Goal: Transaction & Acquisition: Purchase product/service

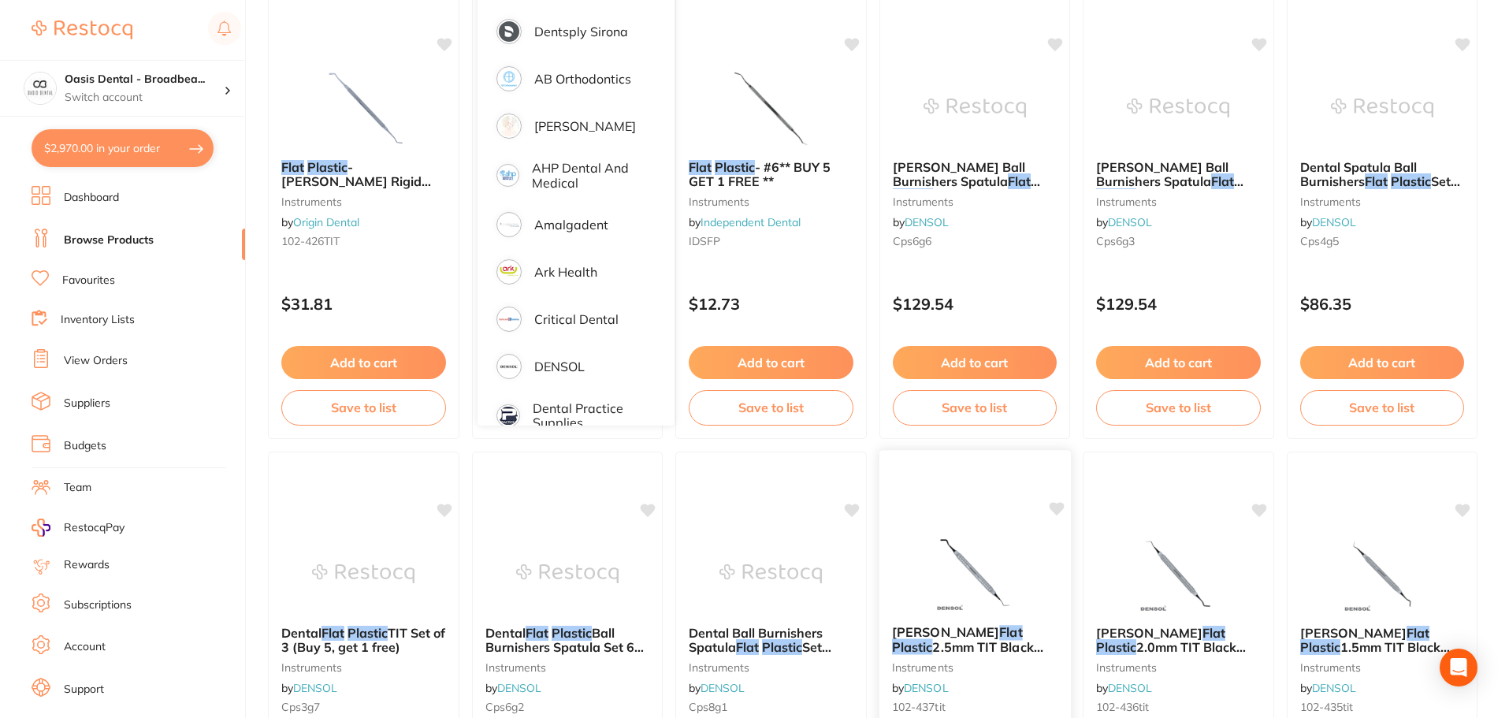
scroll to position [473, 0]
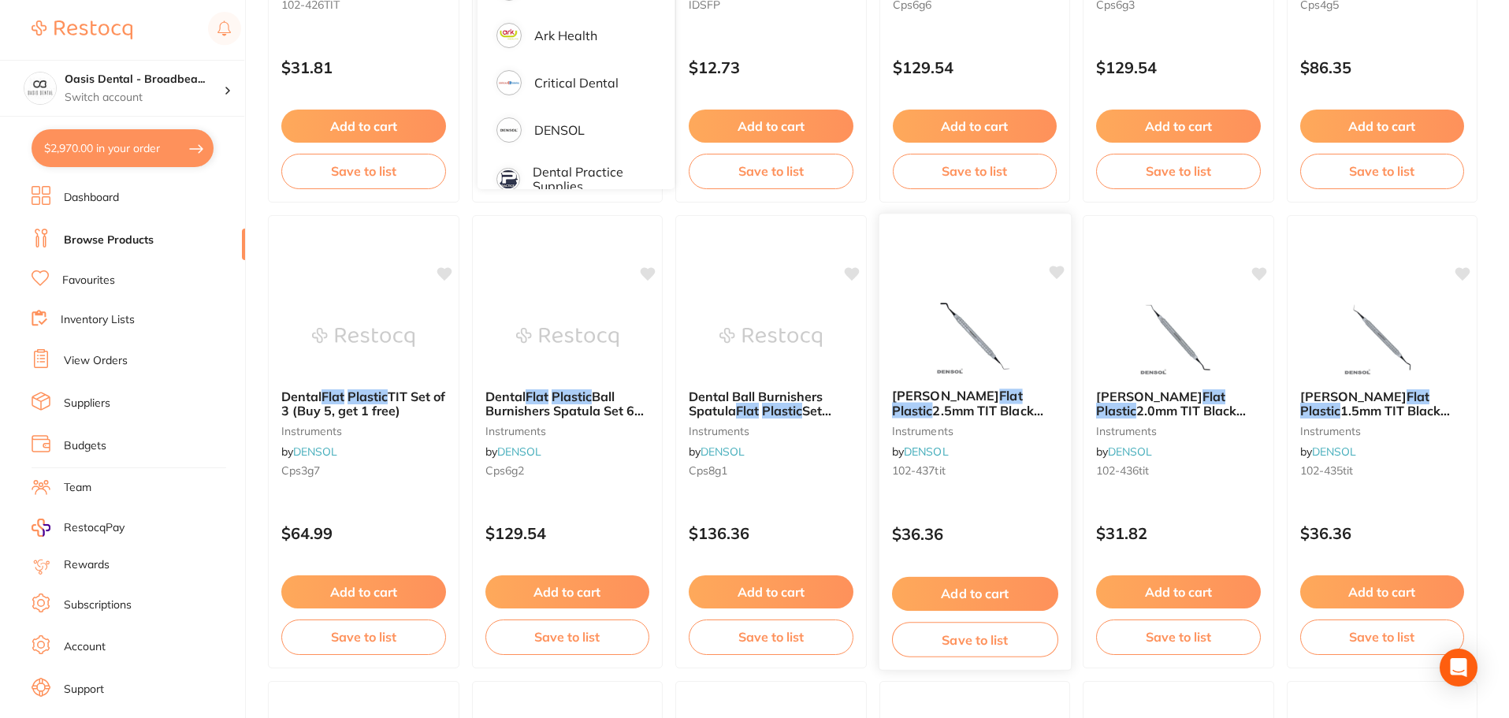
click at [932, 403] on em "Plastic" at bounding box center [911, 411] width 41 height 16
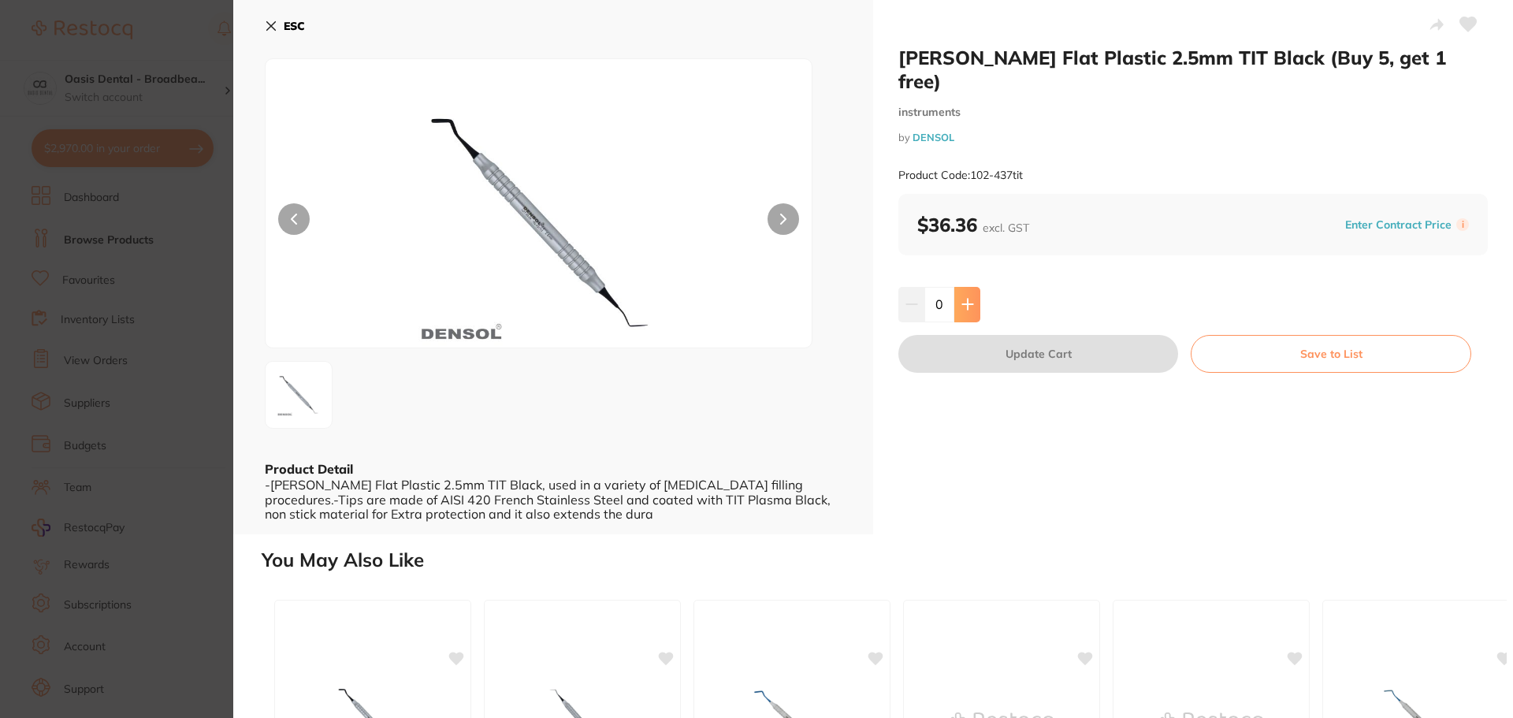
click at [968, 299] on icon at bounding box center [967, 304] width 10 height 10
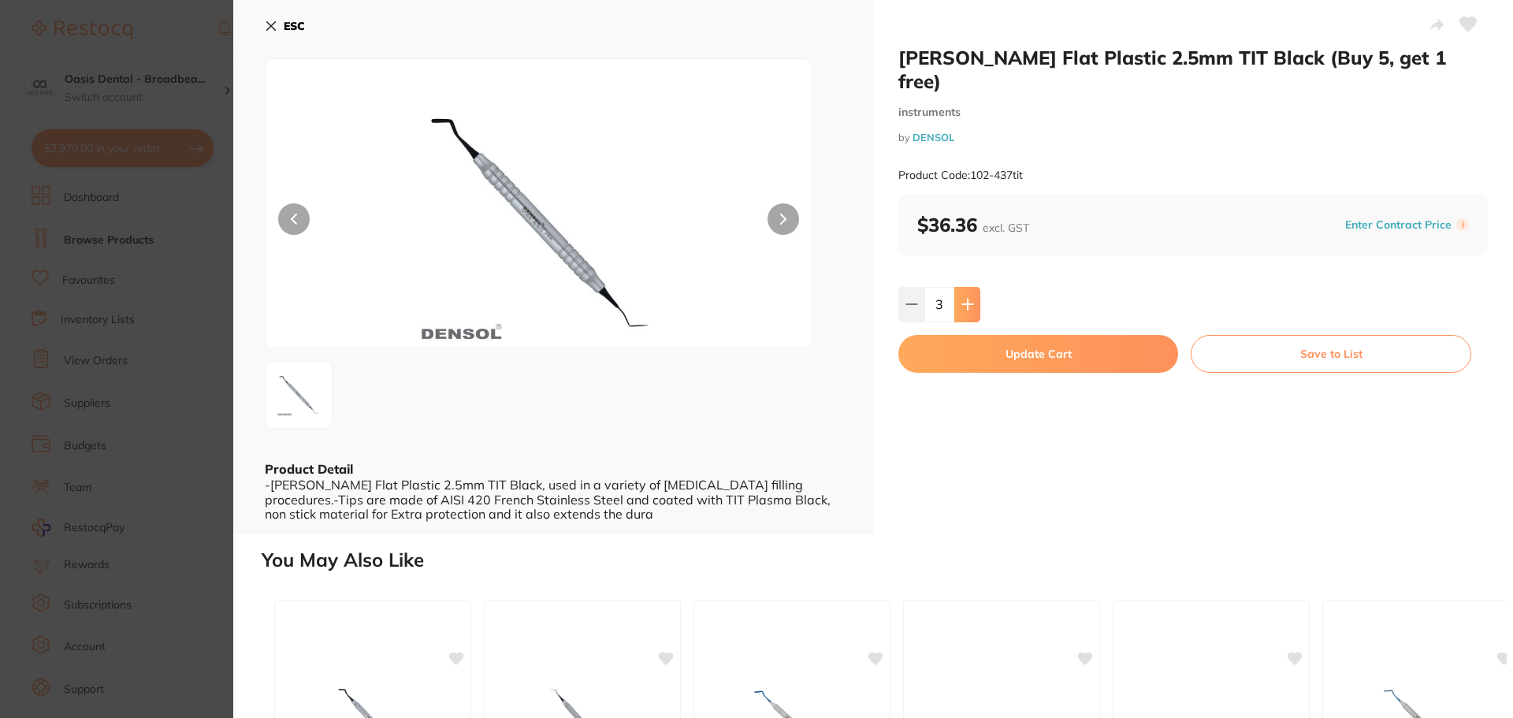
click at [968, 299] on icon at bounding box center [967, 304] width 10 height 10
click at [906, 304] on icon at bounding box center [911, 304] width 10 height 0
type input "5"
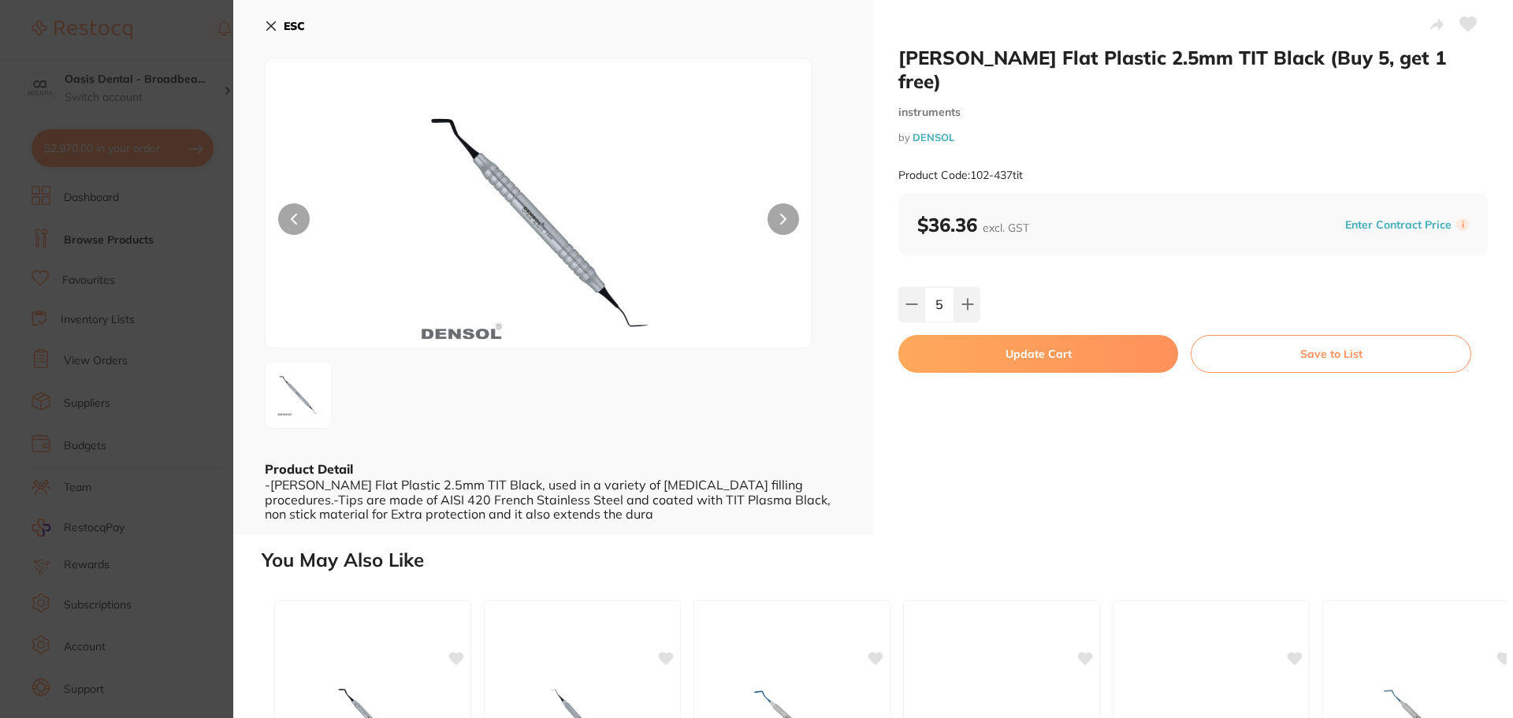
scroll to position [79, 0]
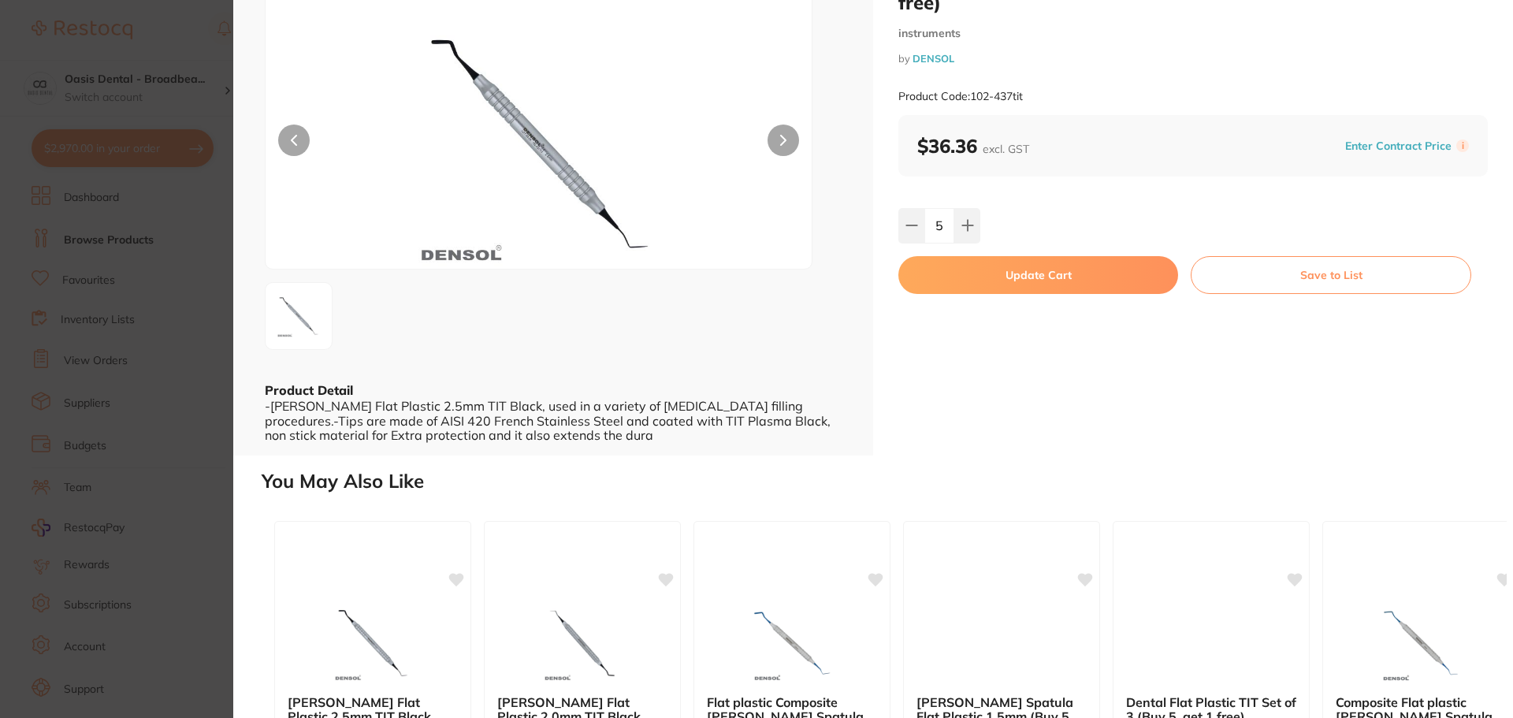
click at [1074, 257] on button "Update Cart" at bounding box center [1038, 275] width 280 height 38
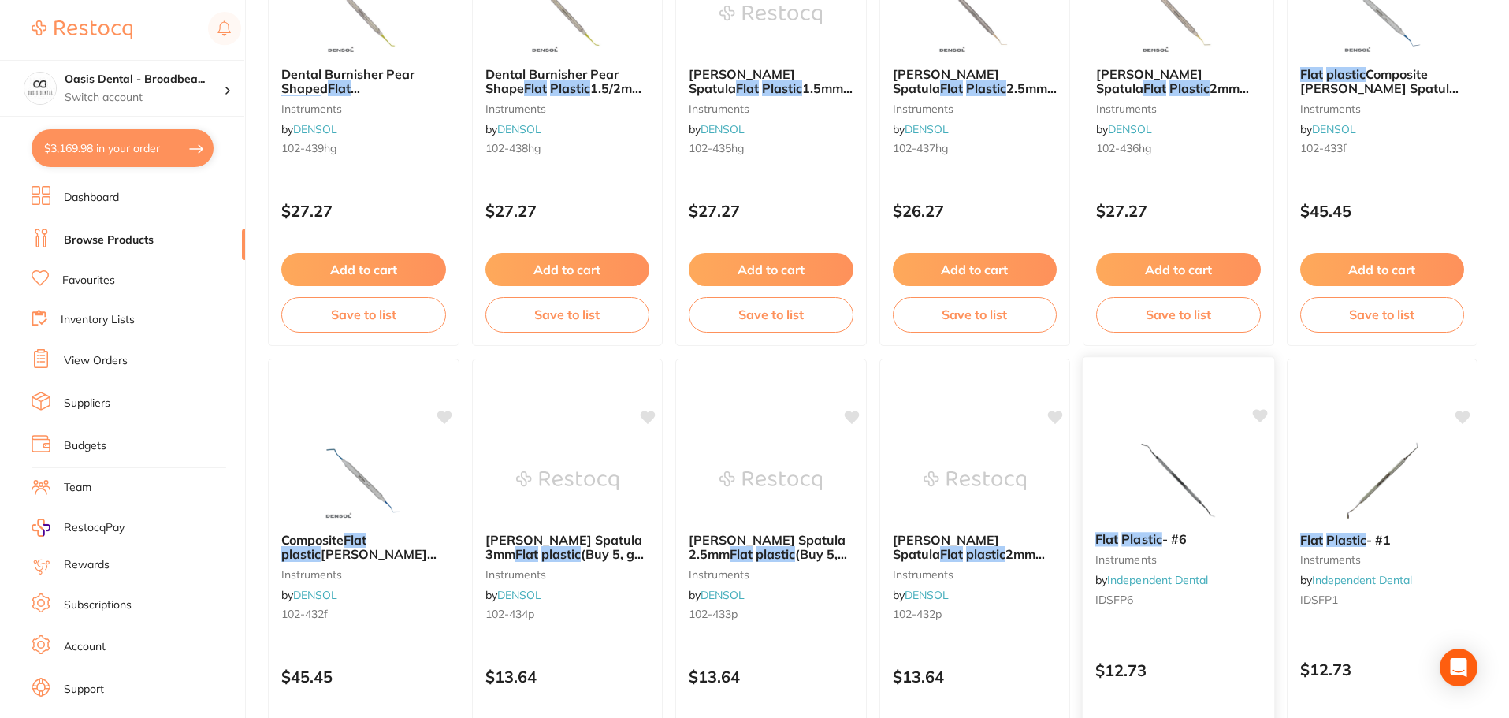
scroll to position [630, 0]
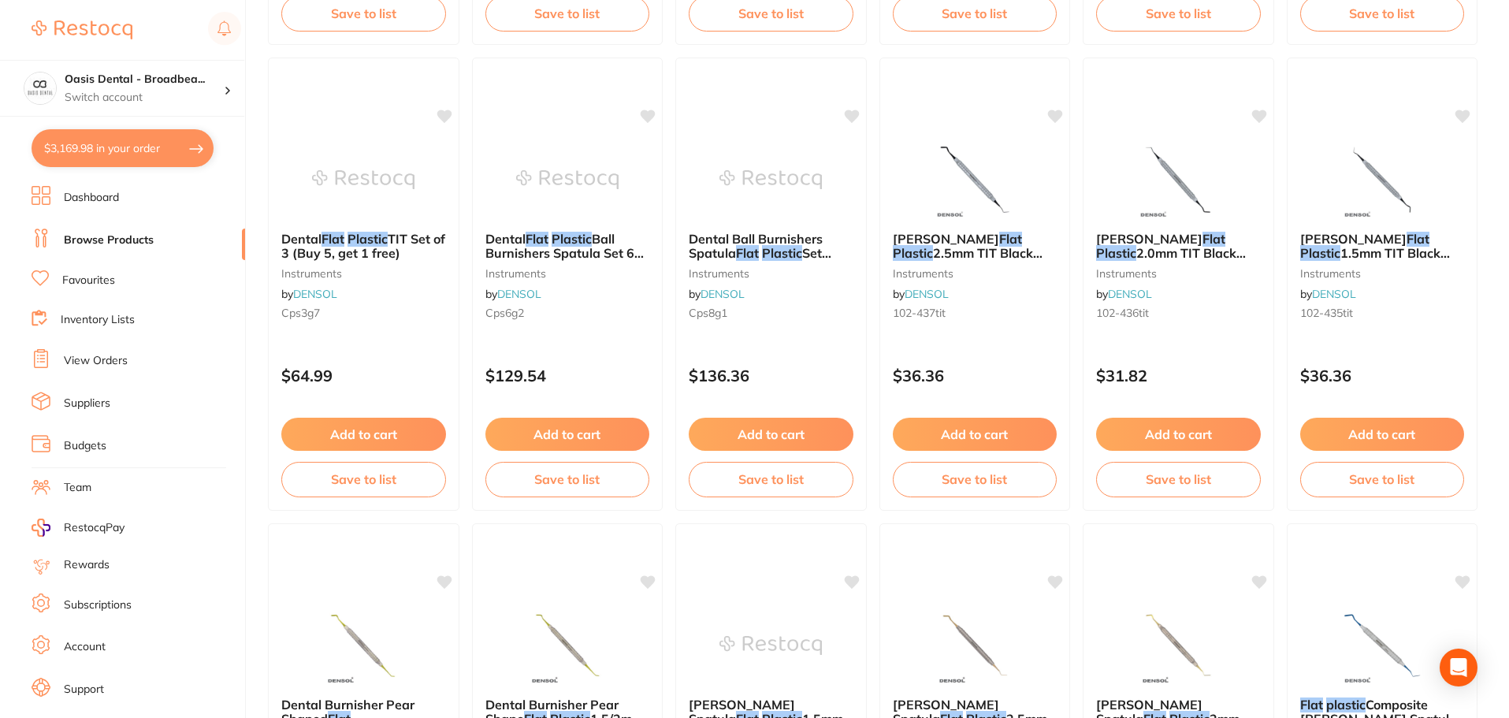
click at [102, 357] on link "View Orders" at bounding box center [96, 361] width 64 height 16
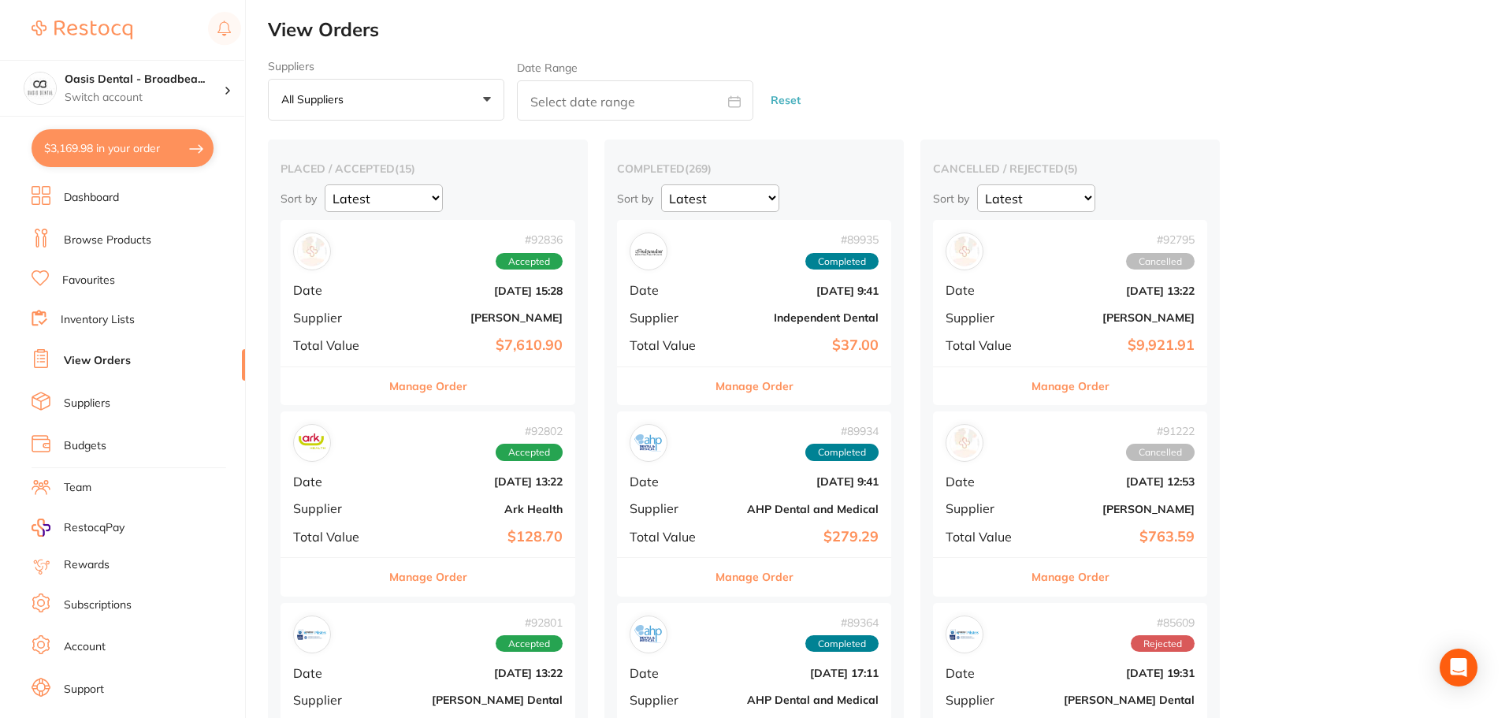
click at [425, 385] on button "Manage Order" at bounding box center [428, 386] width 78 height 38
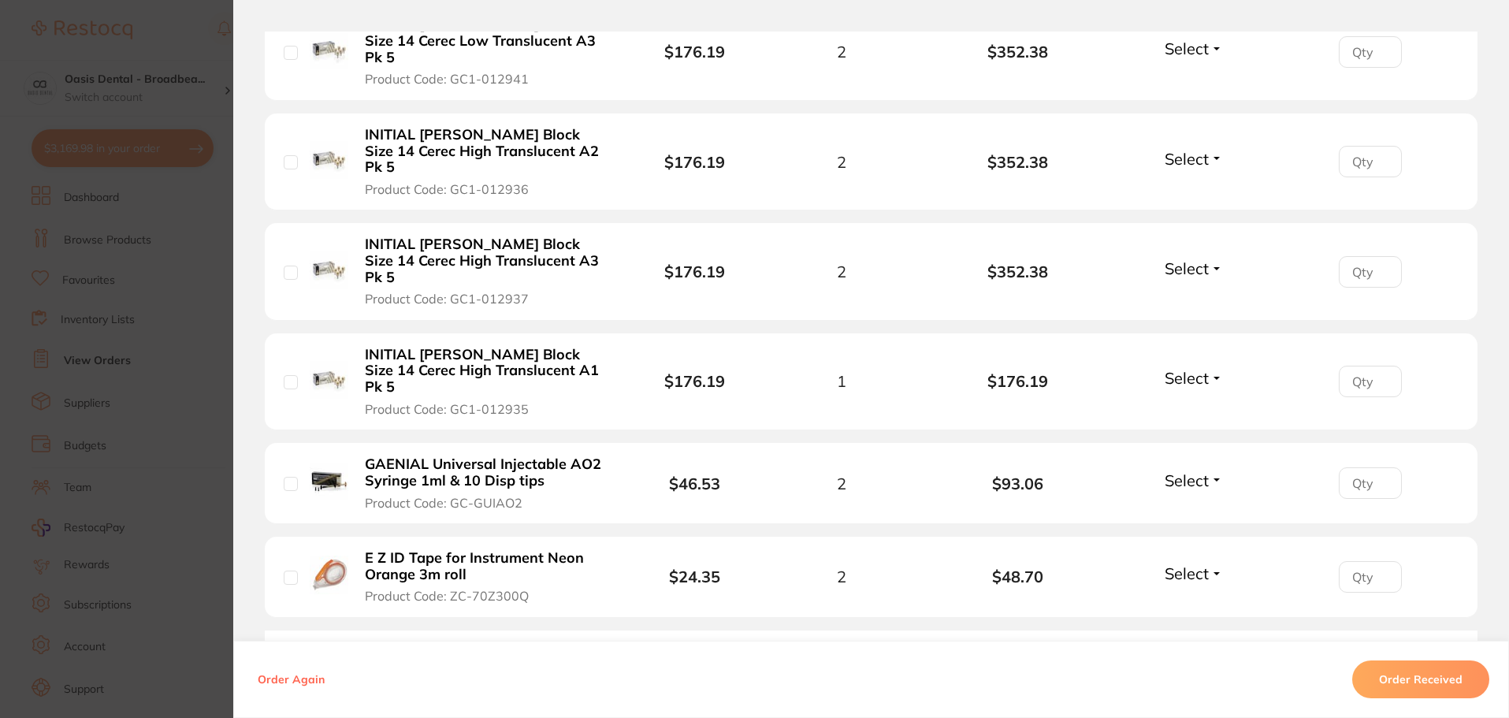
scroll to position [2645, 0]
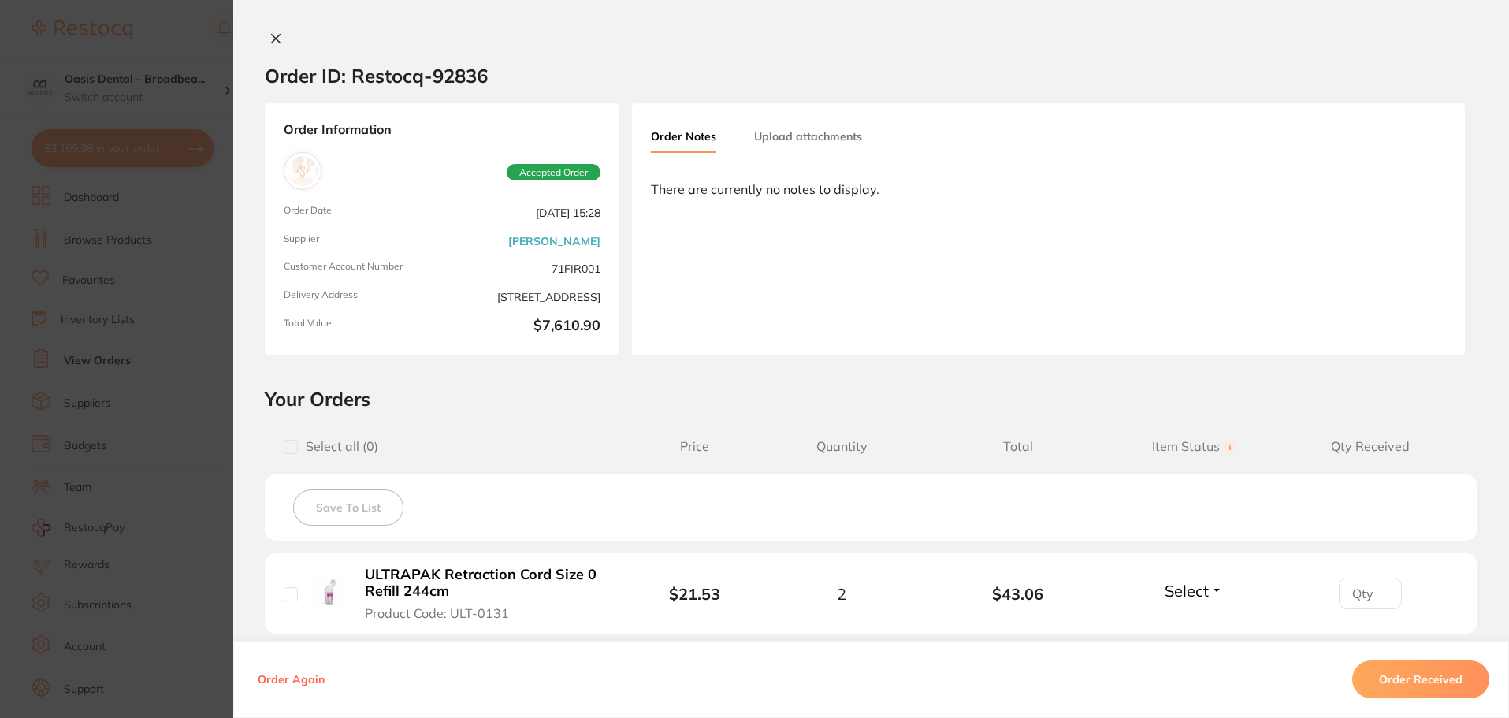
click at [270, 39] on icon at bounding box center [276, 38] width 13 height 13
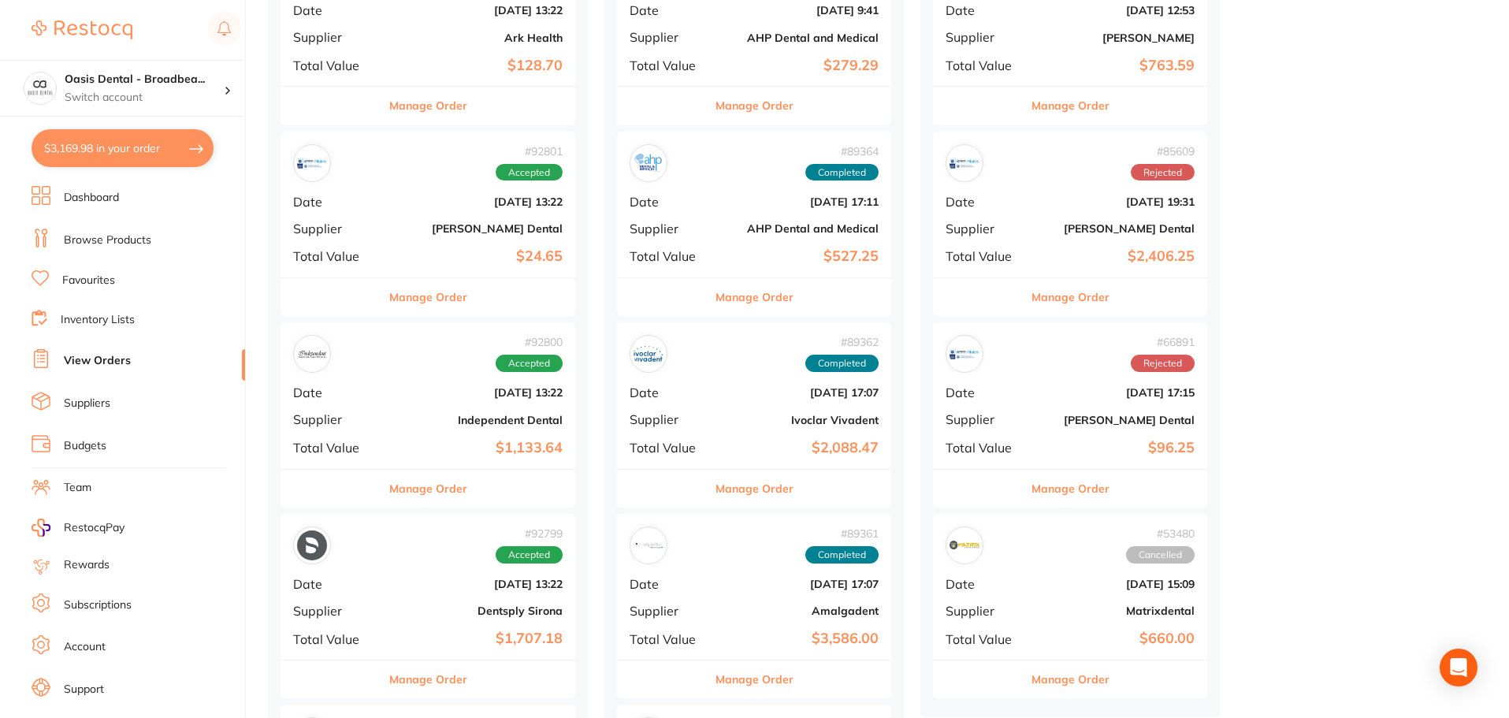
scroll to position [473, 0]
click at [474, 403] on div "# 92800 Accepted Date [DATE] 13:22 Supplier Independent Dental Total Value $1,1…" at bounding box center [428, 394] width 295 height 146
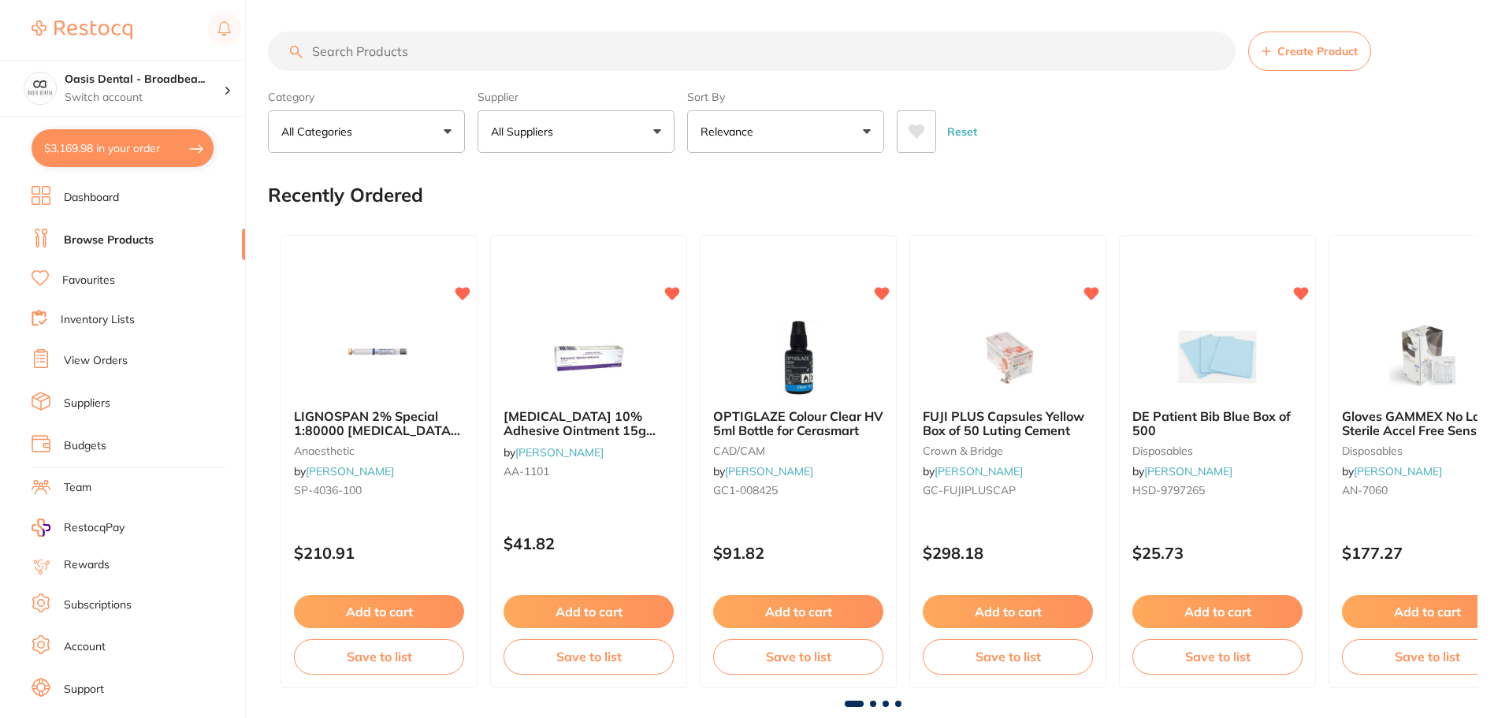
click at [379, 54] on input "search" at bounding box center [752, 51] width 968 height 39
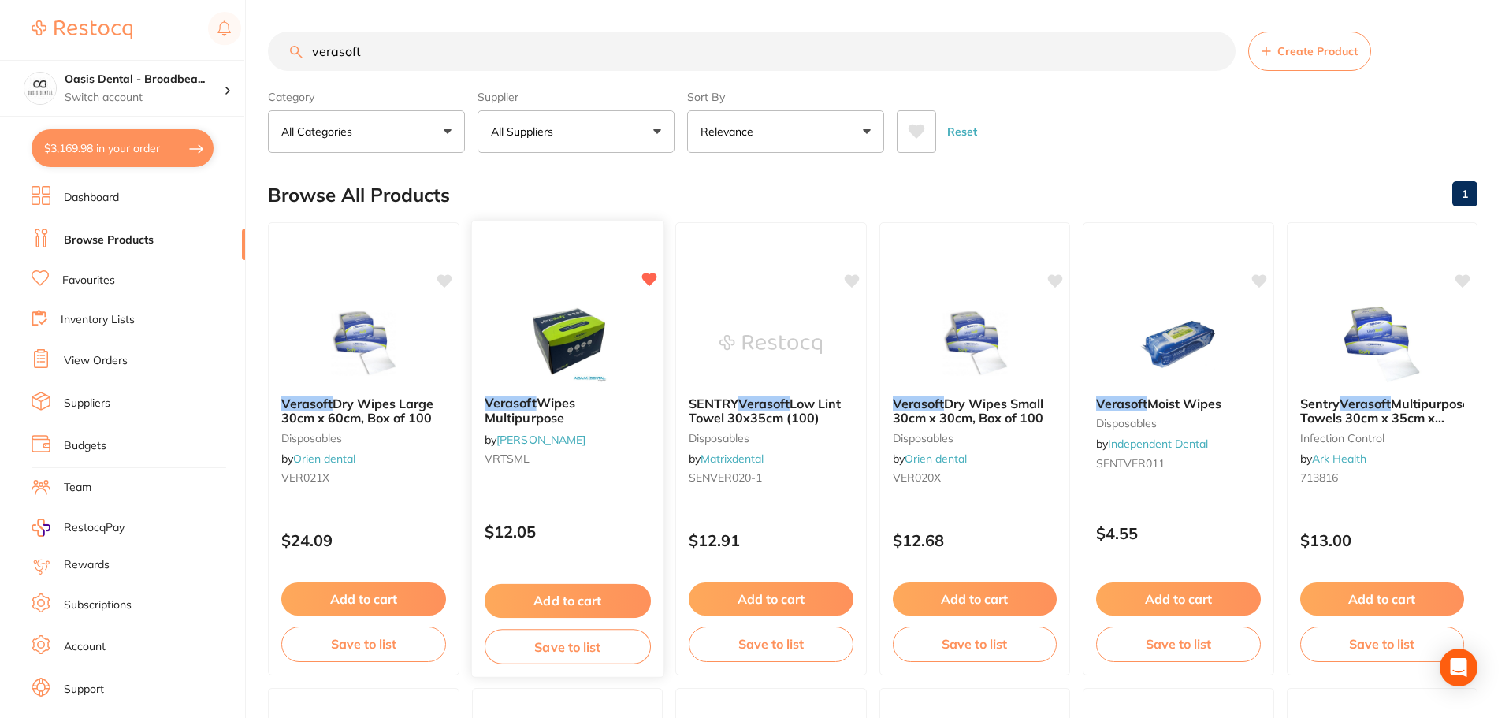
type input "verasoft"
click at [589, 594] on button "Add to cart" at bounding box center [567, 601] width 166 height 34
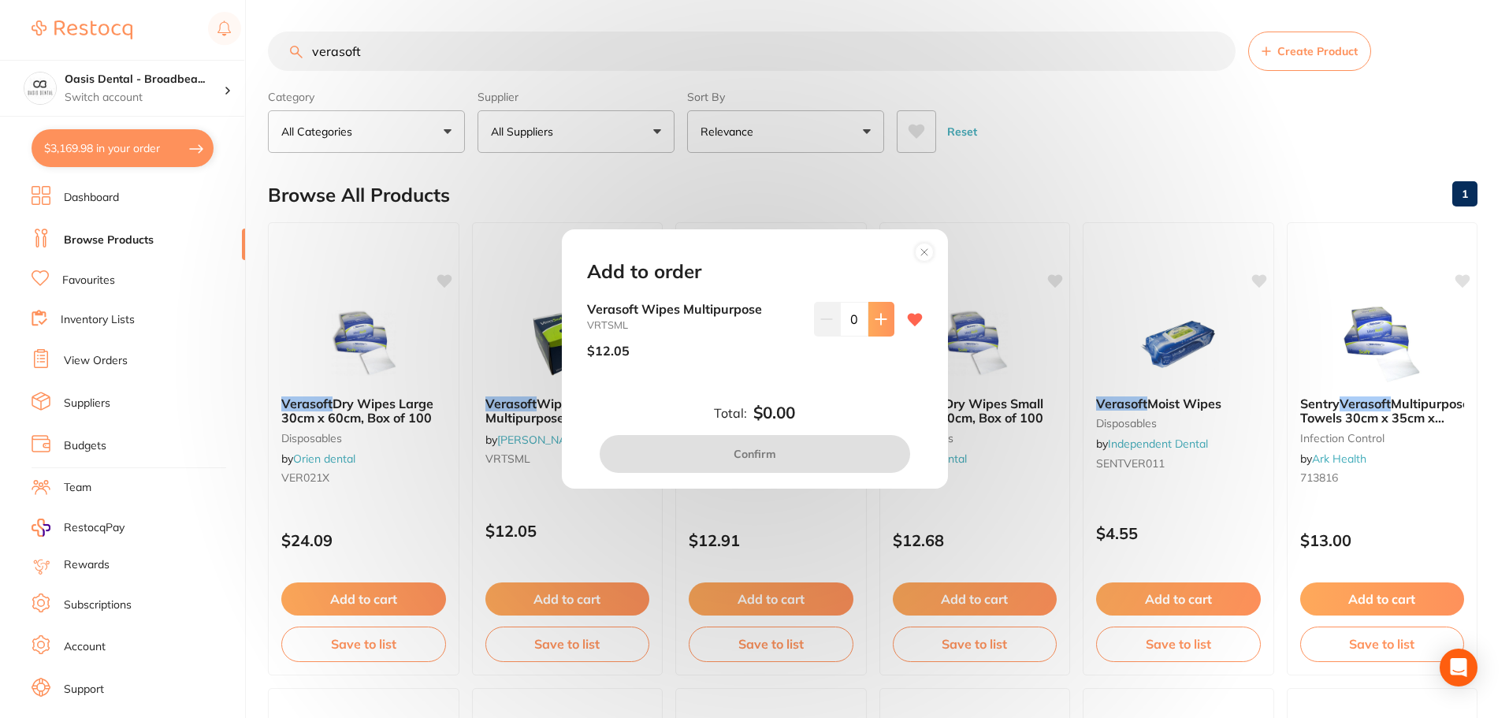
click at [875, 317] on icon at bounding box center [881, 319] width 13 height 13
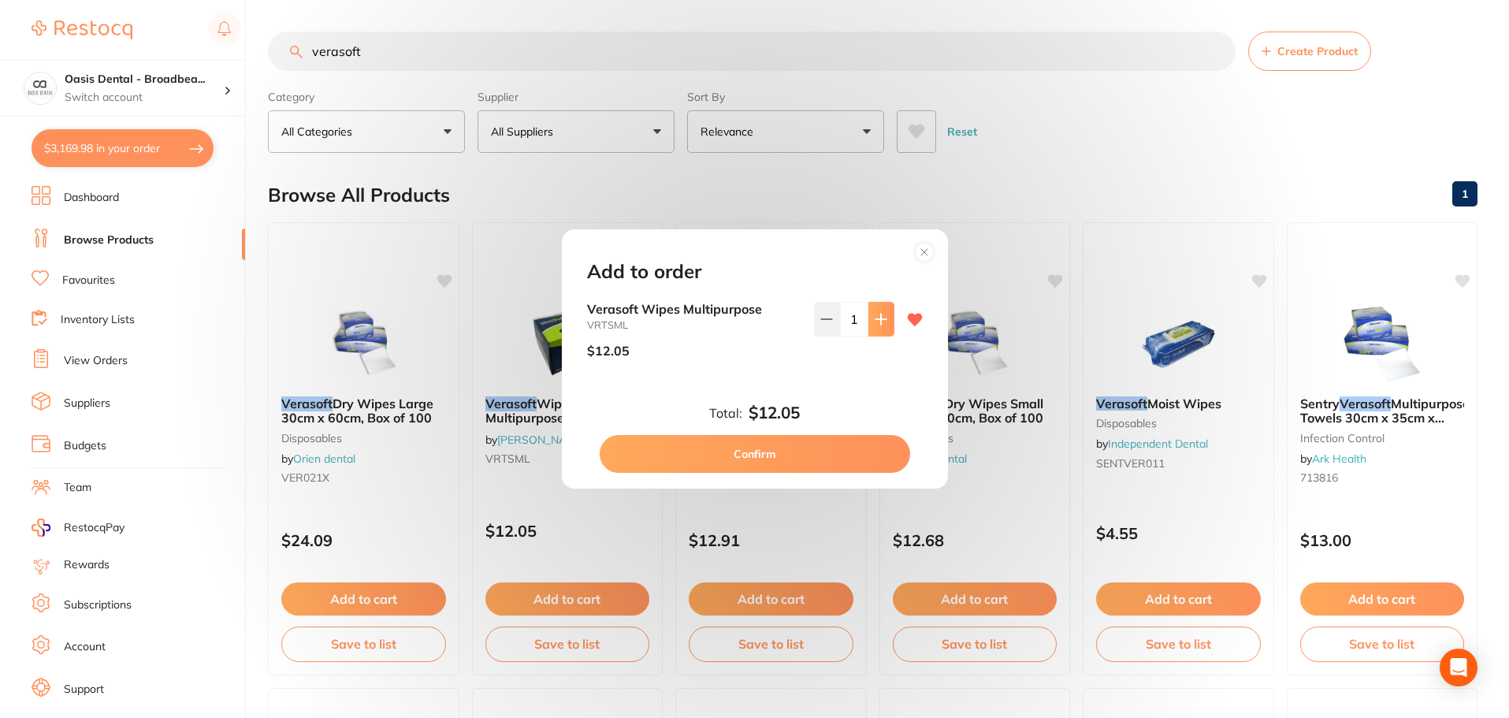
click at [875, 317] on icon at bounding box center [881, 319] width 13 height 13
click at [875, 316] on icon at bounding box center [881, 319] width 13 height 13
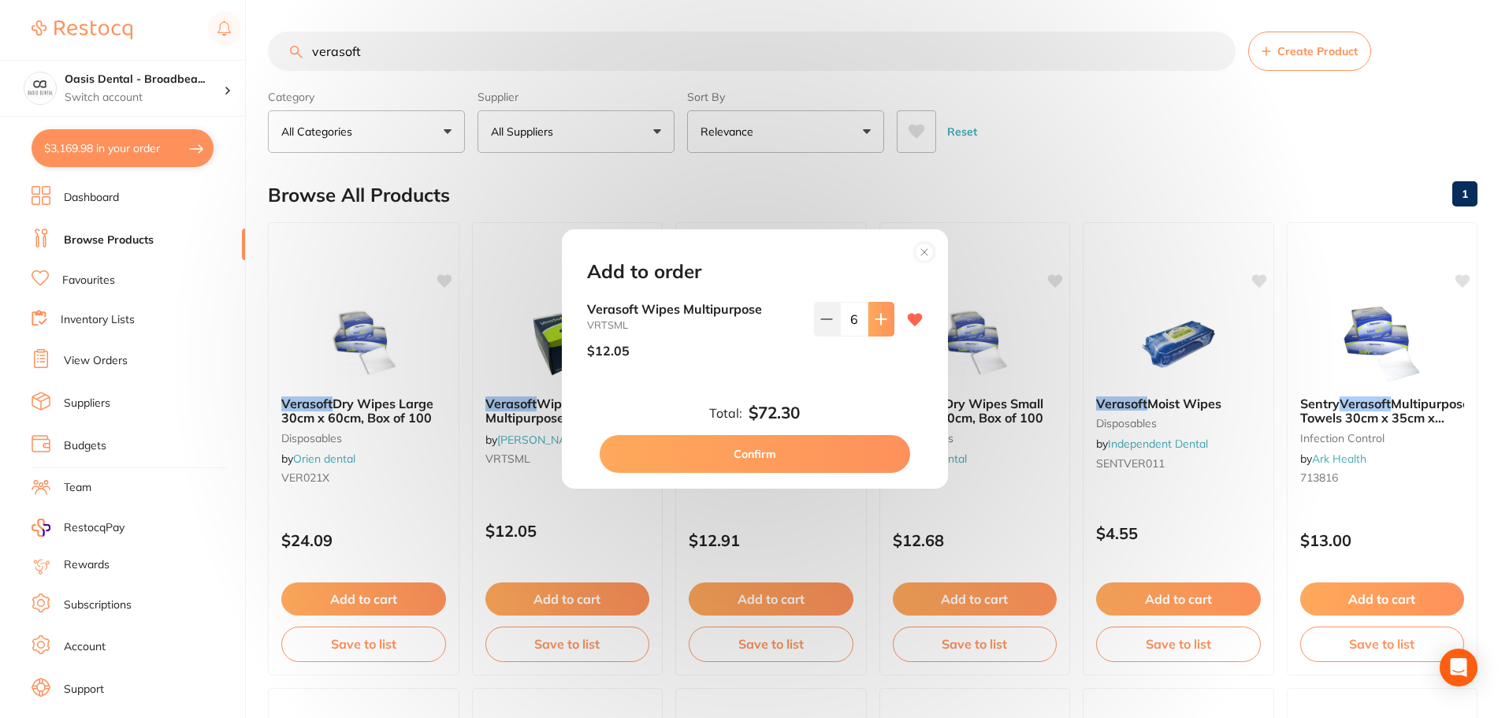
click at [875, 316] on icon at bounding box center [881, 319] width 13 height 13
click at [875, 315] on icon at bounding box center [881, 319] width 13 height 13
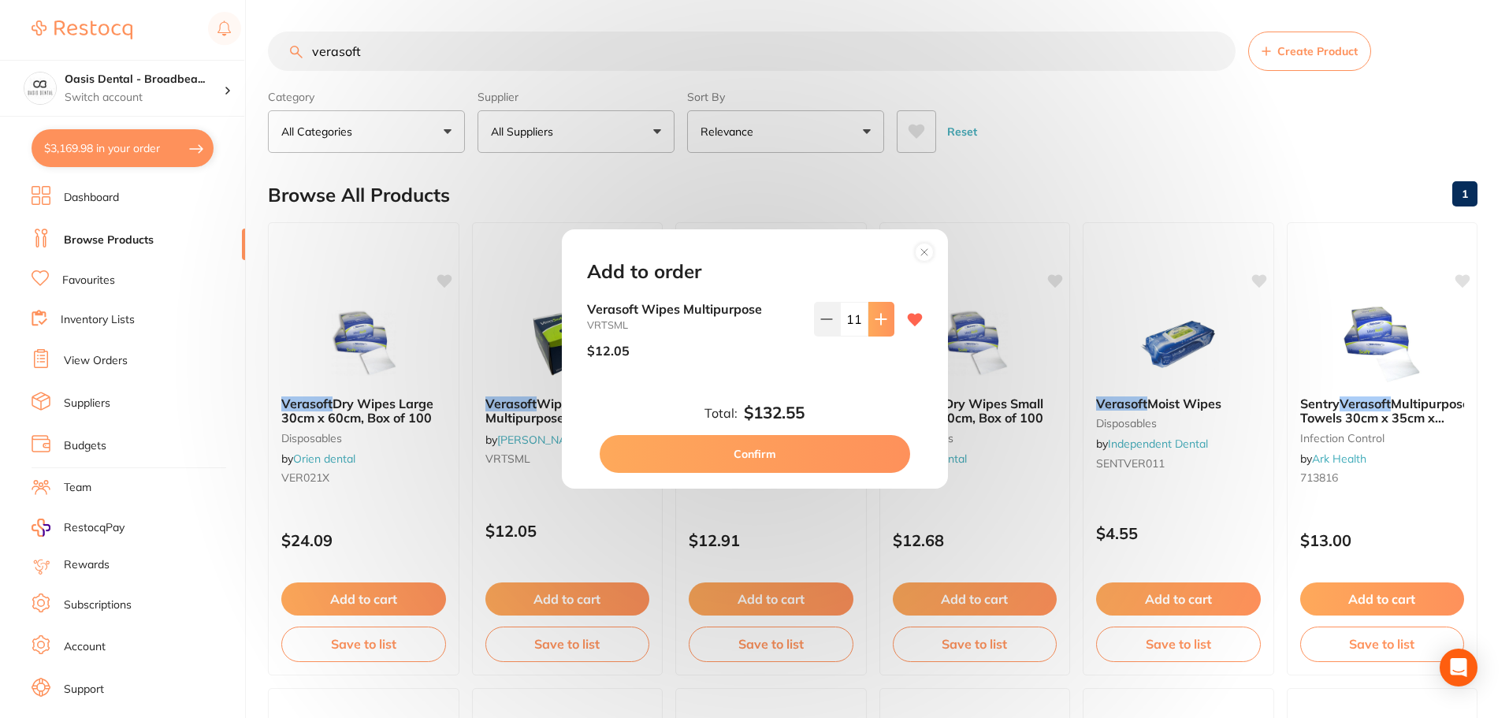
click at [875, 315] on icon at bounding box center [881, 319] width 13 height 13
click at [876, 315] on icon at bounding box center [881, 319] width 13 height 13
click at [876, 315] on icon at bounding box center [881, 319] width 10 height 10
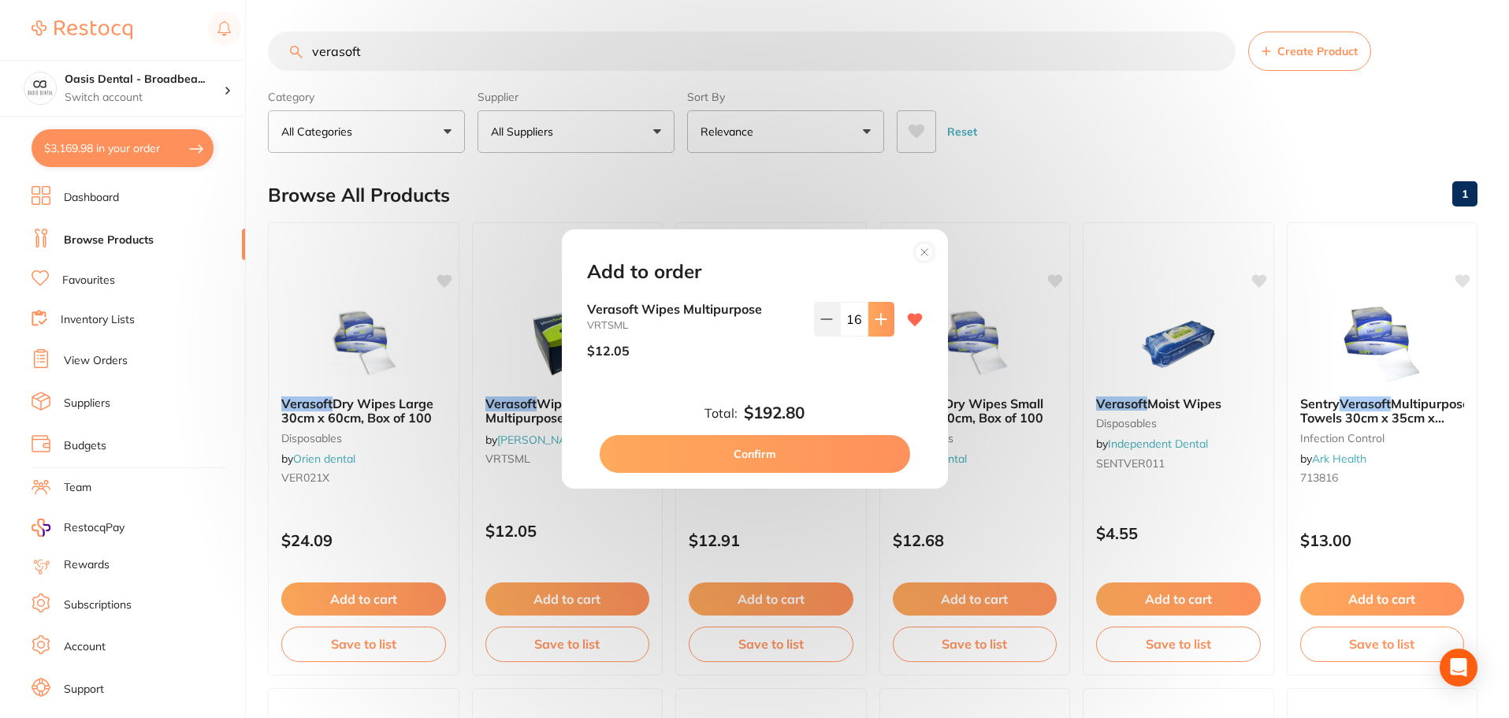
click at [876, 315] on icon at bounding box center [881, 319] width 10 height 10
click at [877, 315] on icon at bounding box center [881, 319] width 10 height 10
click at [878, 315] on icon at bounding box center [881, 319] width 10 height 10
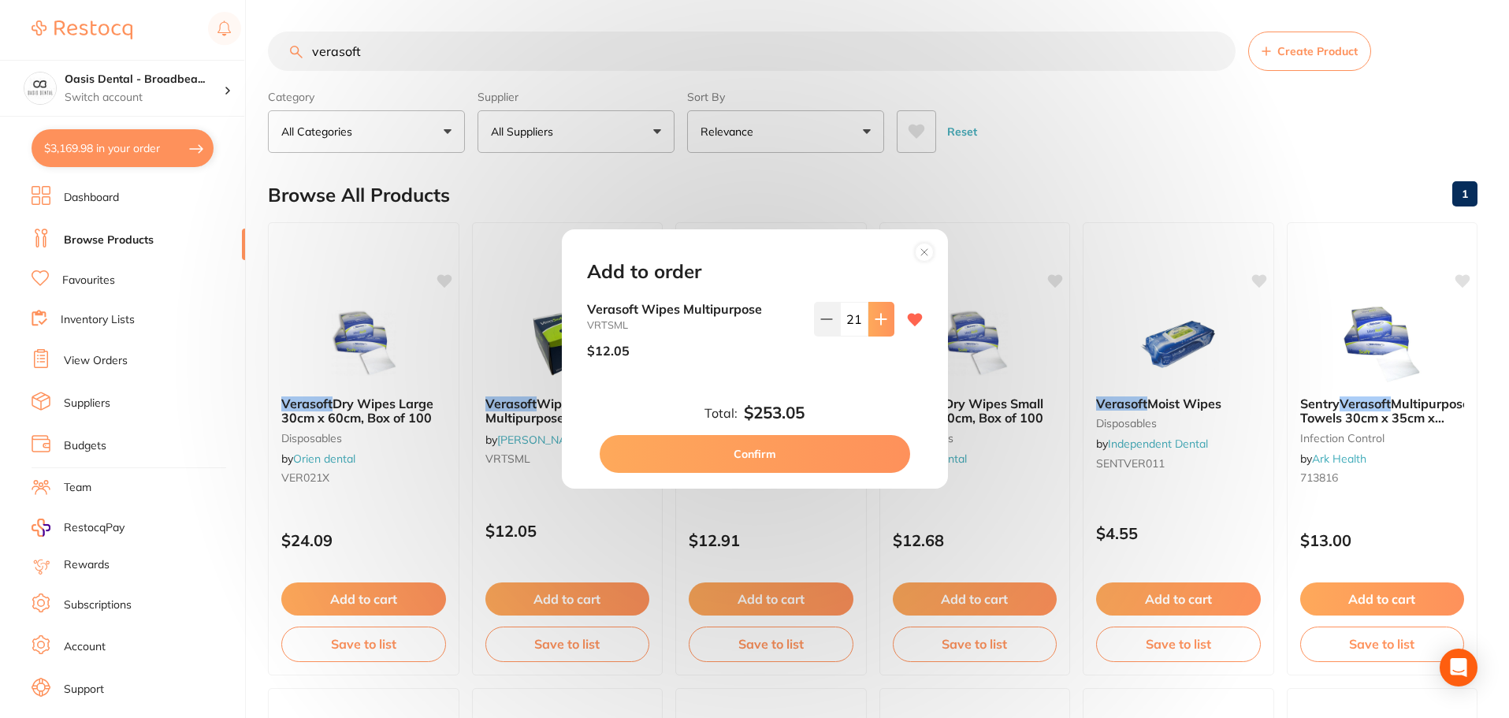
click at [879, 315] on icon at bounding box center [881, 319] width 13 height 13
click at [879, 316] on icon at bounding box center [881, 319] width 13 height 13
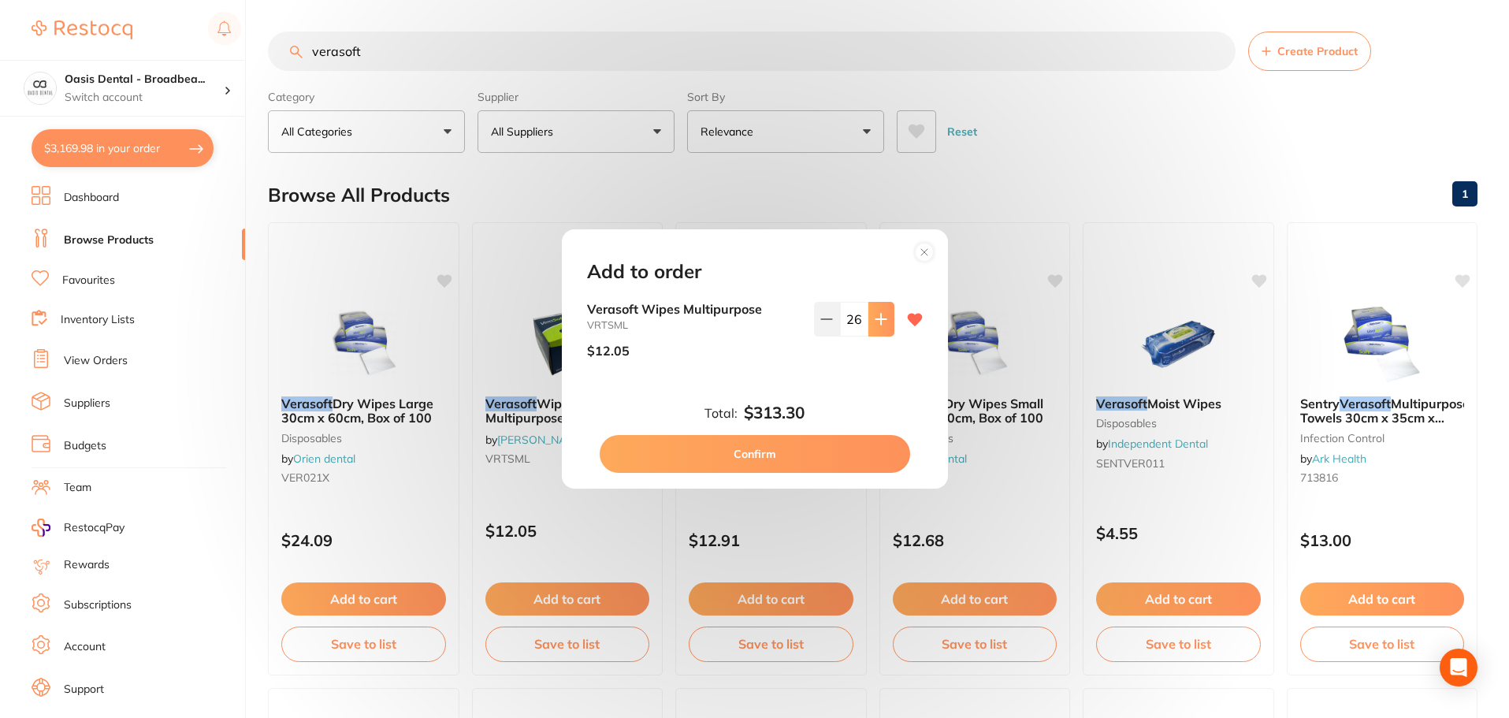
click at [879, 316] on icon at bounding box center [881, 319] width 13 height 13
click at [880, 316] on icon at bounding box center [881, 319] width 13 height 13
type input "30"
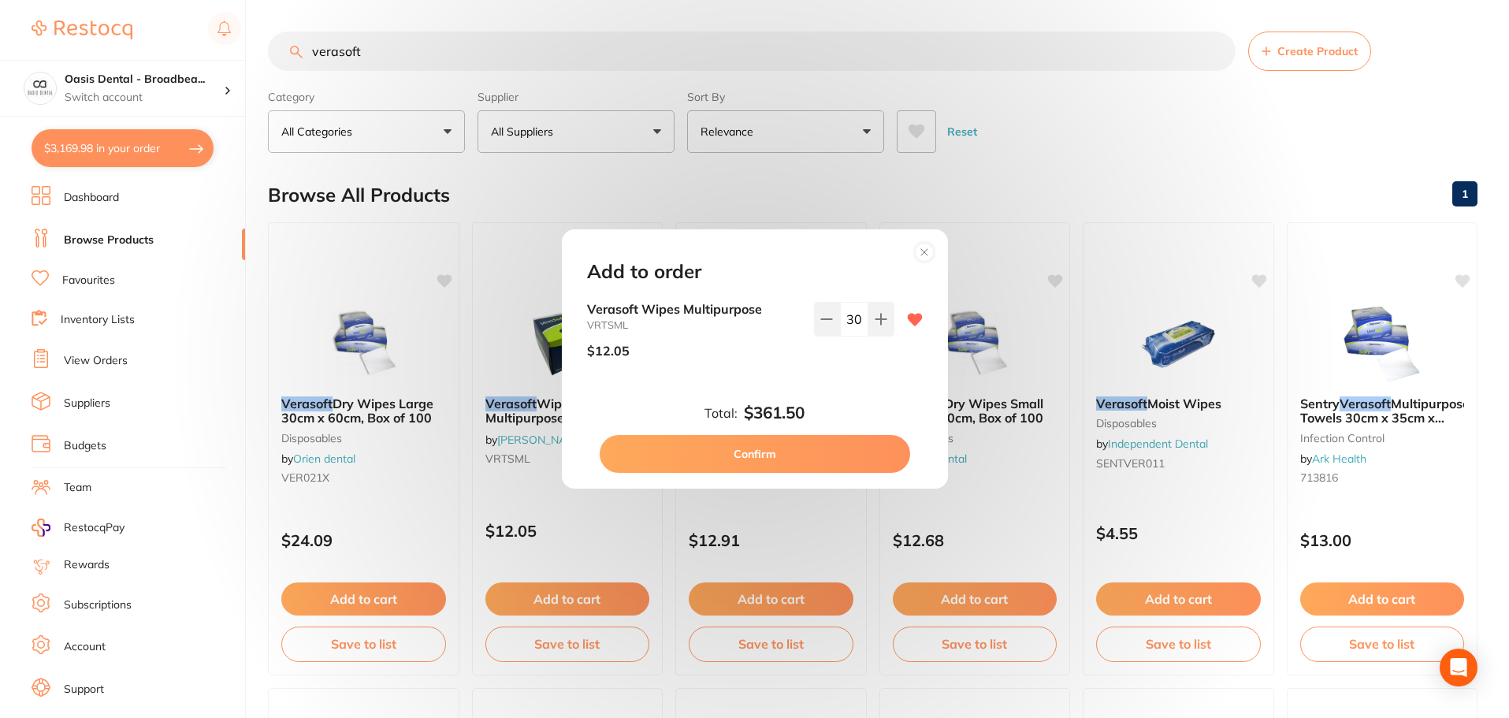
click at [764, 448] on button "Confirm" at bounding box center [755, 454] width 311 height 38
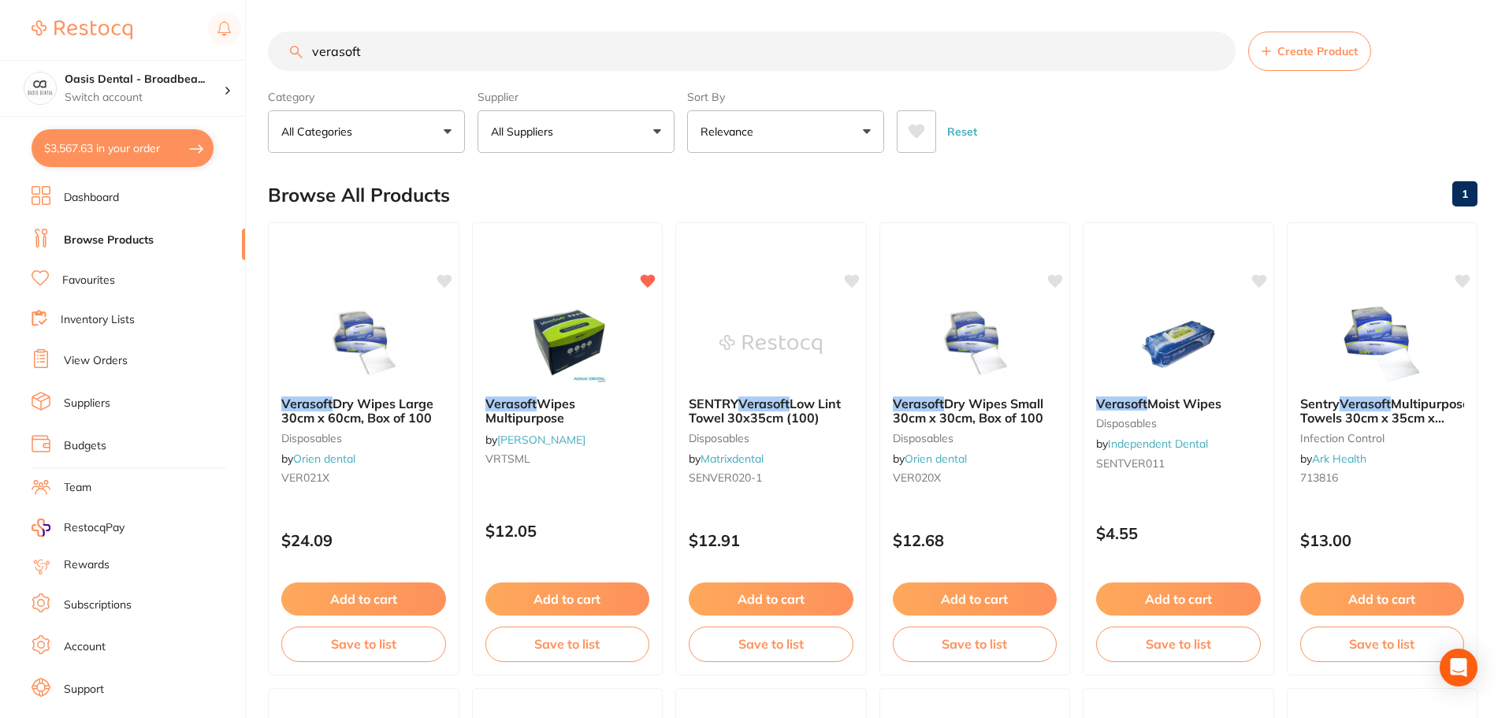
click at [553, 50] on input "verasoft" at bounding box center [752, 51] width 968 height 39
drag, startPoint x: 553, startPoint y: 50, endPoint x: 72, endPoint y: 15, distance: 482.8
click at [72, 15] on div "$3,567.63 Oasis Dental - Broadbea... Switch account Oasis Dental - Broadbeach $…" at bounding box center [754, 359] width 1509 height 718
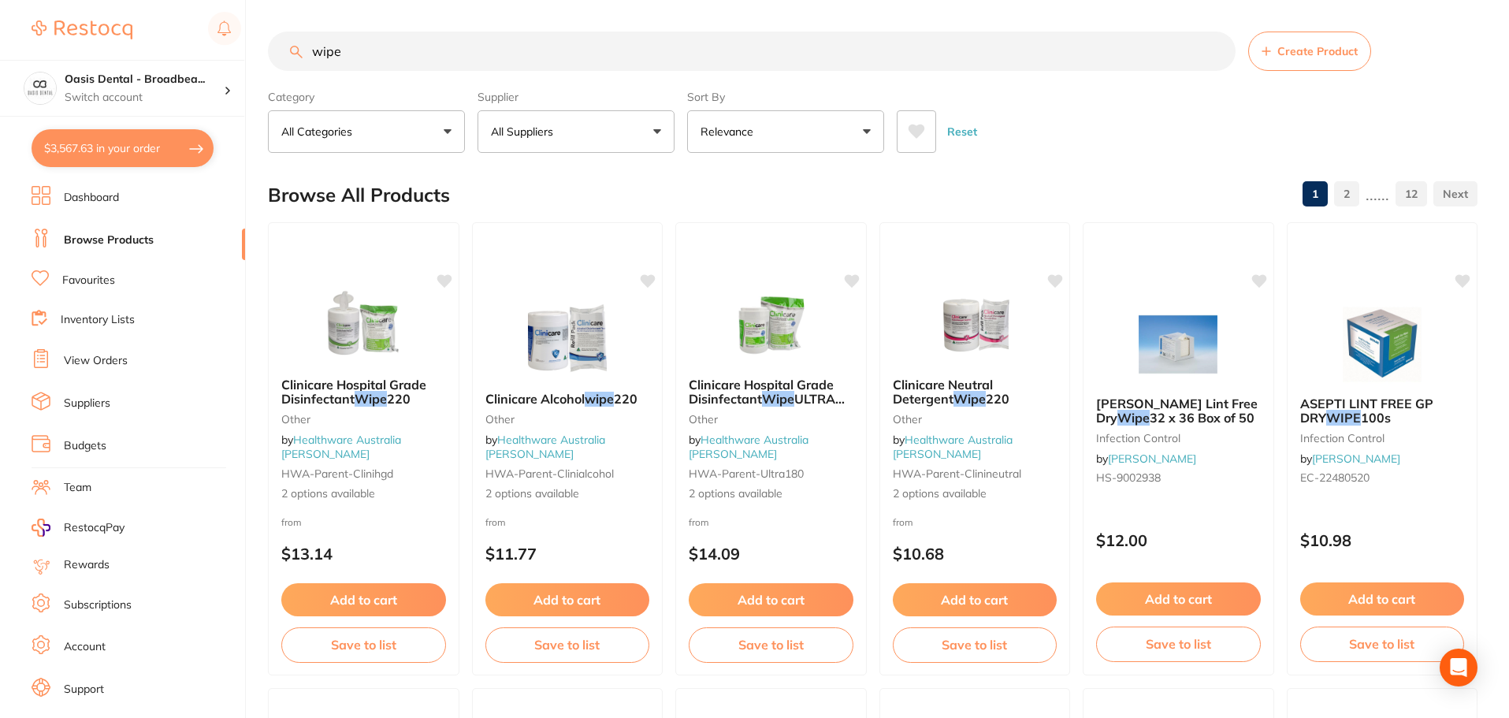
type input "wipe"
click at [147, 147] on button "$3,567.63 in your order" at bounding box center [123, 148] width 182 height 38
checkbox input "true"
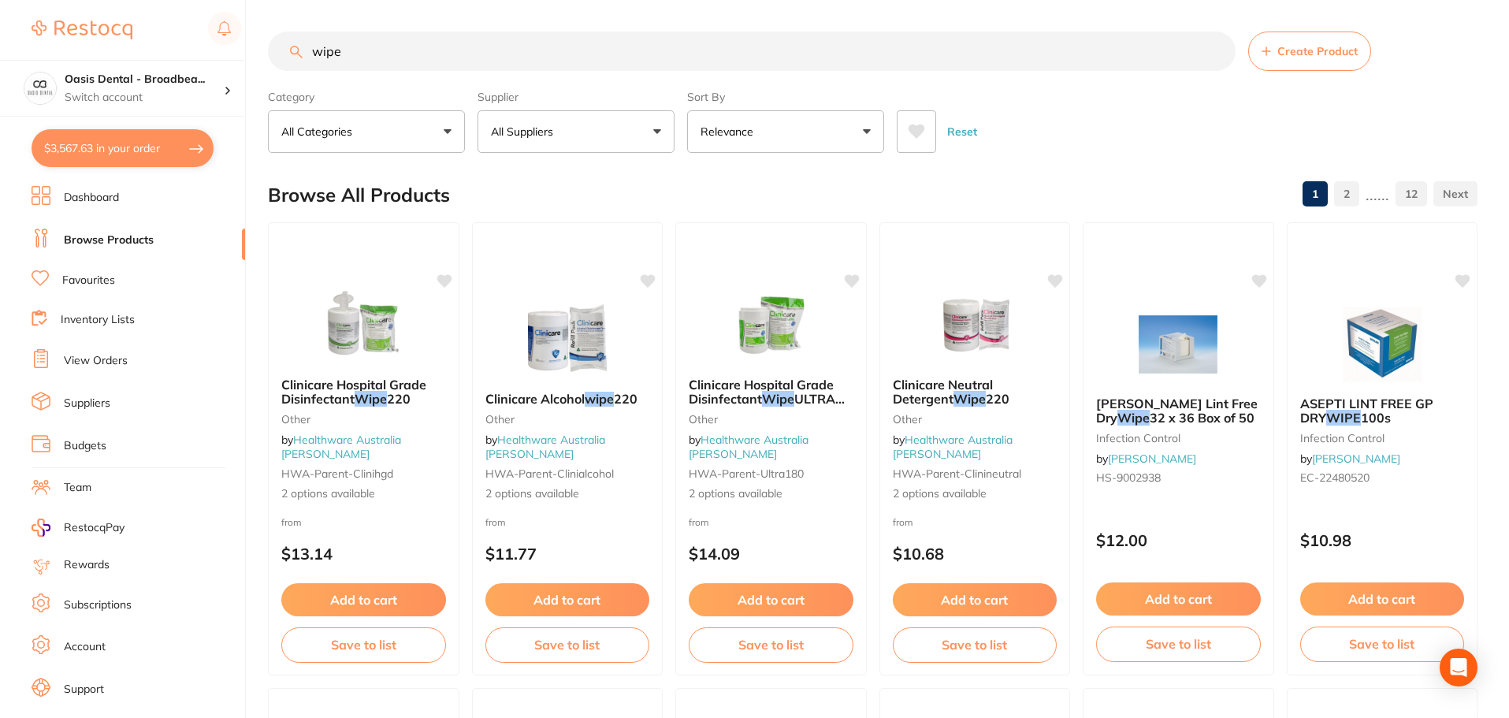
checkbox input "true"
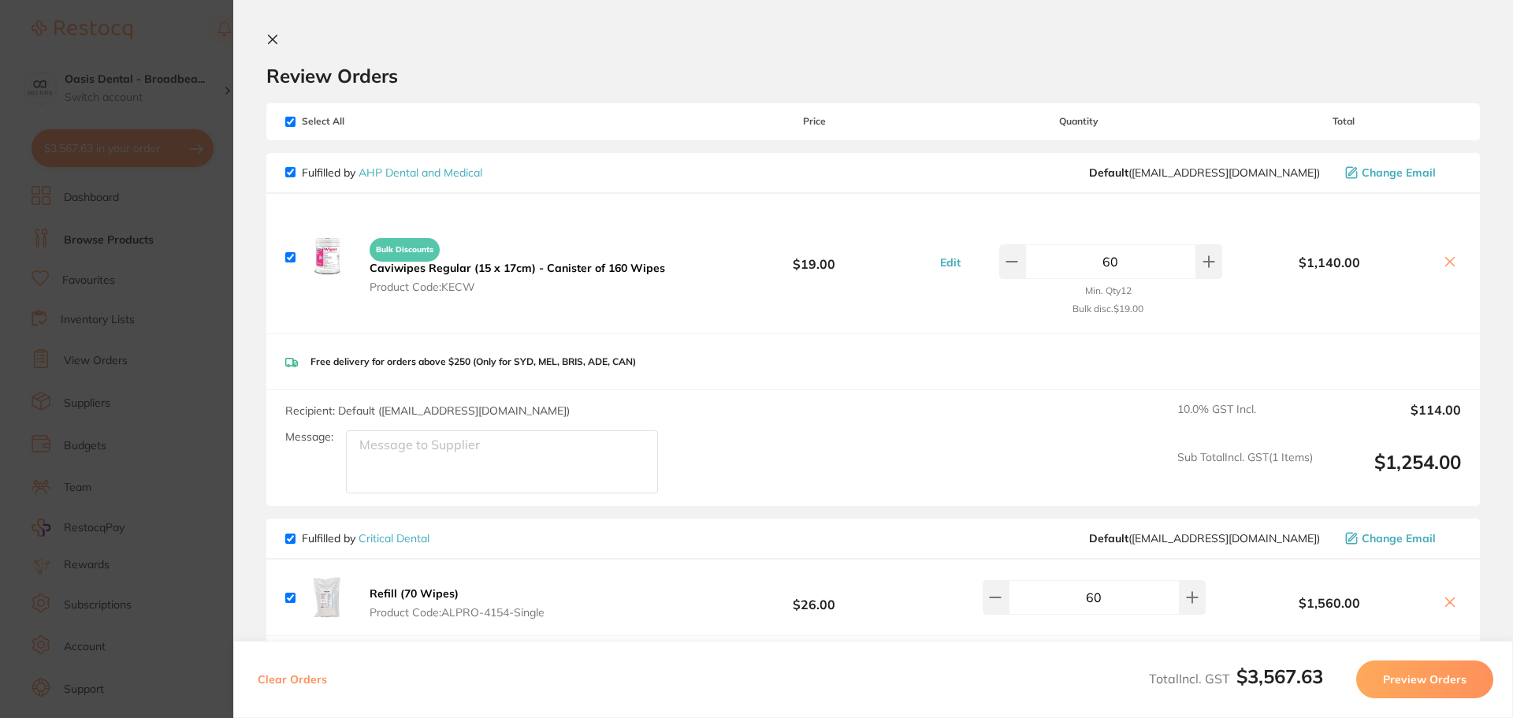
click at [1441, 677] on button "Preview Orders" at bounding box center [1424, 679] width 137 height 38
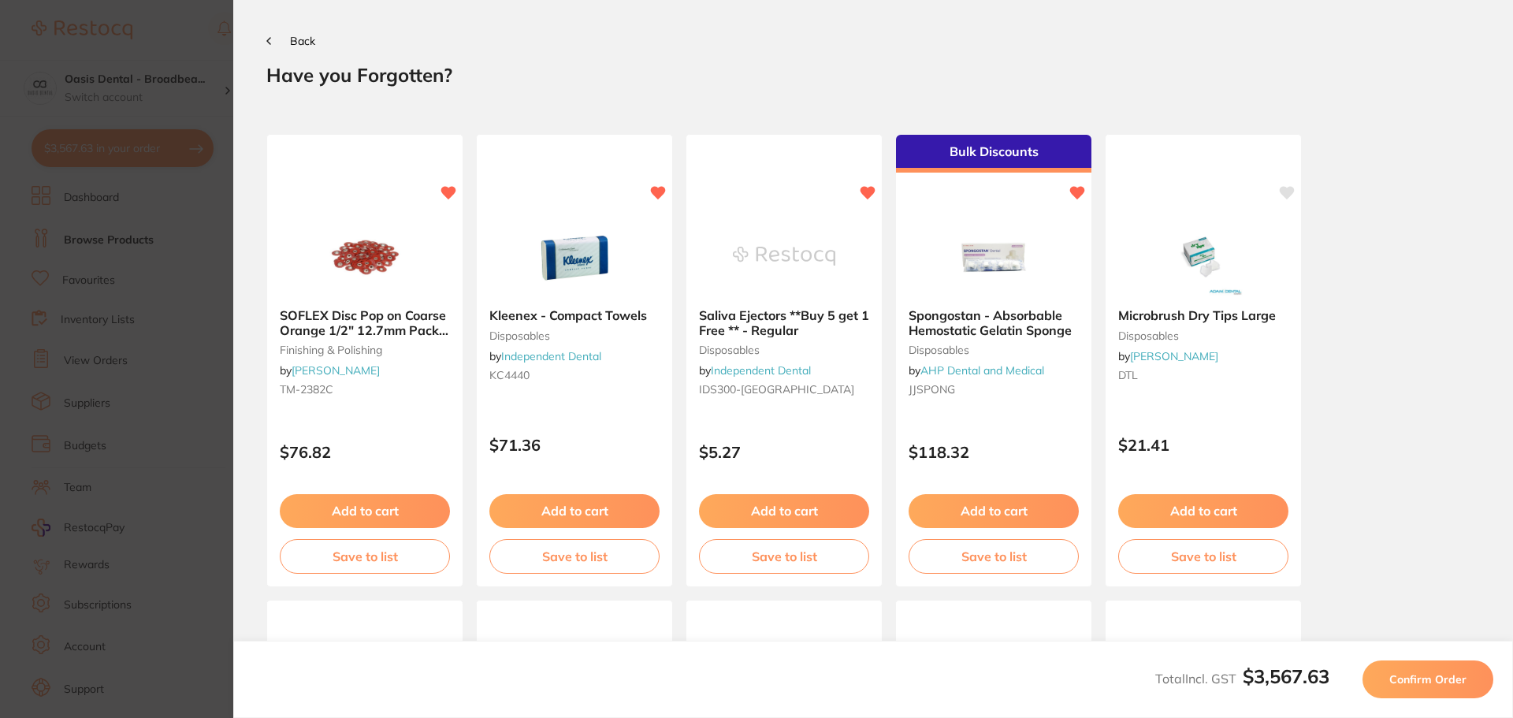
click at [1404, 227] on div "SOFLEX Disc Pop on Coarse Orange 1/2" 12.7mm Pack of 85 finishing & polishing b…" at bounding box center [873, 577] width 1214 height 950
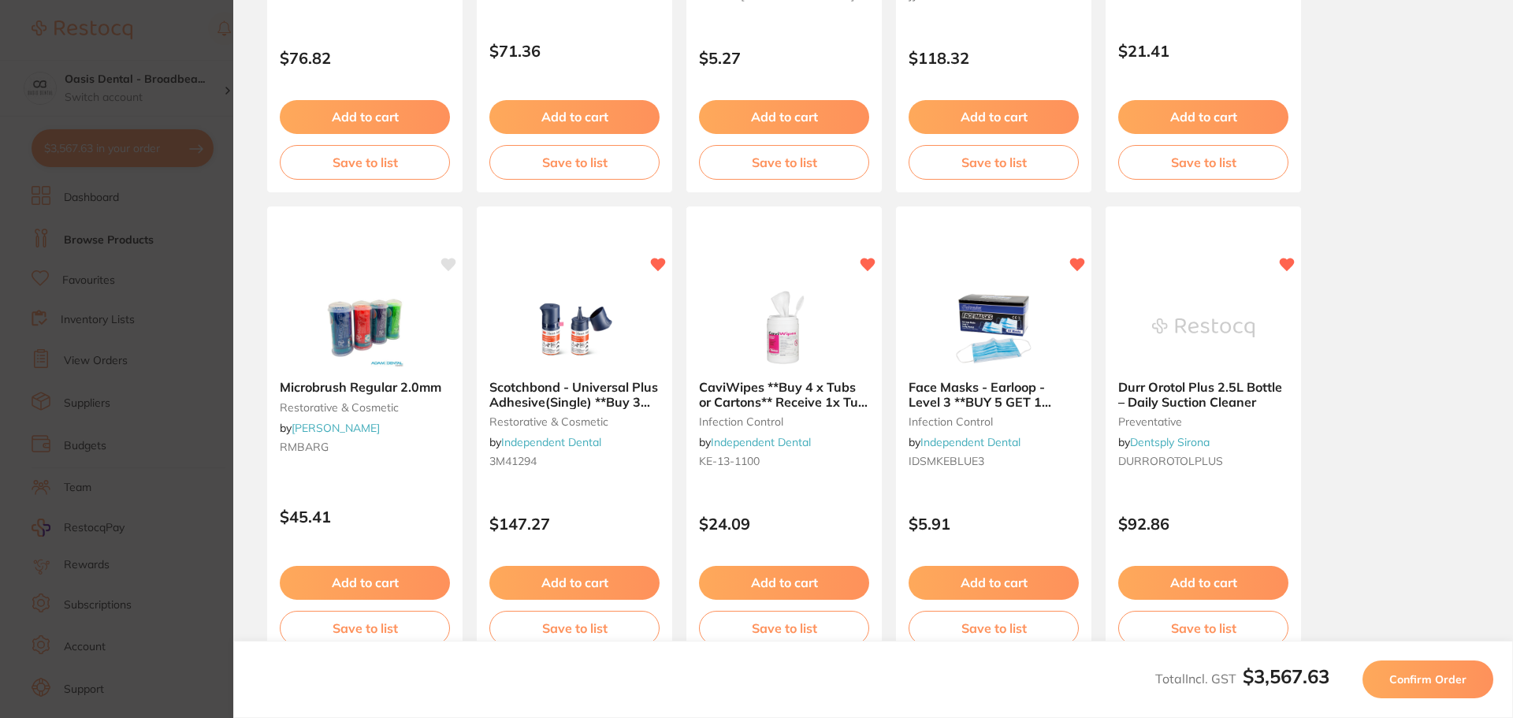
scroll to position [447, 0]
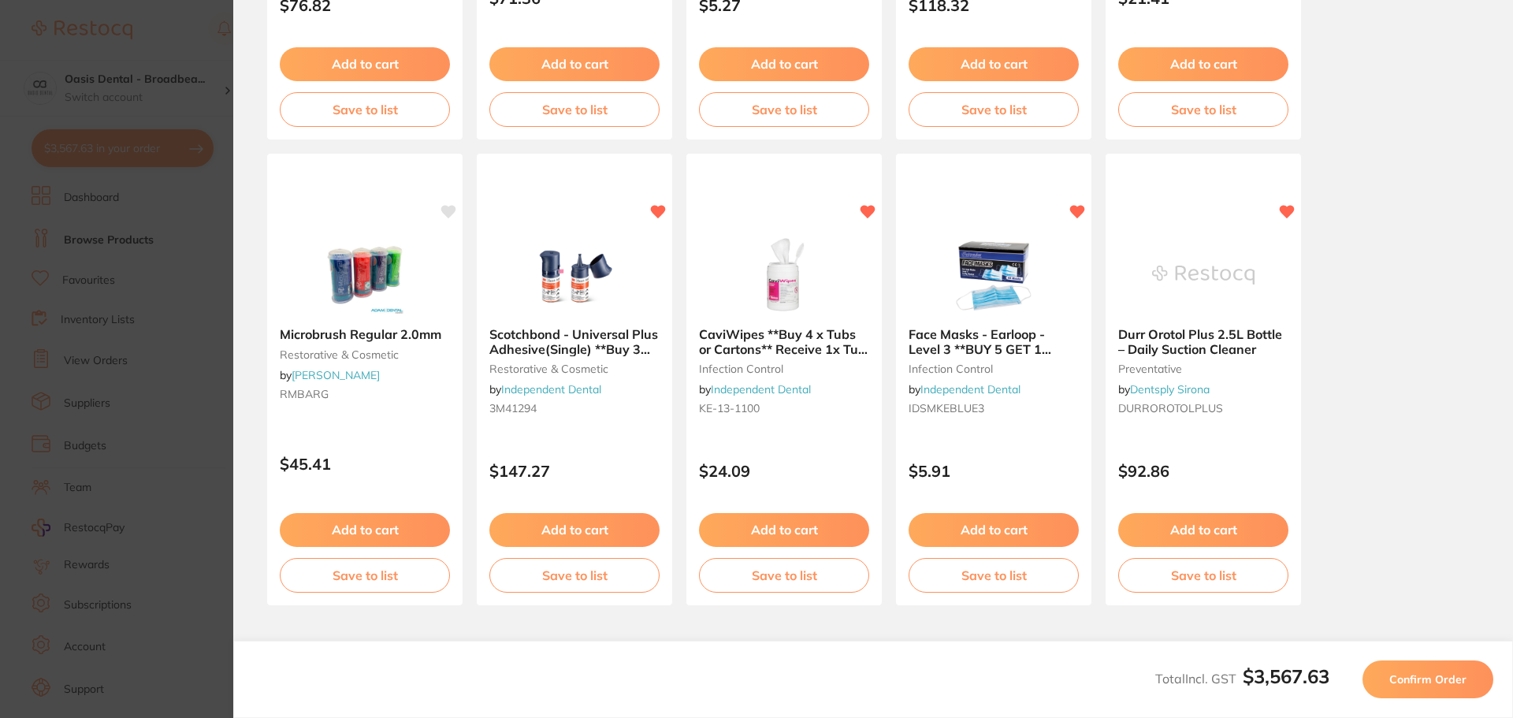
click at [1452, 664] on button "Confirm Order" at bounding box center [1428, 679] width 131 height 38
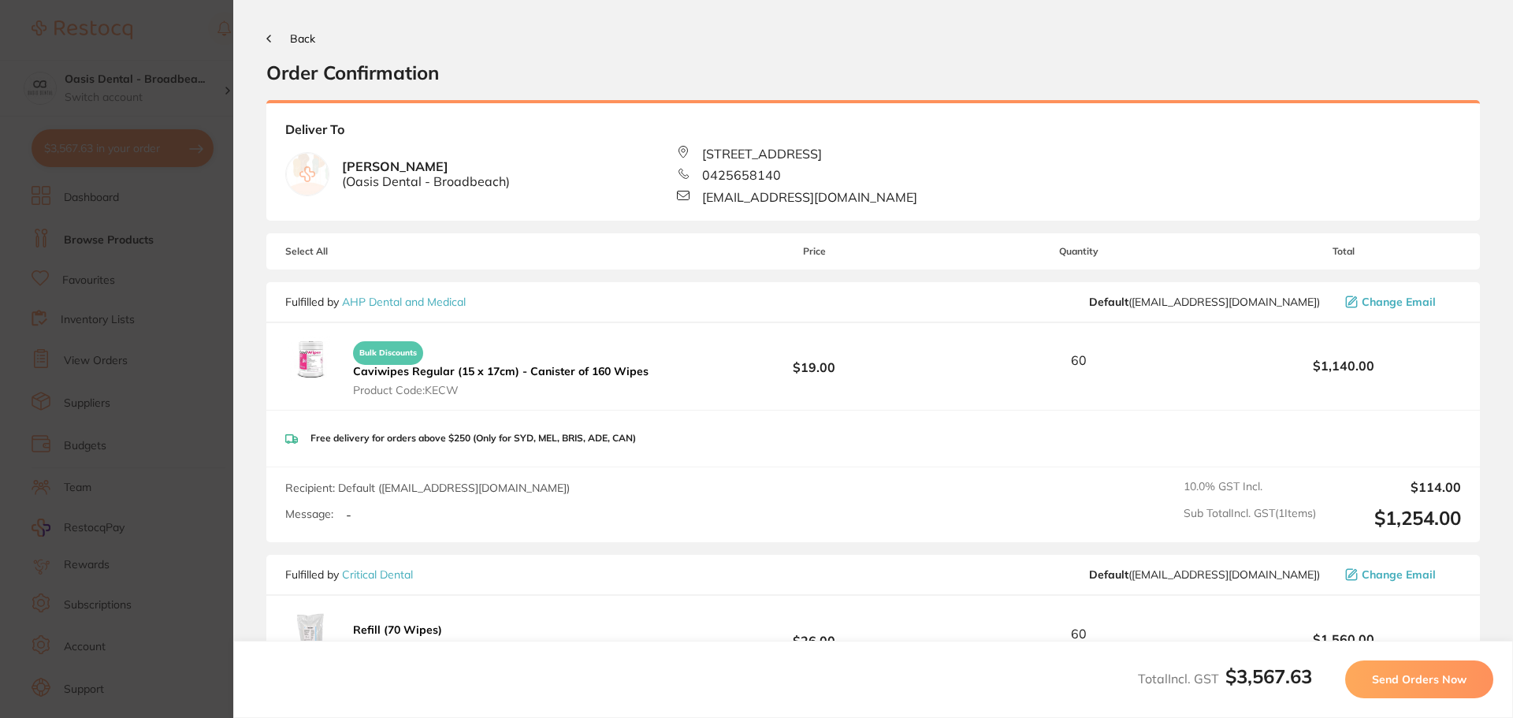
scroll to position [0, 0]
click at [1401, 676] on span "Send Orders Now" at bounding box center [1419, 679] width 95 height 14
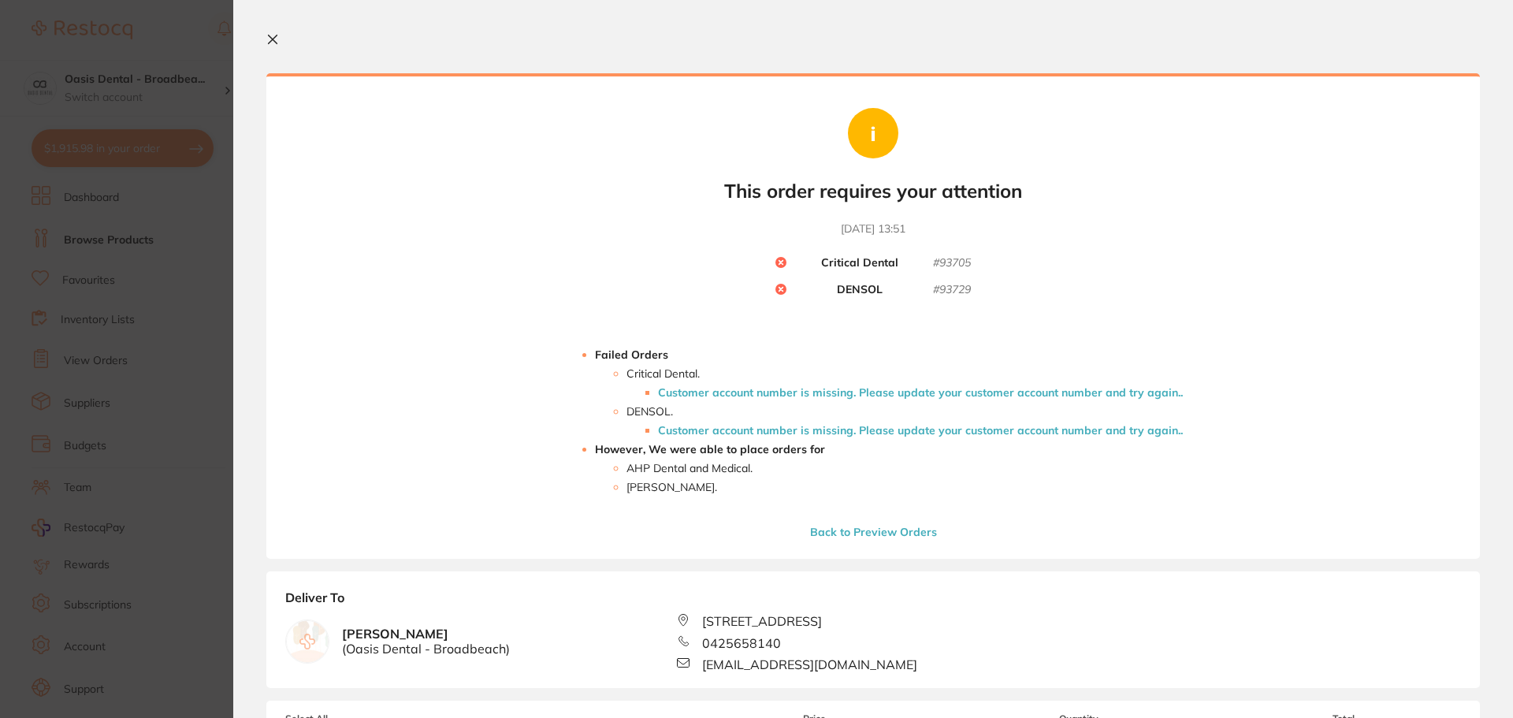
click at [906, 531] on button "Back to Preview Orders" at bounding box center [873, 532] width 136 height 14
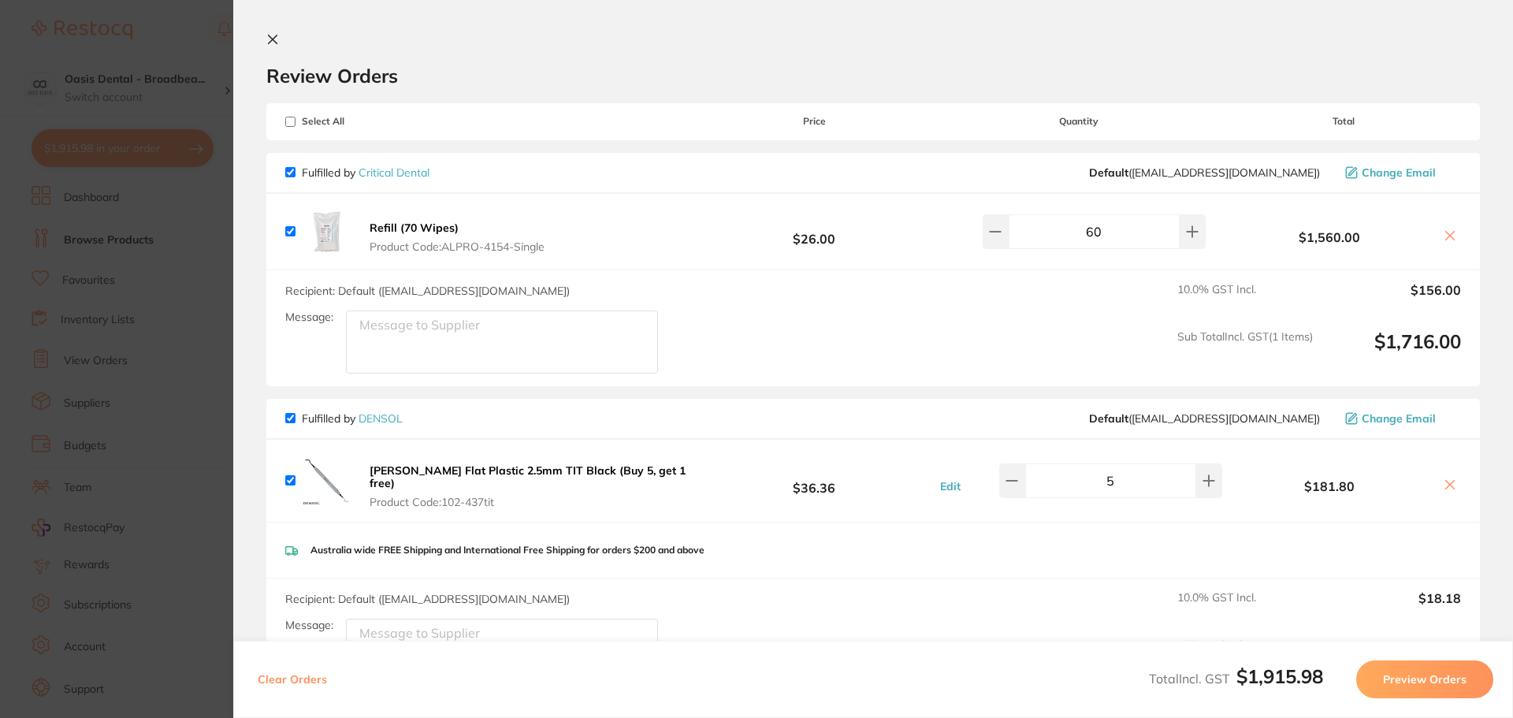
click at [288, 173] on input "checkbox" at bounding box center [290, 172] width 10 height 10
checkbox input "false"
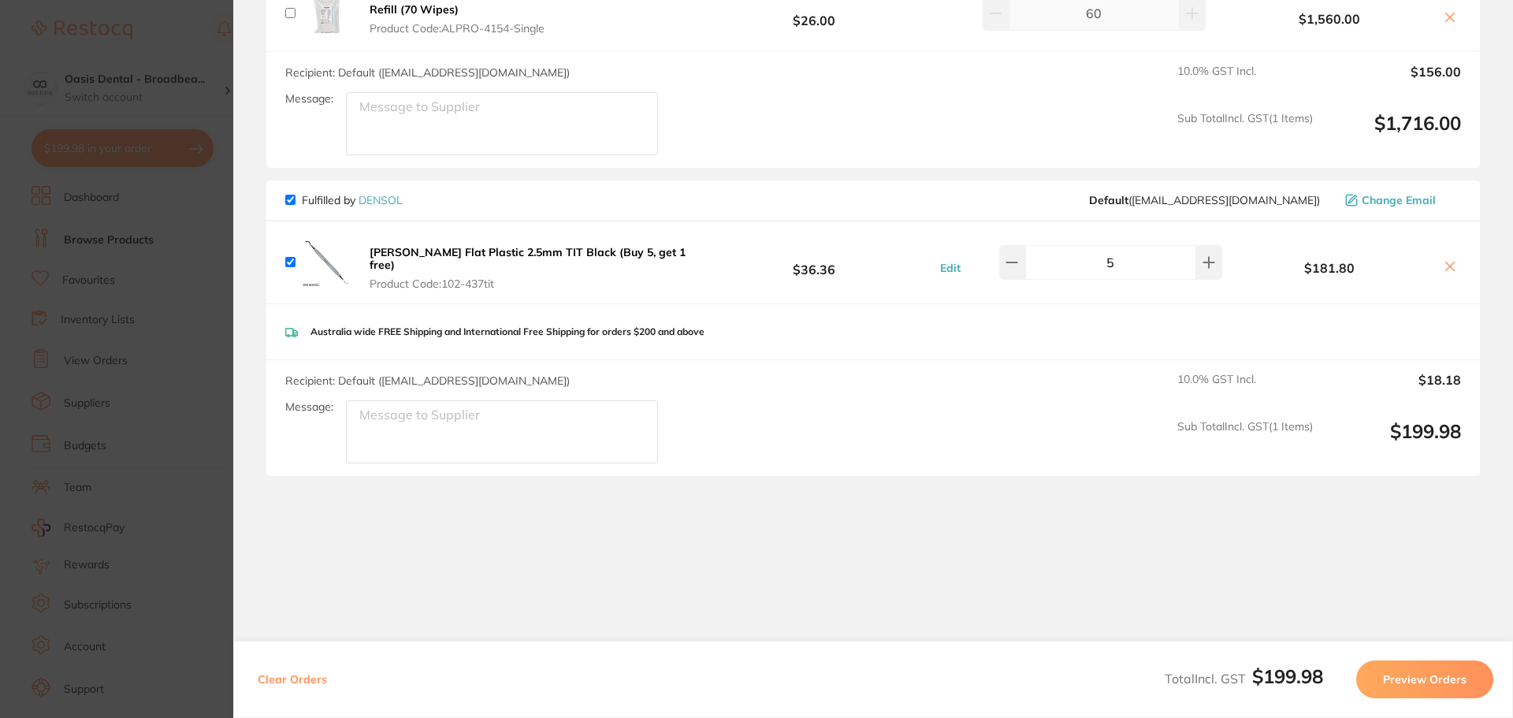
click at [1448, 265] on icon at bounding box center [1450, 266] width 13 height 13
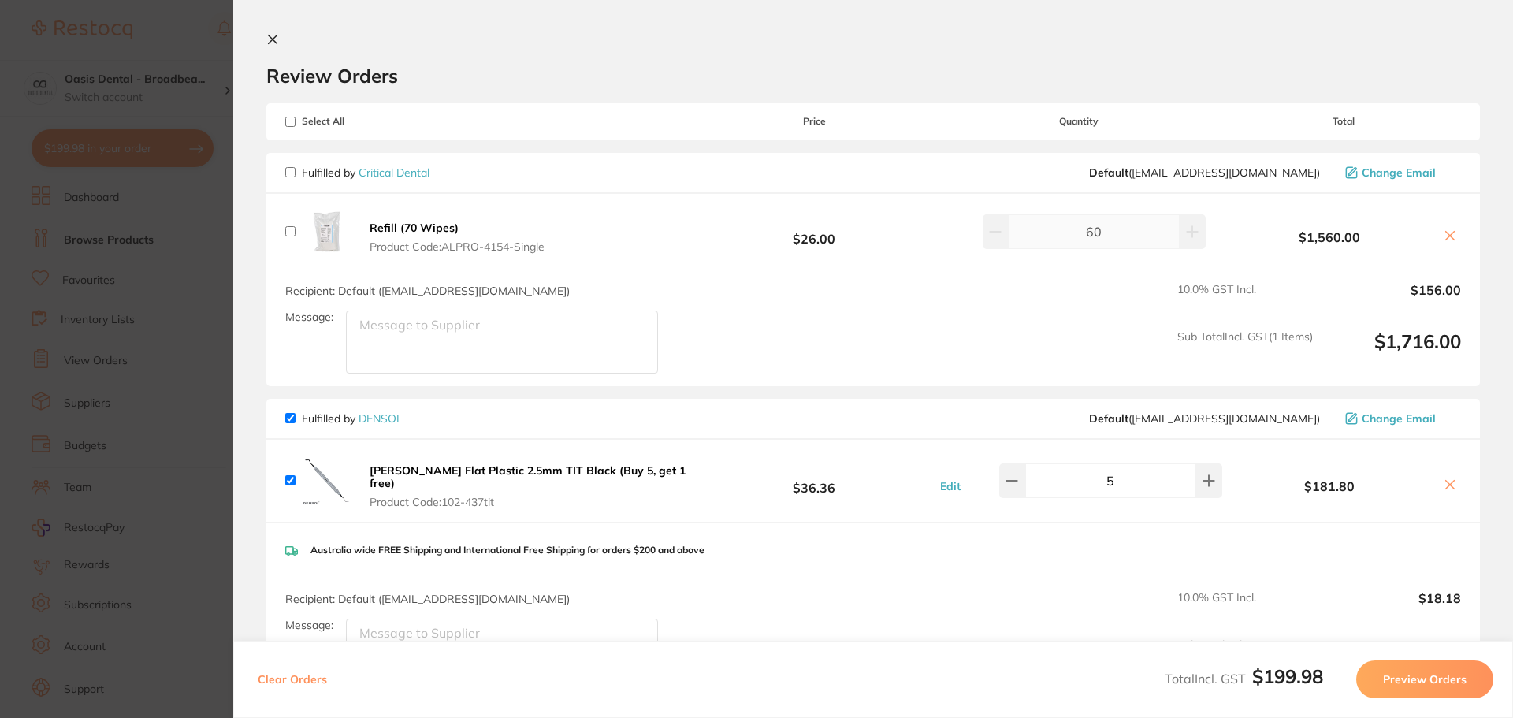
click at [1444, 233] on icon at bounding box center [1450, 235] width 13 height 13
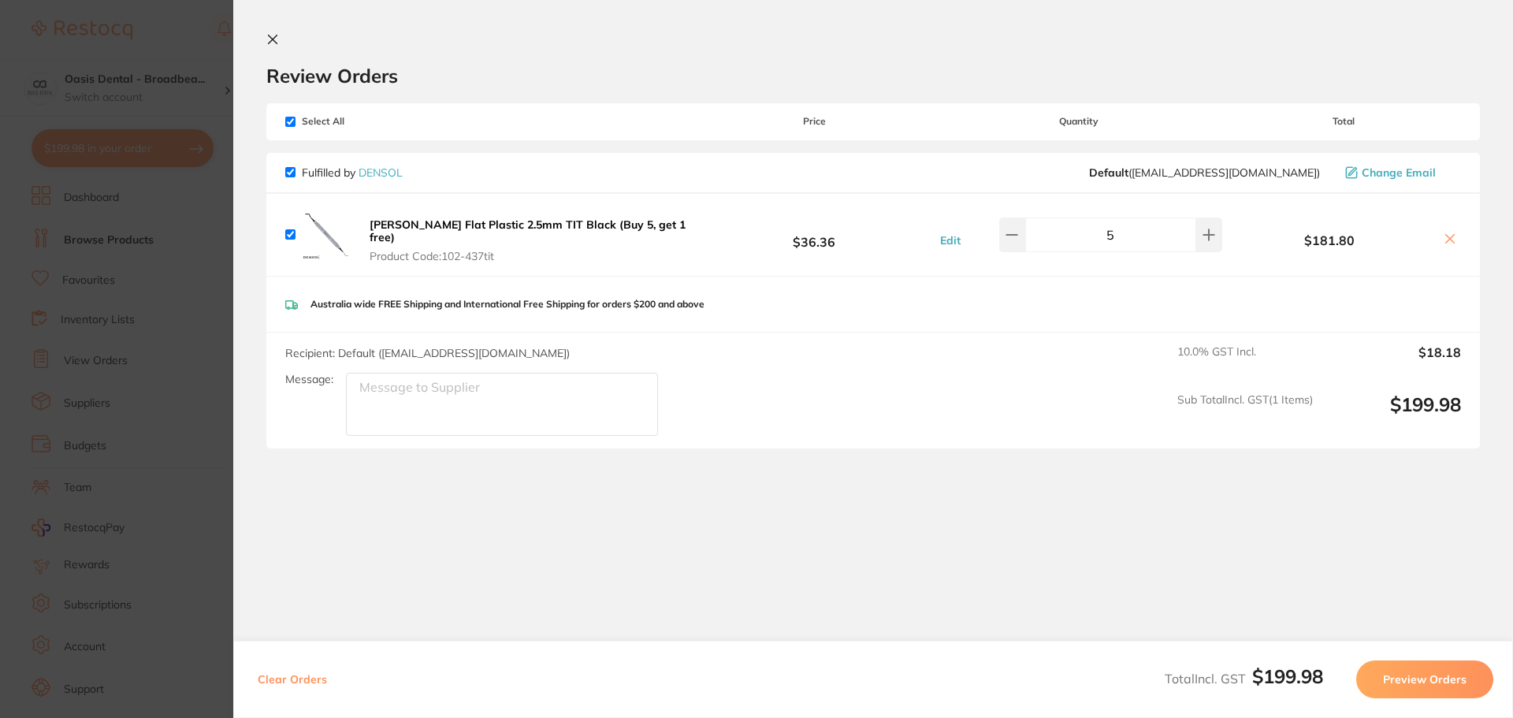
click at [1446, 238] on icon at bounding box center [1450, 239] width 9 height 9
checkbox input "false"
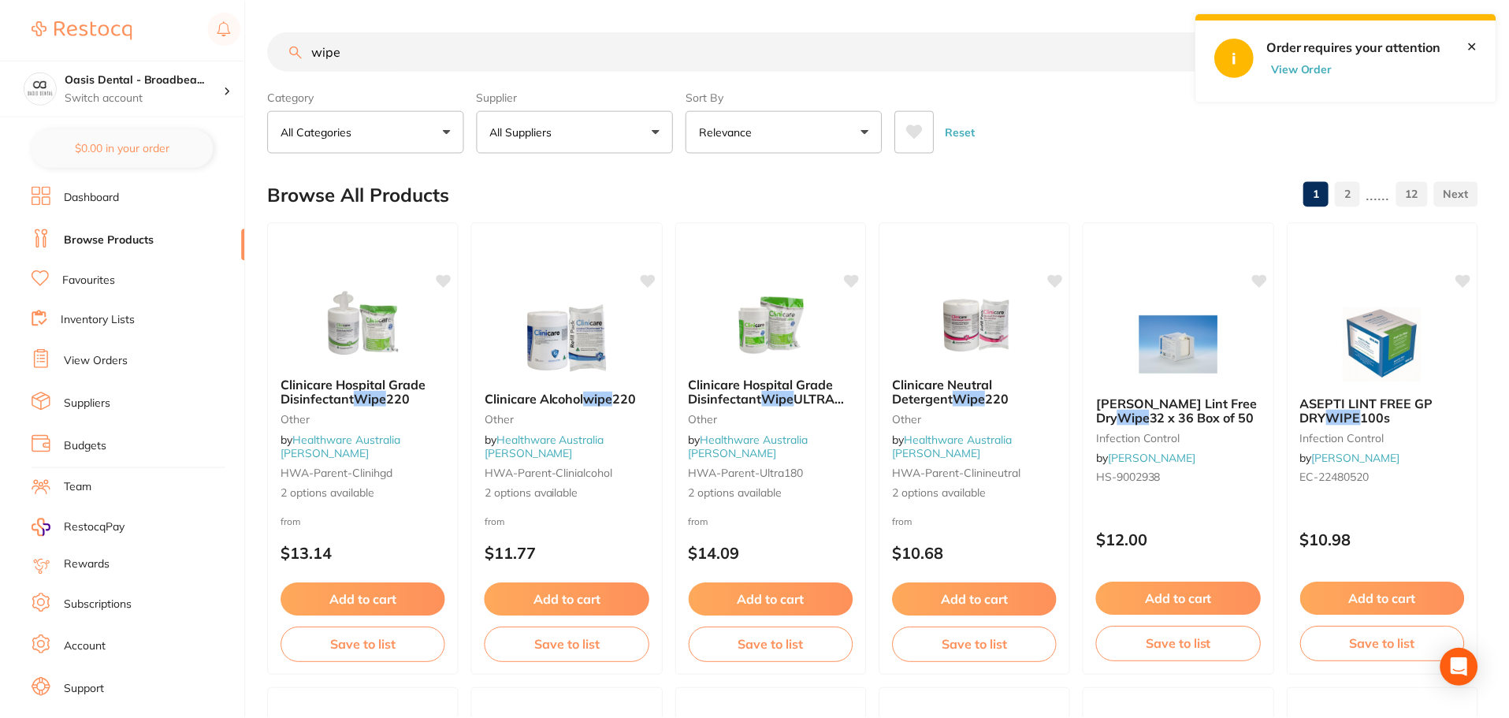
scroll to position [2, 0]
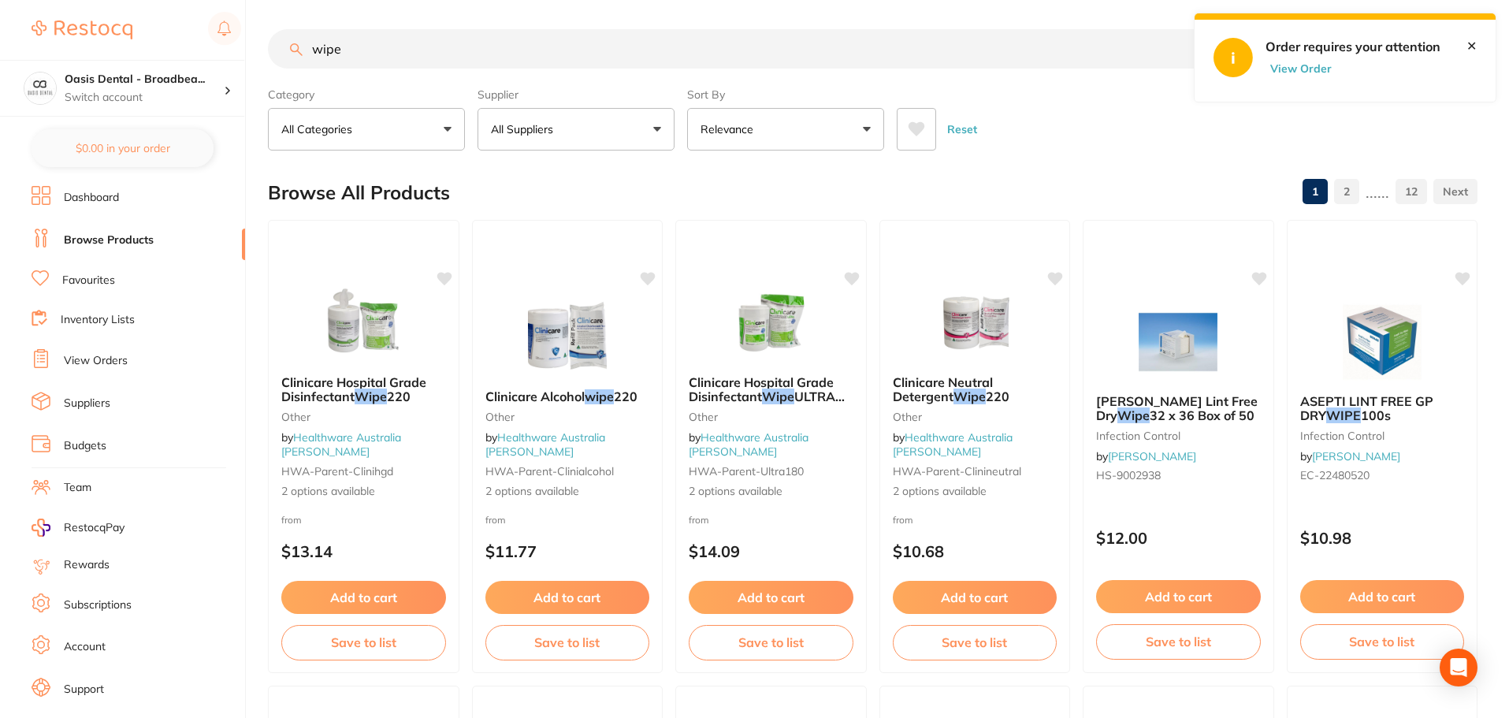
click at [1288, 66] on button "View Order" at bounding box center [1305, 68] width 79 height 14
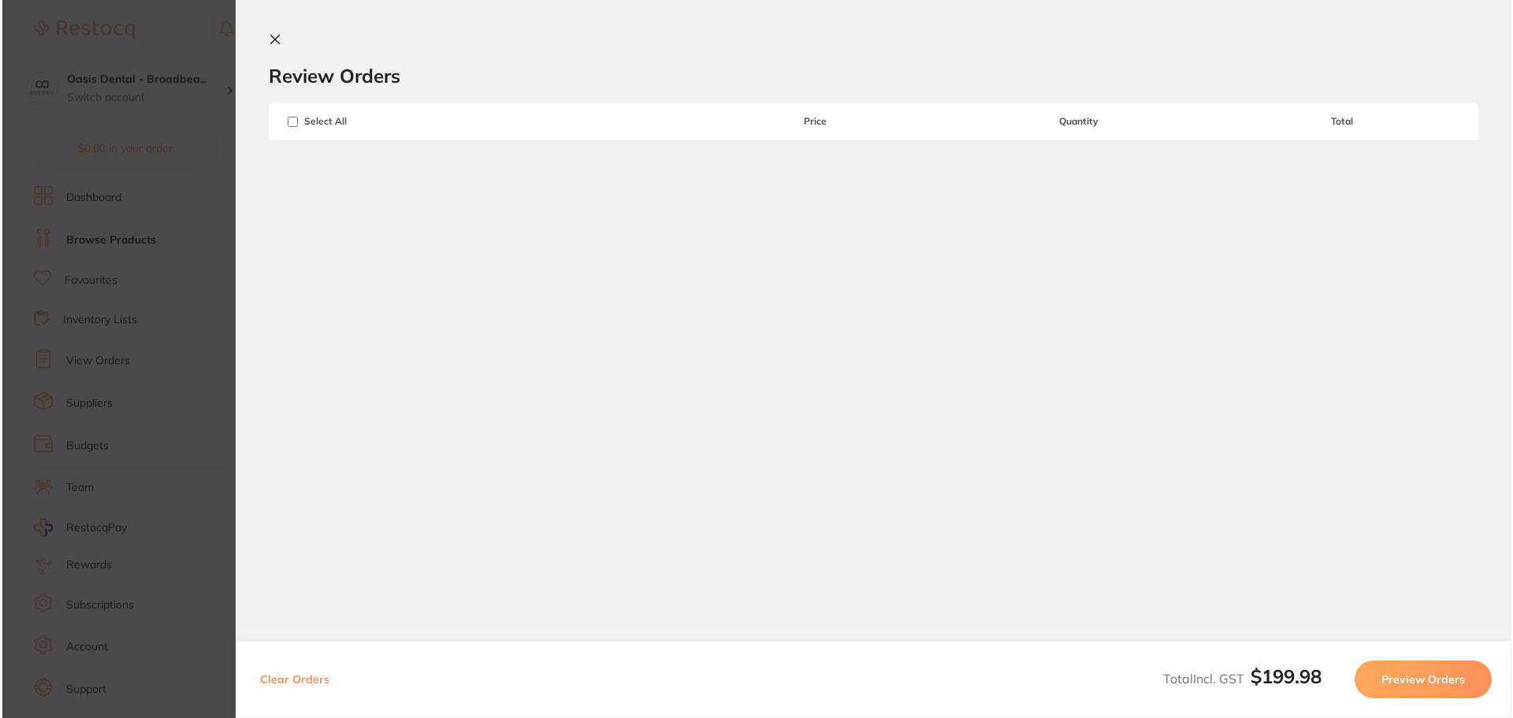
scroll to position [0, 0]
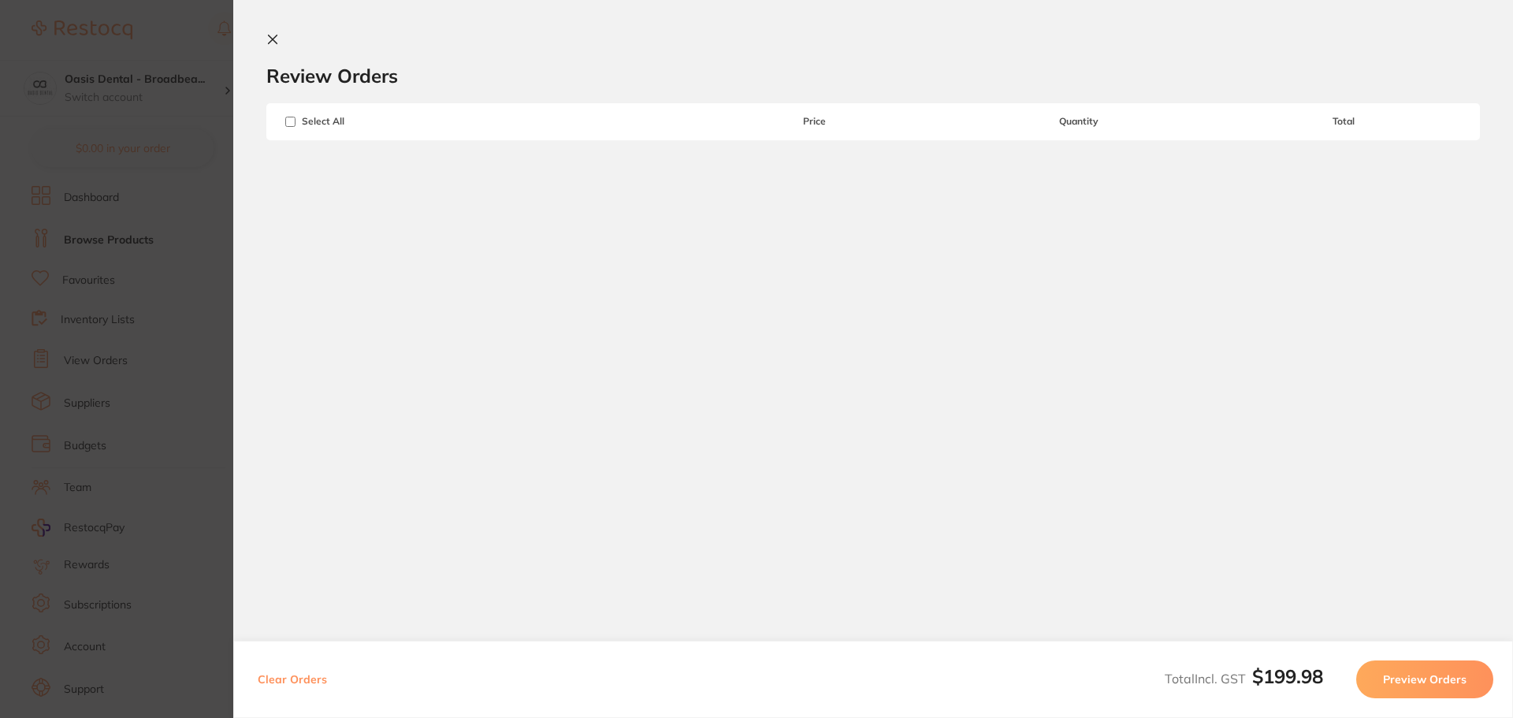
click at [273, 38] on icon at bounding box center [272, 39] width 13 height 13
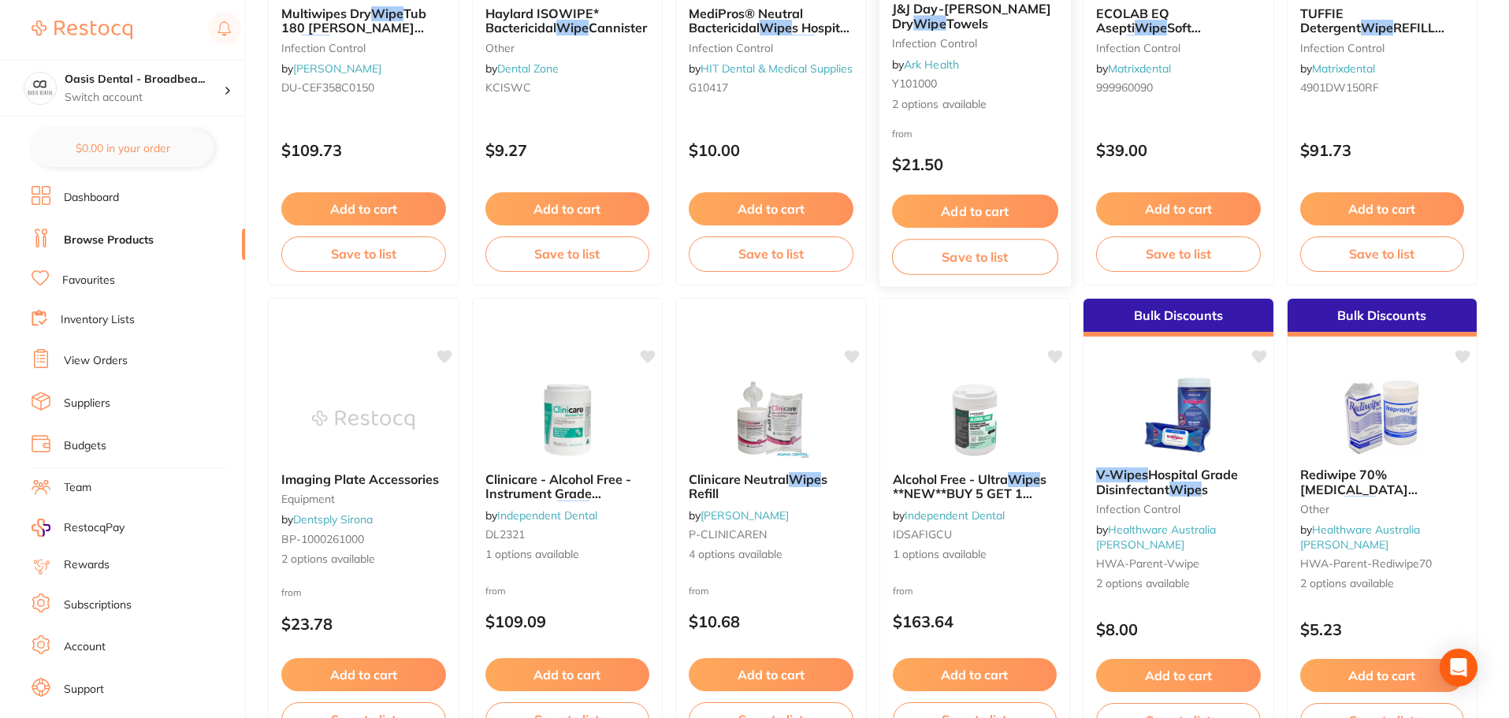
scroll to position [948, 0]
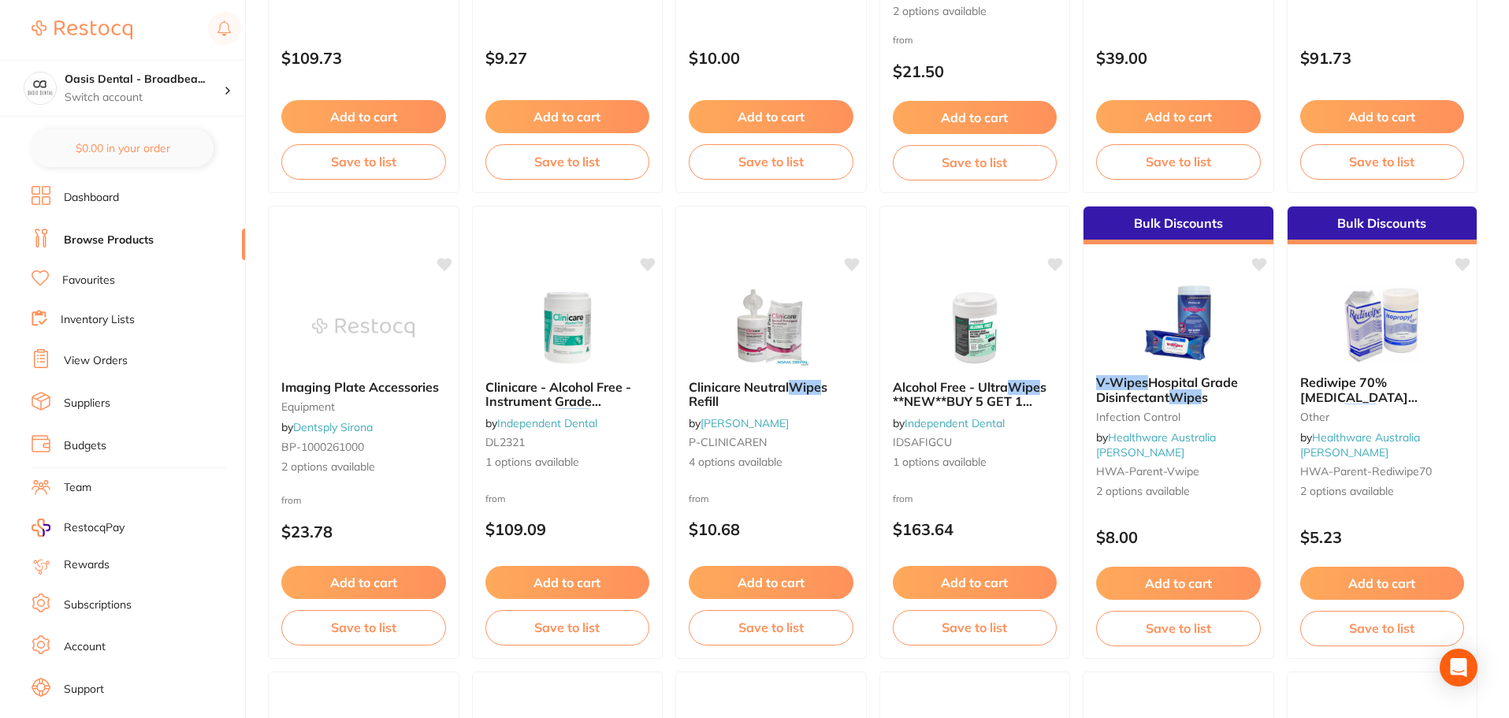
click at [106, 358] on link "View Orders" at bounding box center [96, 361] width 64 height 16
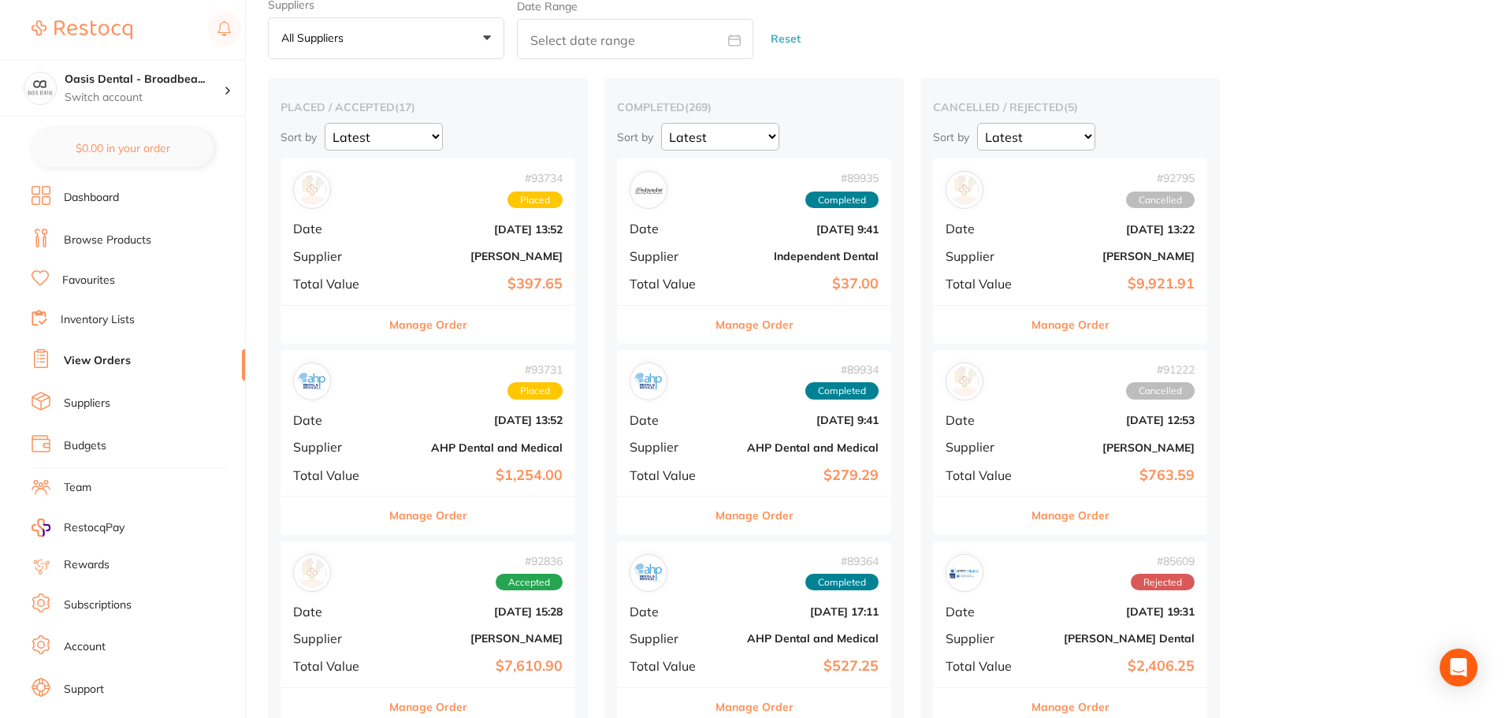
scroll to position [79, 0]
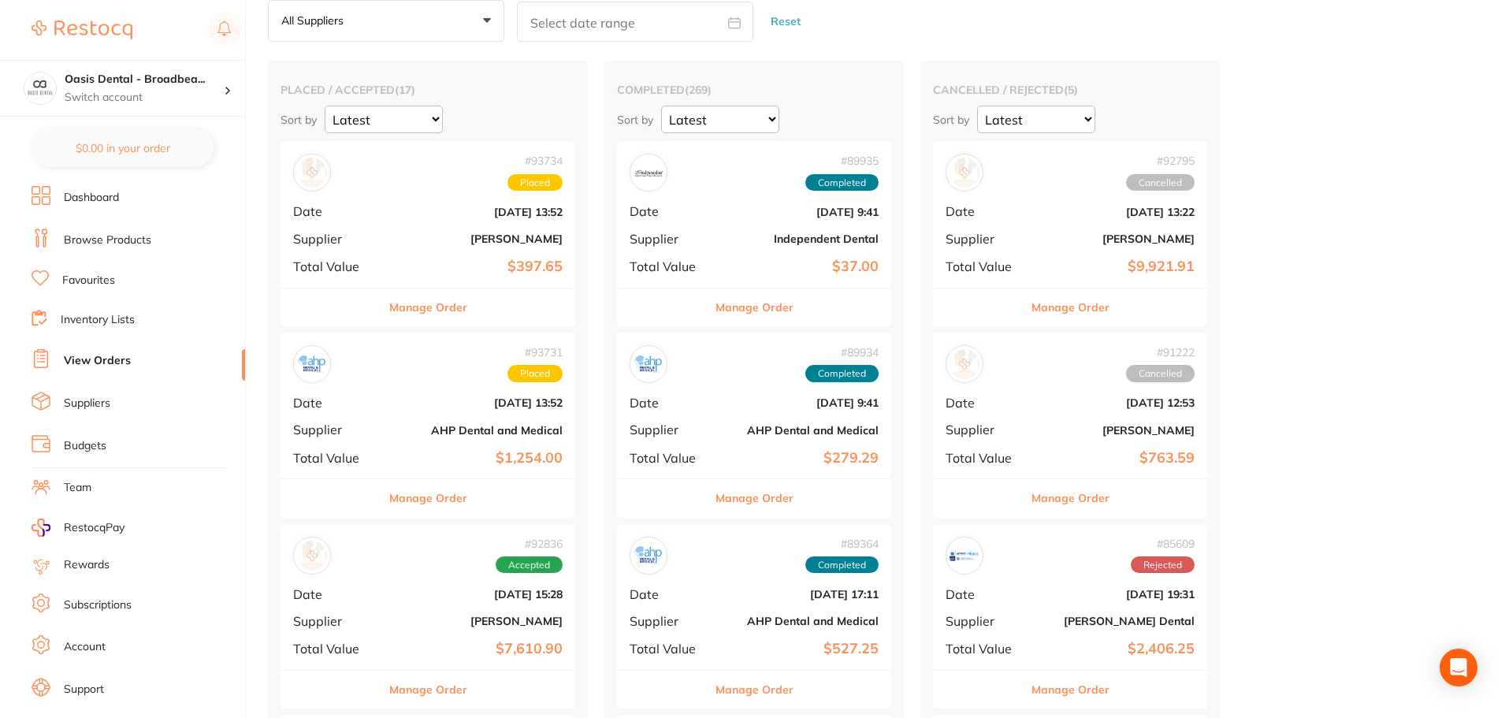
click at [444, 497] on button "Manage Order" at bounding box center [428, 498] width 78 height 38
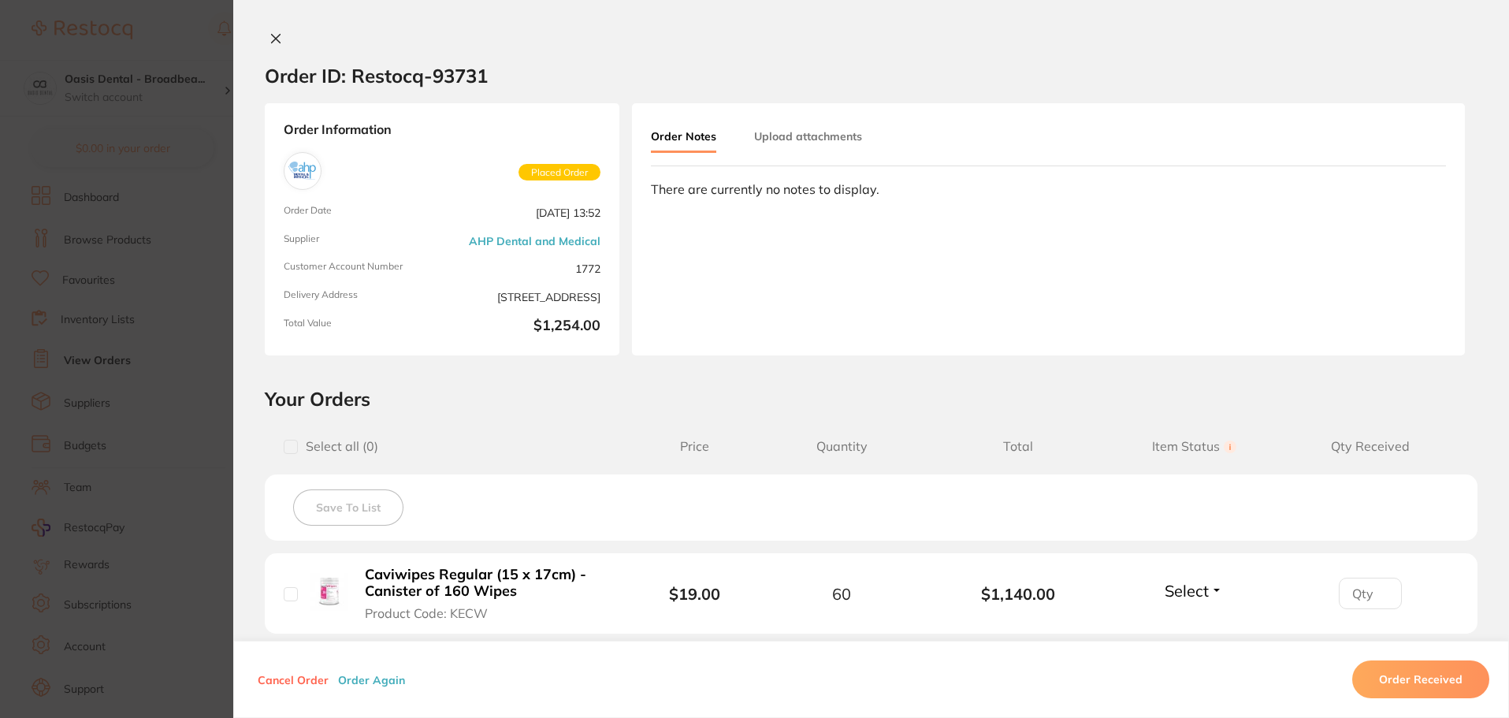
click at [276, 36] on icon at bounding box center [276, 38] width 13 height 13
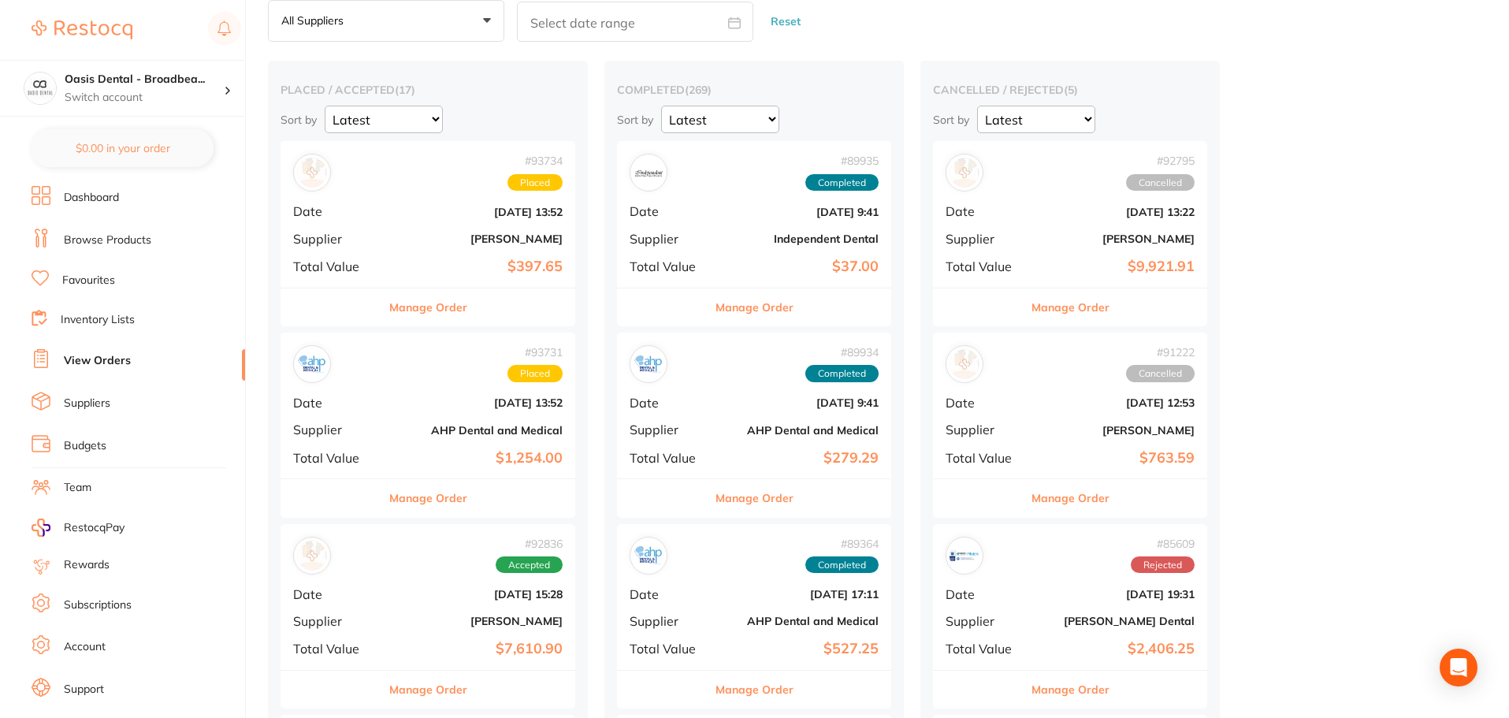
click at [322, 228] on div "# 93734 Placed Date [DATE] 13:52 Supplier [PERSON_NAME] Total Value $397.65" at bounding box center [428, 214] width 295 height 146
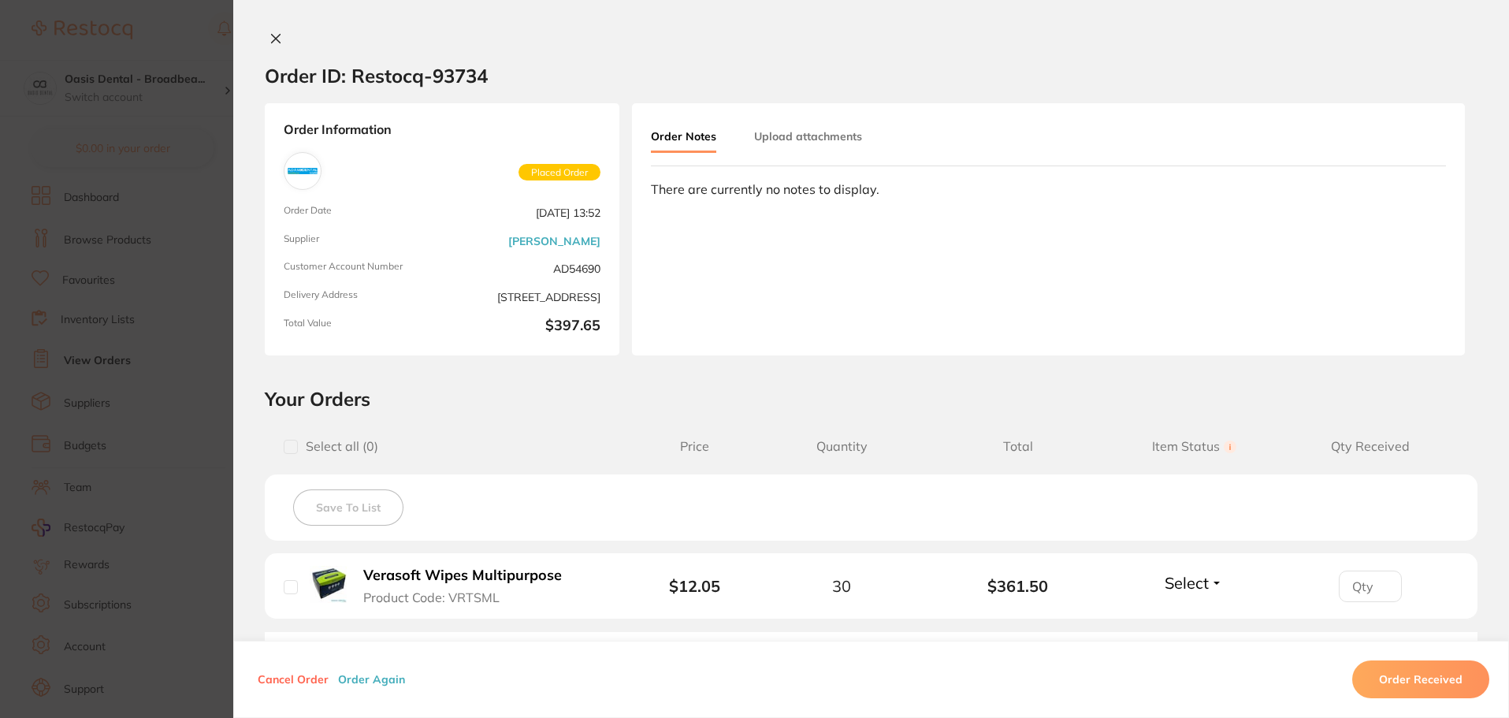
click at [272, 35] on icon at bounding box center [276, 39] width 9 height 9
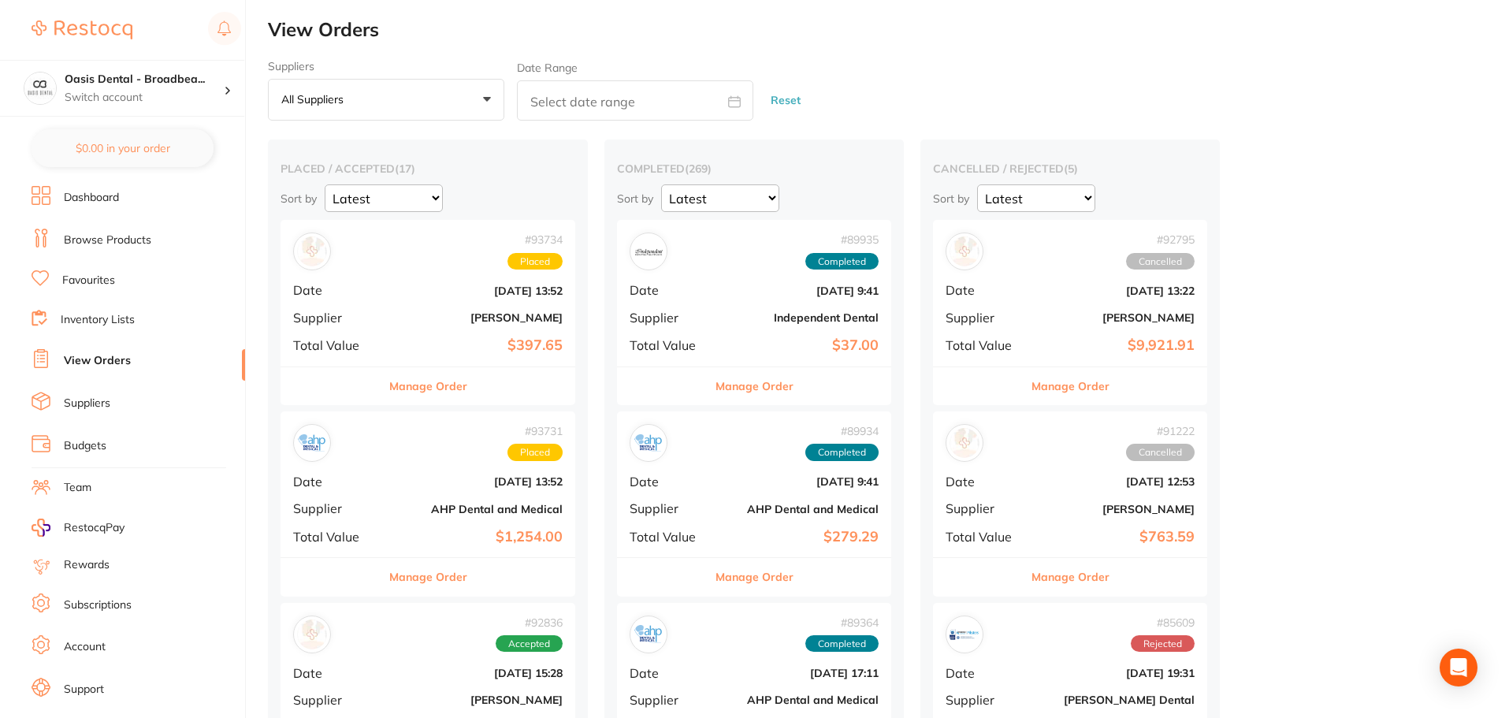
click at [151, 231] on li "Browse Products" at bounding box center [139, 241] width 214 height 24
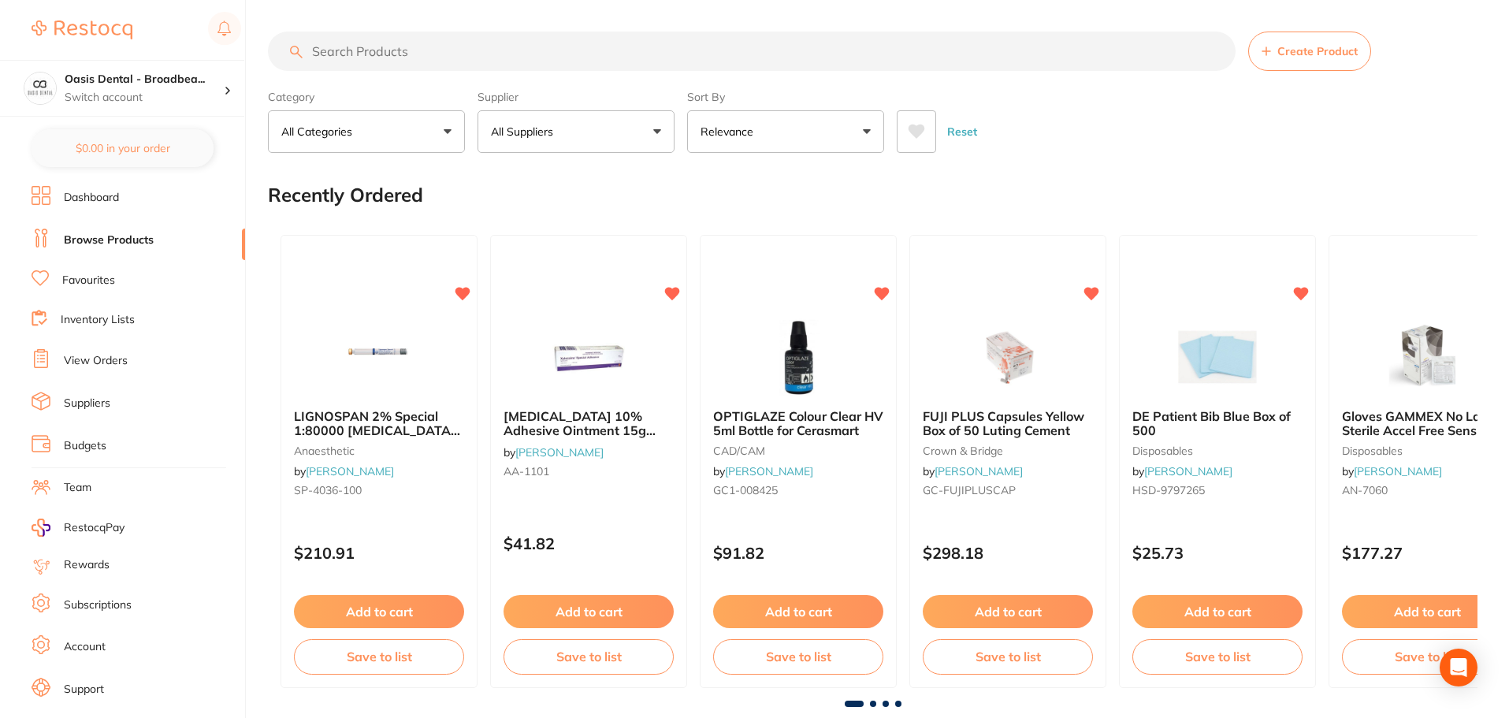
click at [448, 54] on input "search" at bounding box center [752, 51] width 968 height 39
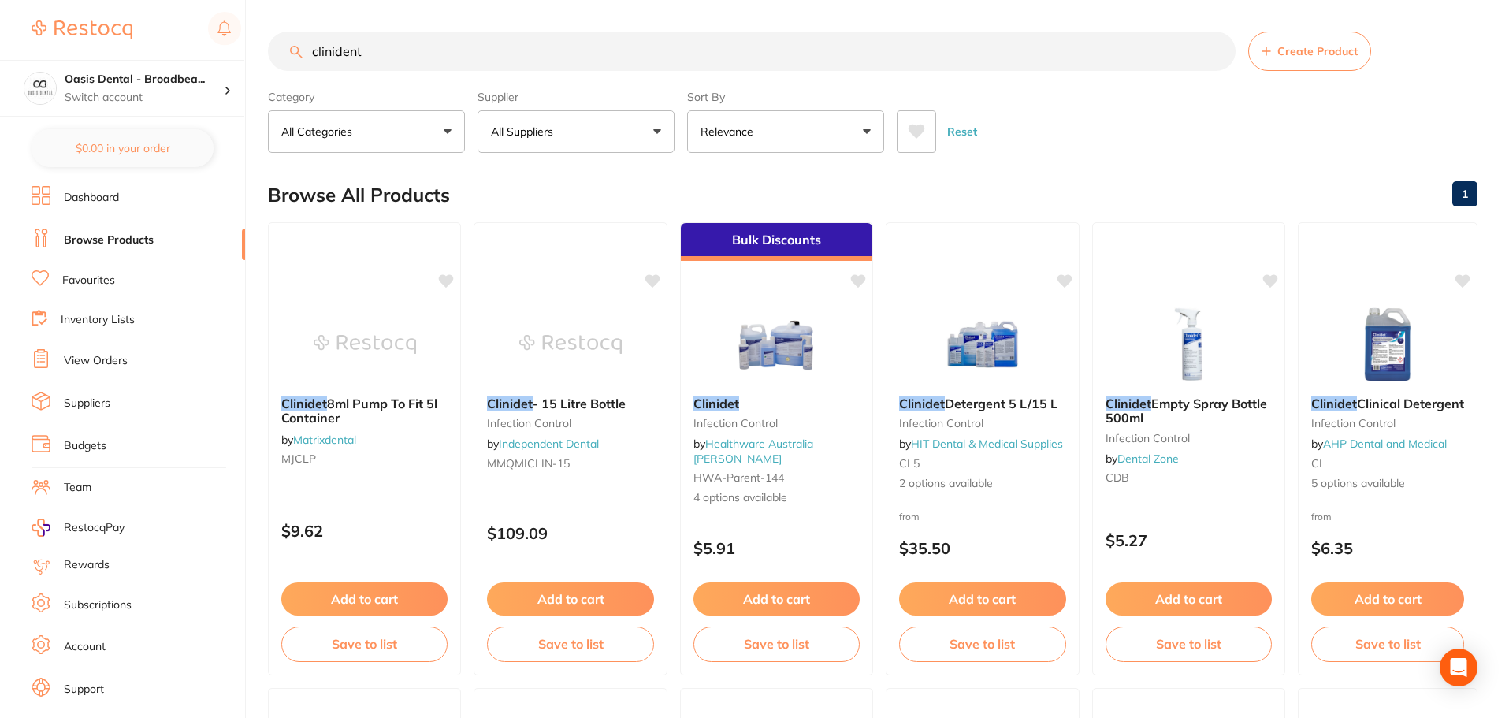
click at [366, 52] on input "clinident" at bounding box center [752, 51] width 968 height 39
type input "c"
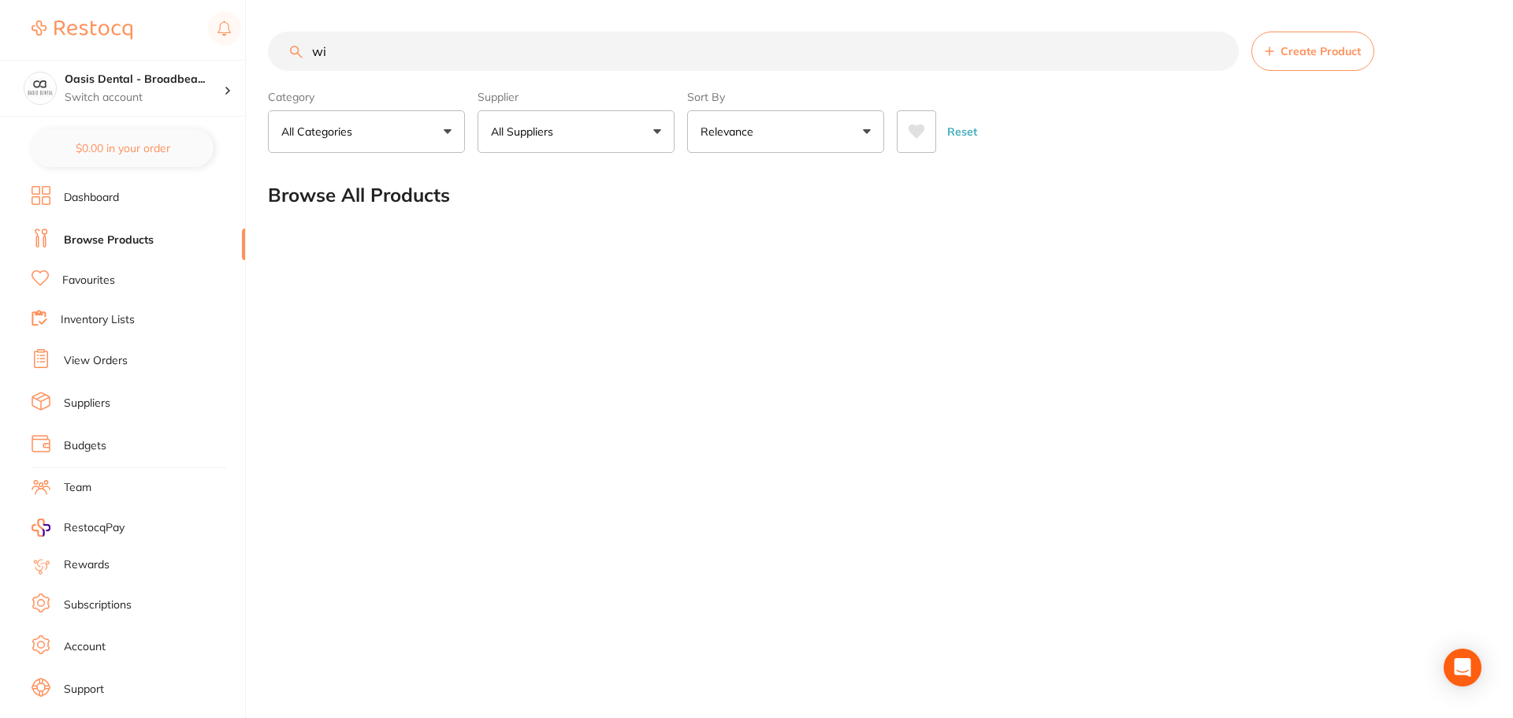
type input "w"
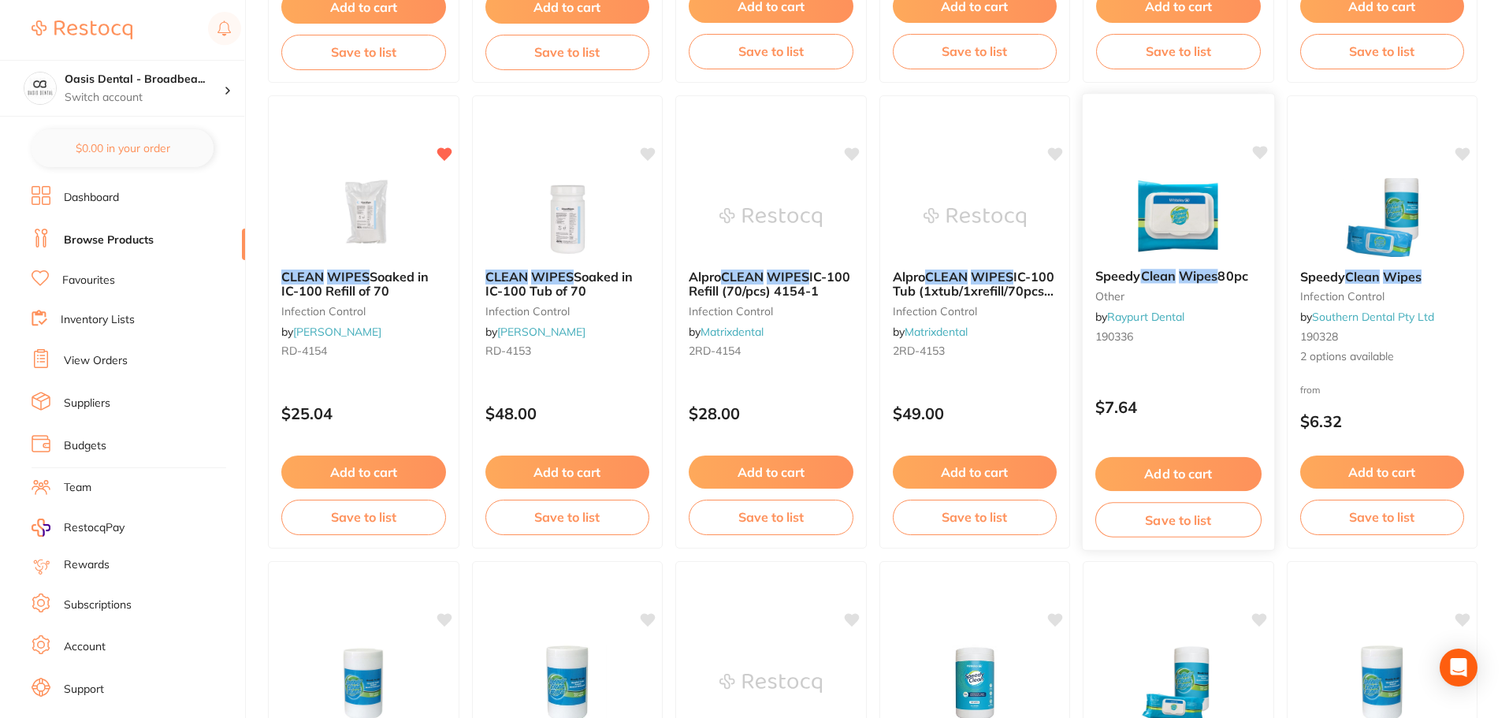
scroll to position [630, 0]
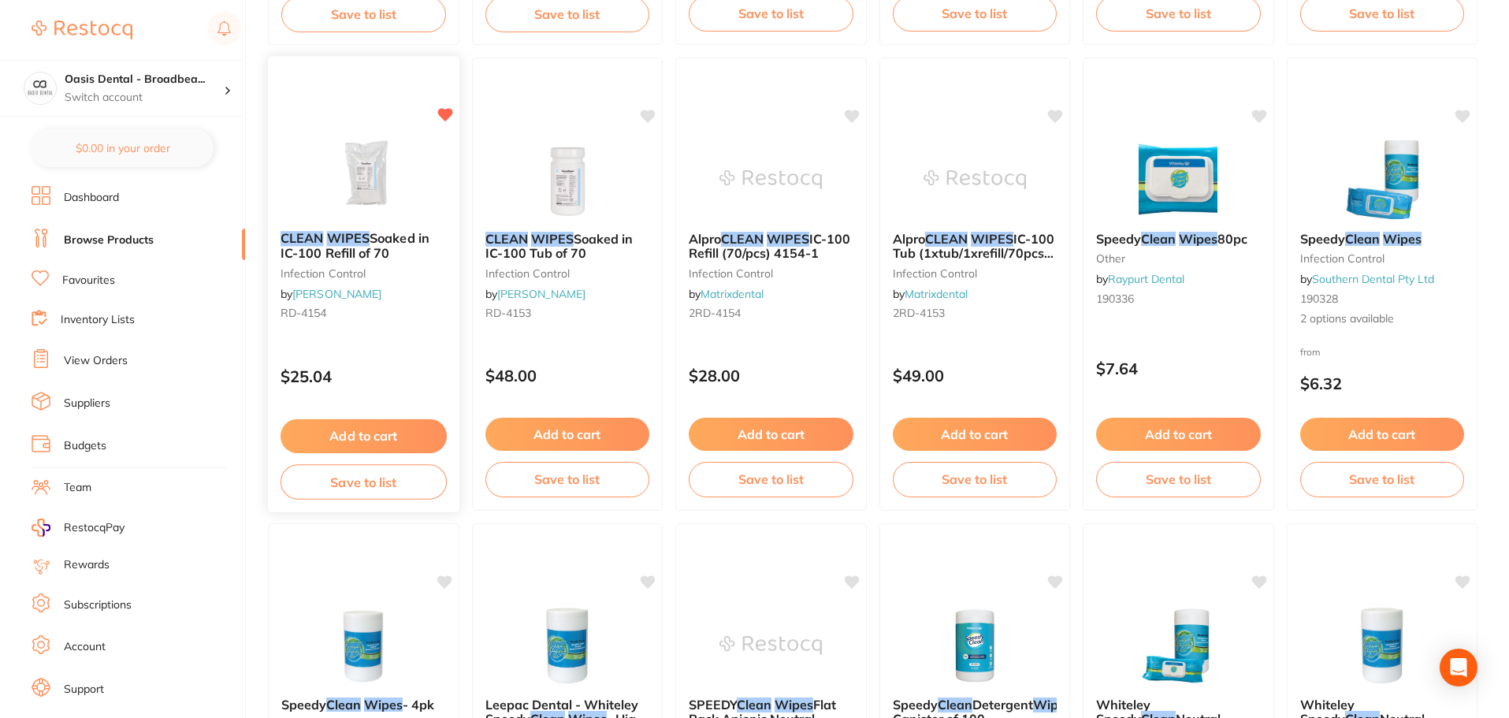
type input "clean wipw"
click at [389, 433] on button "Add to cart" at bounding box center [363, 434] width 165 height 33
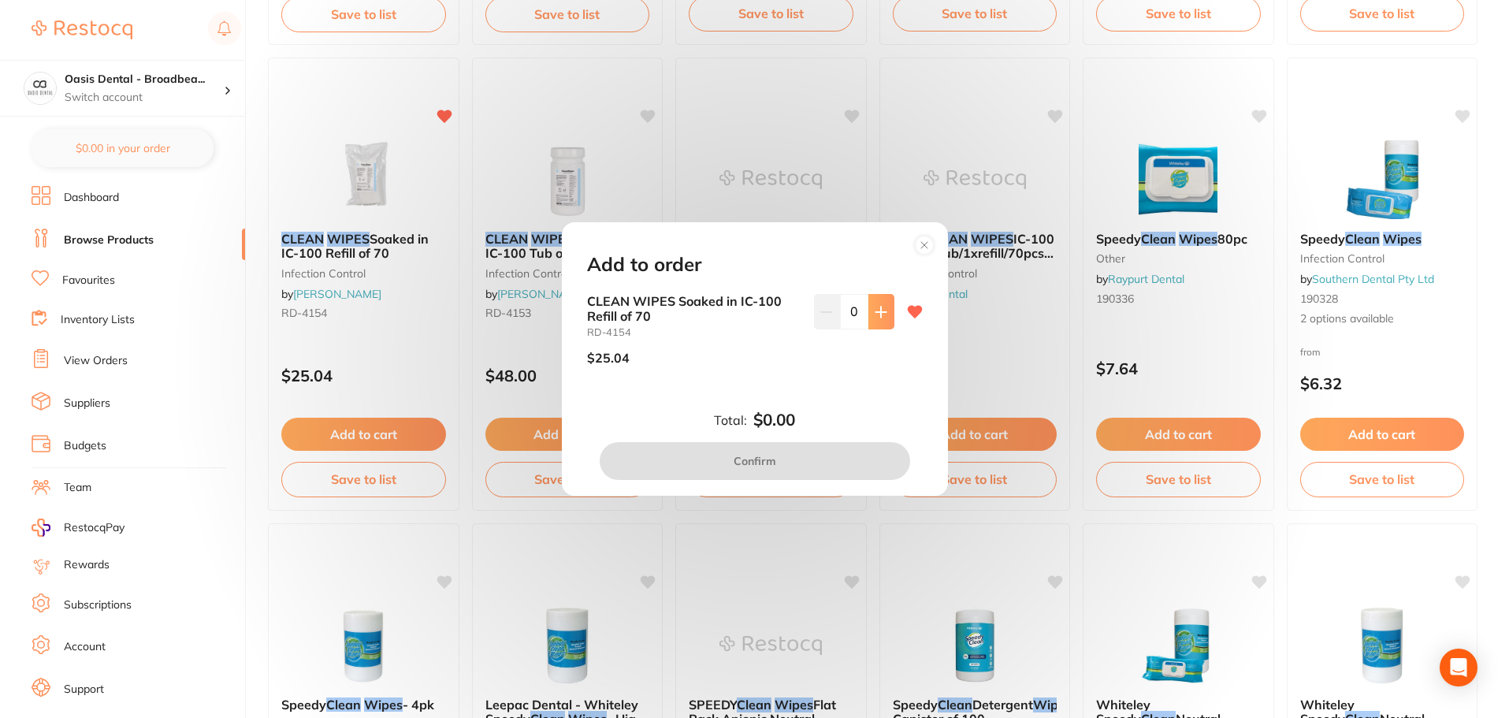
click at [883, 313] on icon at bounding box center [881, 312] width 13 height 13
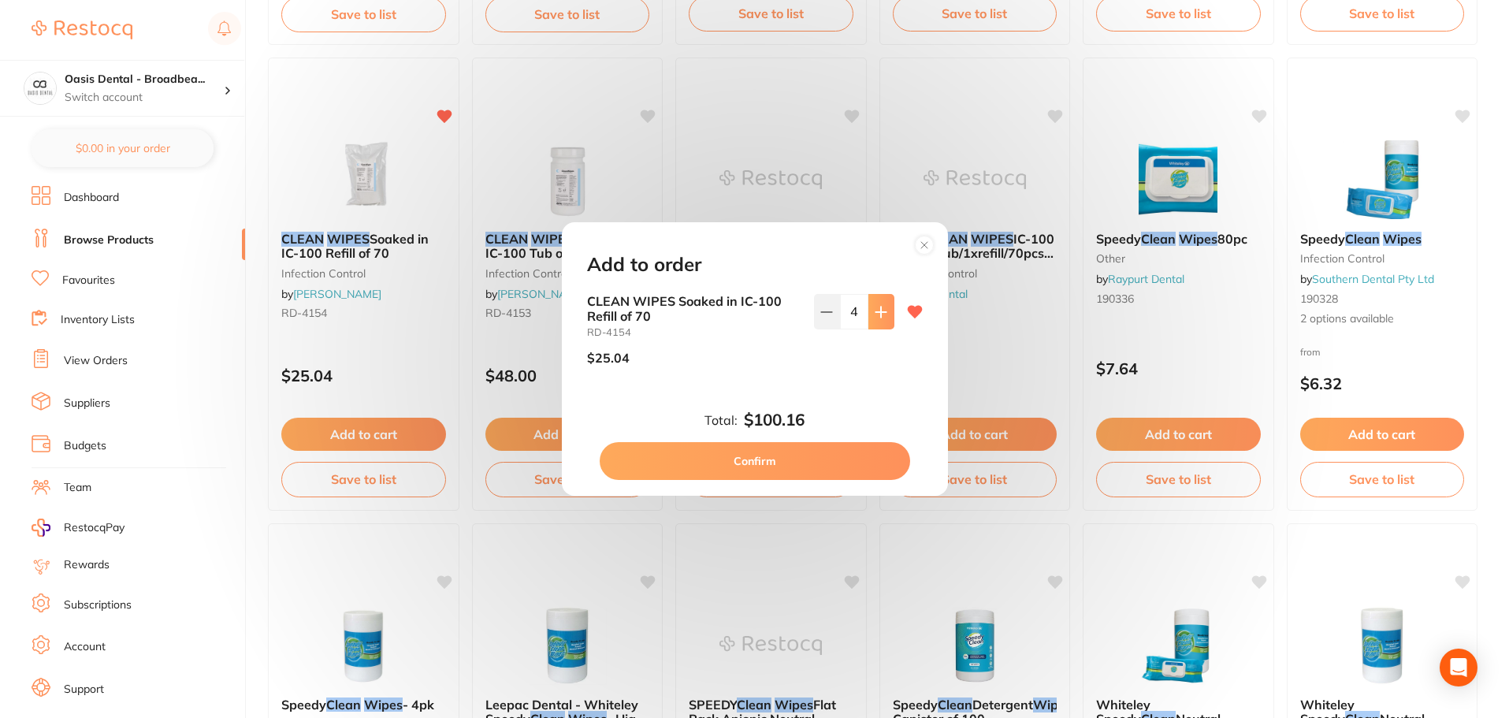
click at [882, 313] on icon at bounding box center [881, 312] width 13 height 13
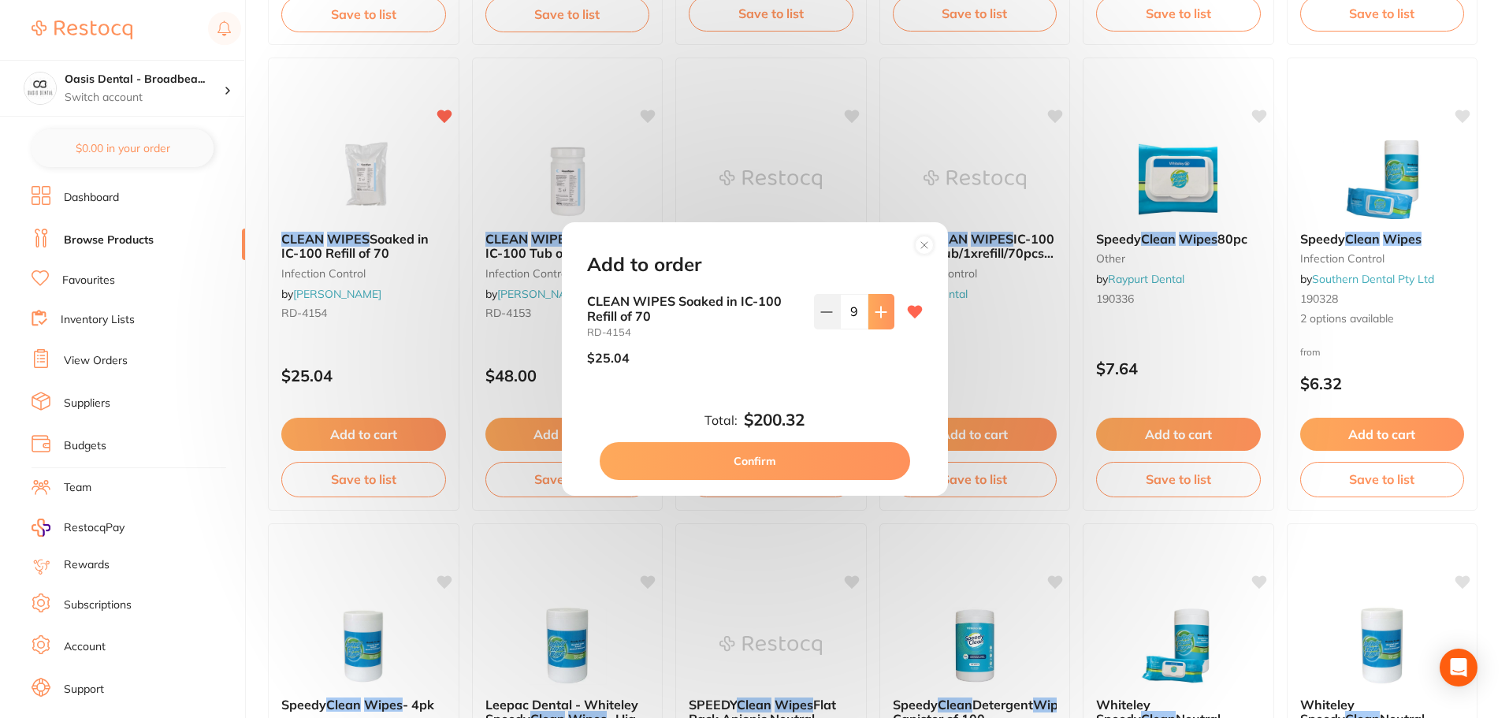
click at [882, 313] on icon at bounding box center [881, 312] width 13 height 13
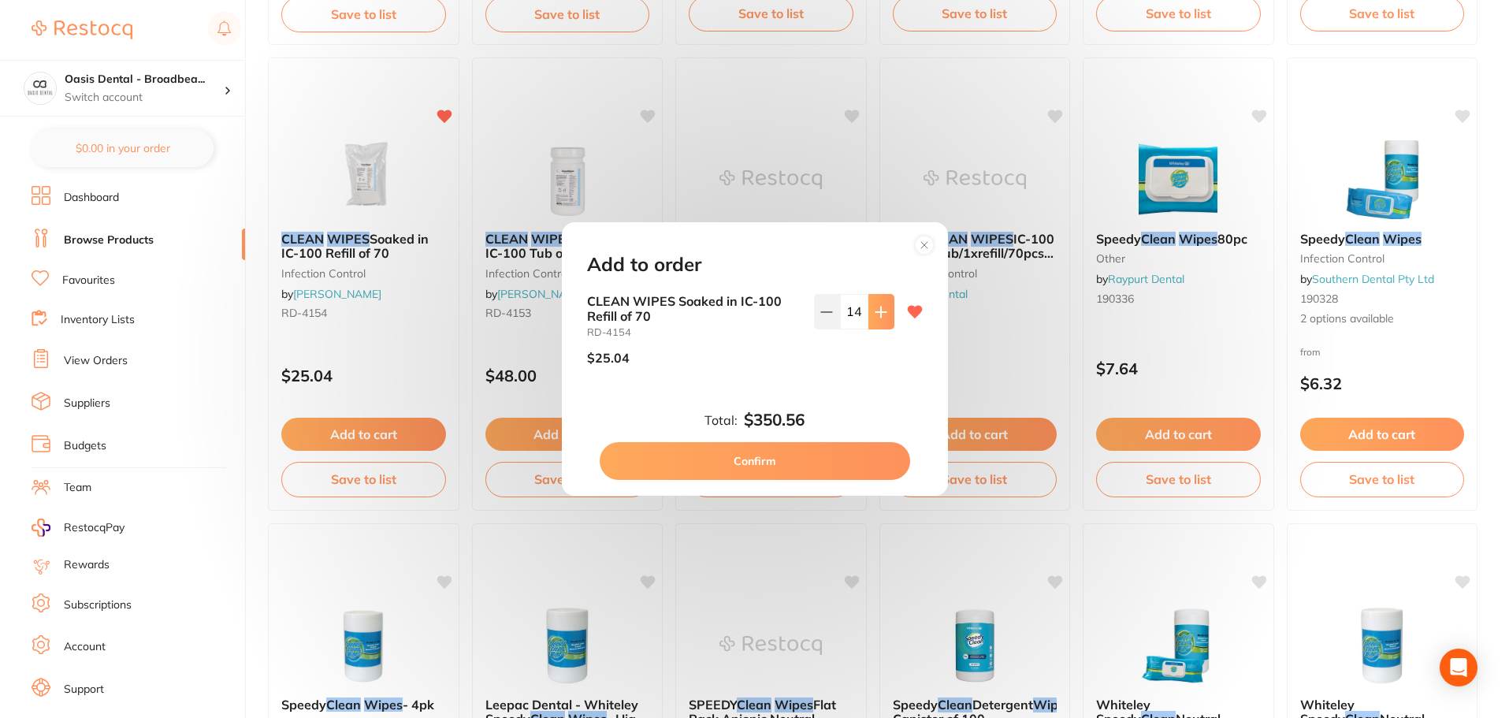
click at [882, 314] on icon at bounding box center [881, 312] width 13 height 13
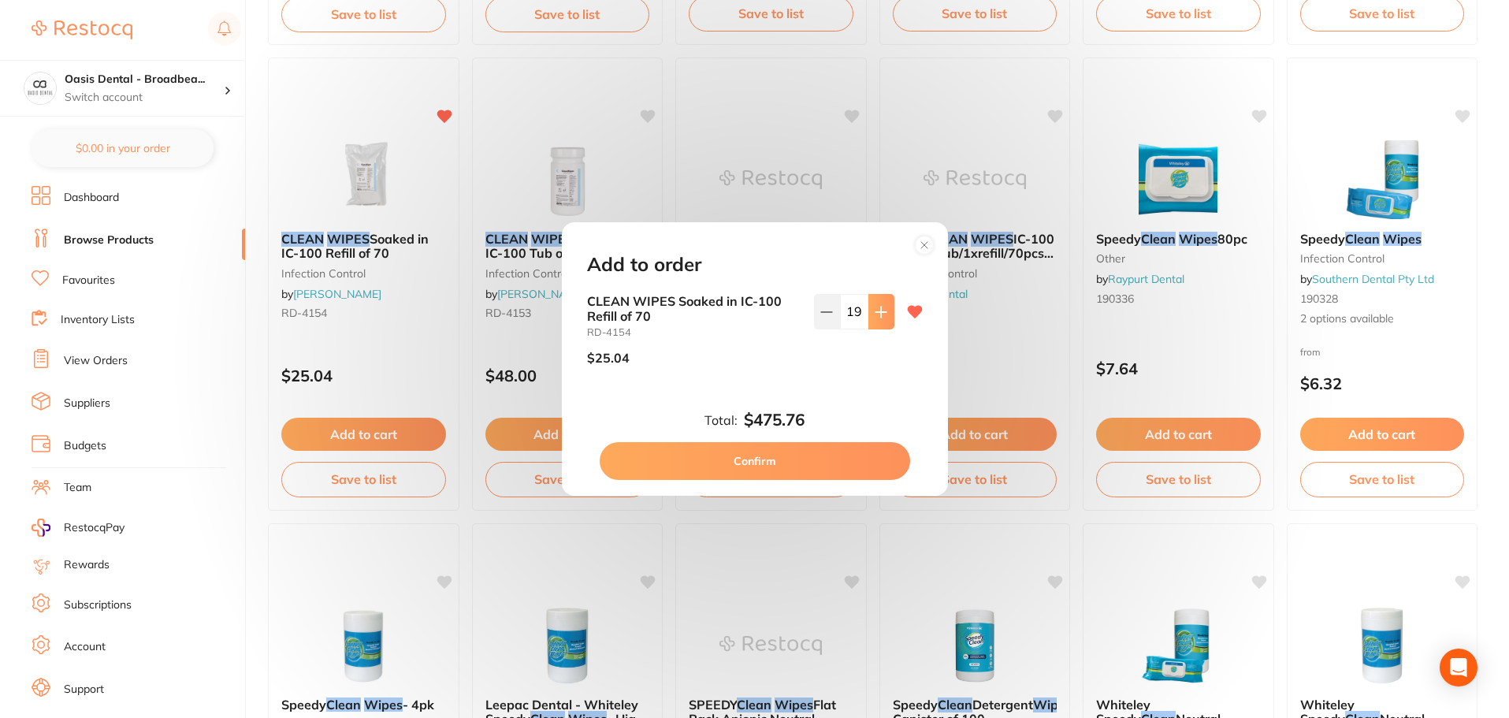
click at [882, 314] on icon at bounding box center [881, 312] width 13 height 13
click at [883, 313] on button at bounding box center [881, 311] width 26 height 35
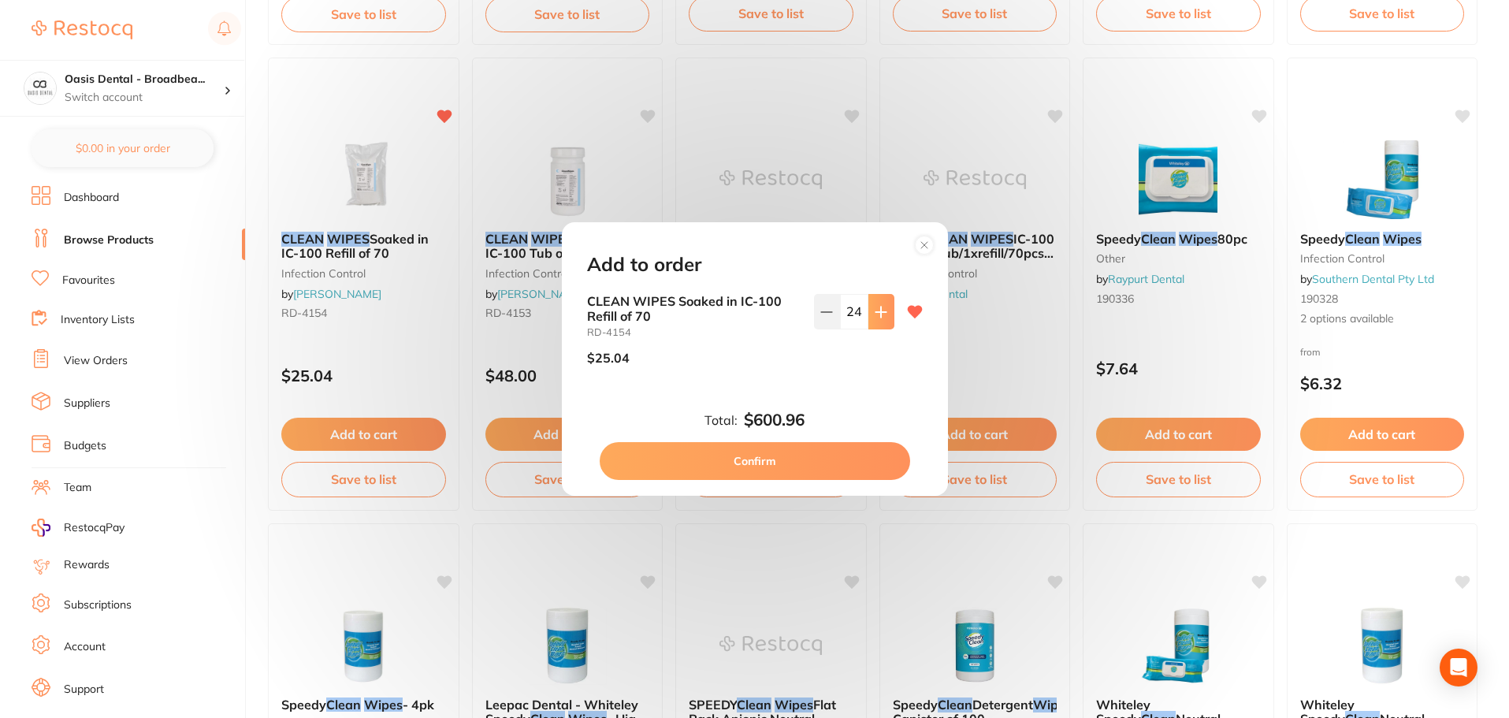
click at [883, 313] on button at bounding box center [881, 311] width 26 height 35
click at [875, 313] on icon at bounding box center [881, 312] width 13 height 13
click at [875, 312] on icon at bounding box center [881, 312] width 13 height 13
click at [876, 312] on icon at bounding box center [881, 312] width 10 height 10
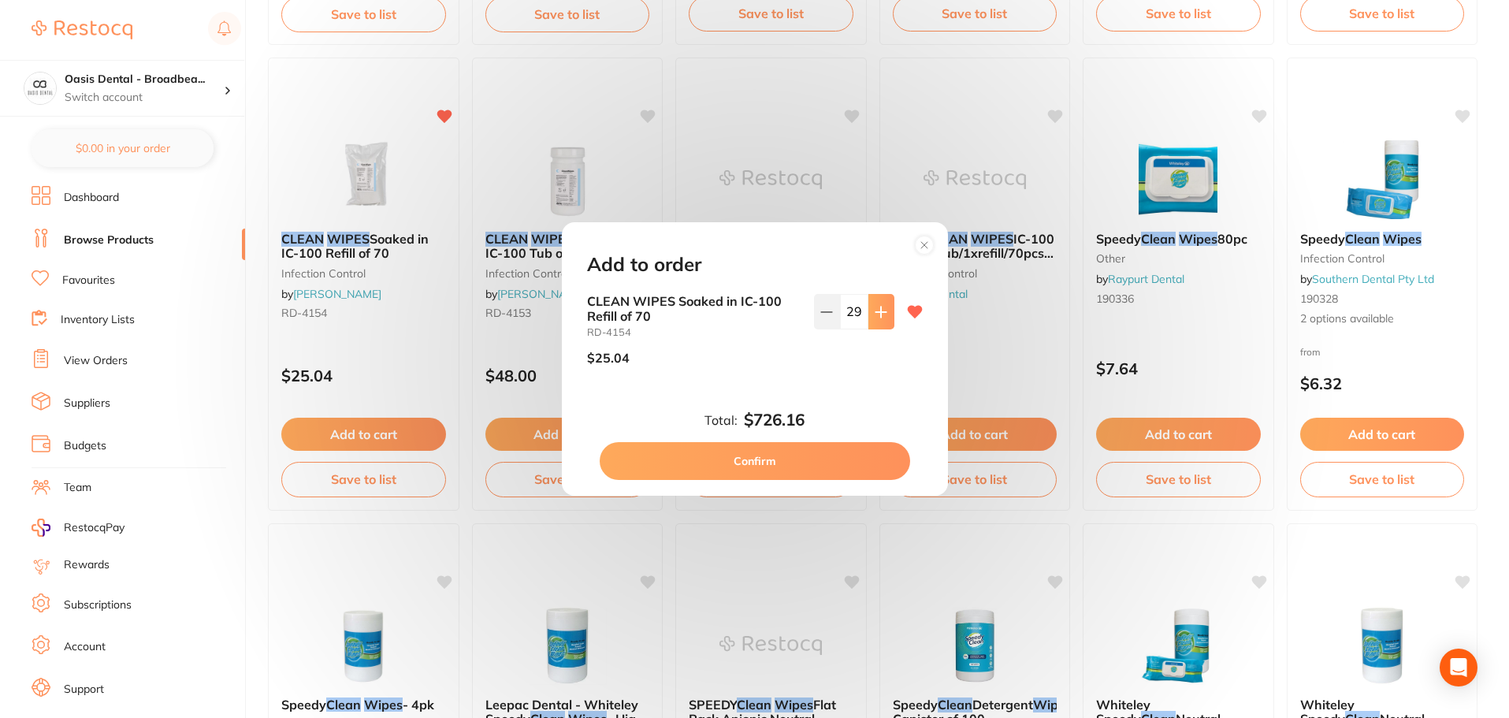
click at [876, 312] on icon at bounding box center [881, 312] width 10 height 10
click at [831, 321] on button at bounding box center [827, 311] width 26 height 35
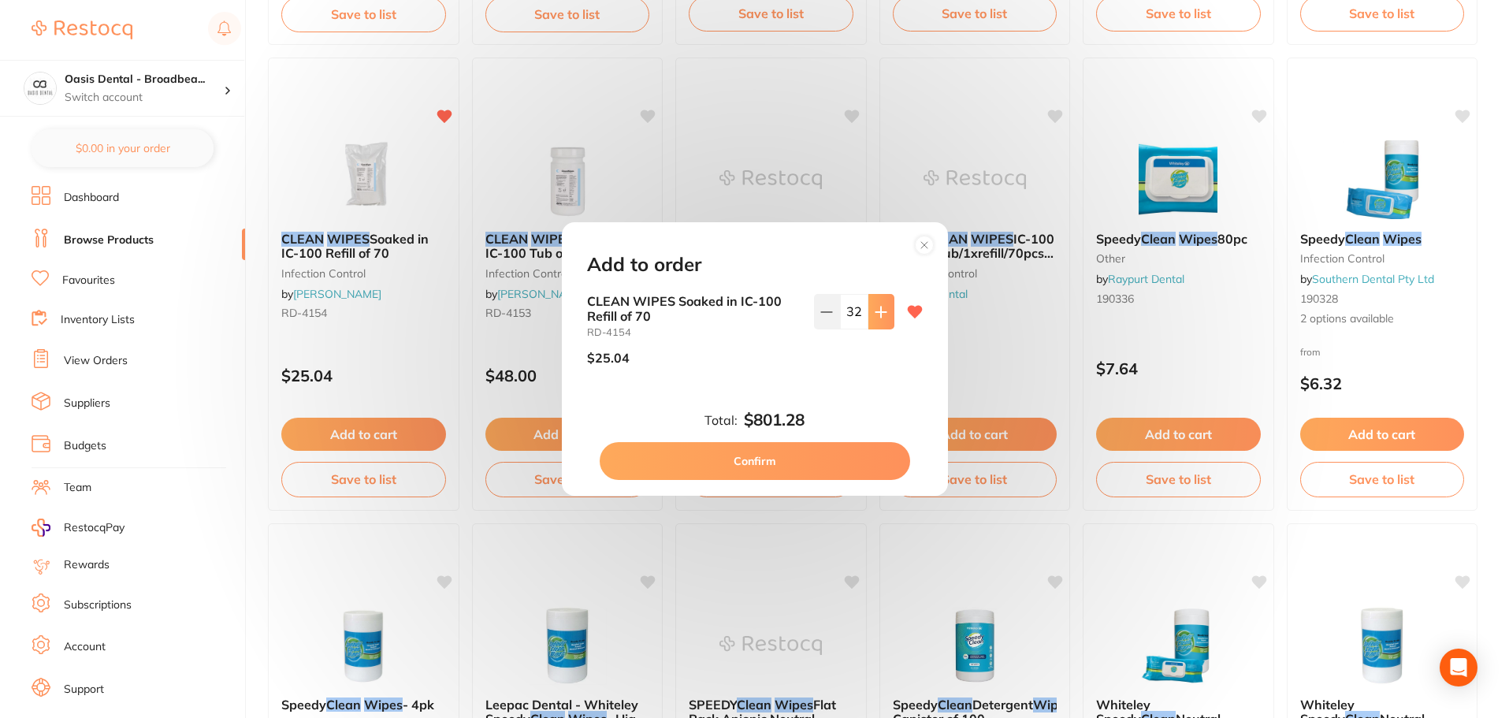
click at [878, 314] on icon at bounding box center [881, 312] width 10 height 10
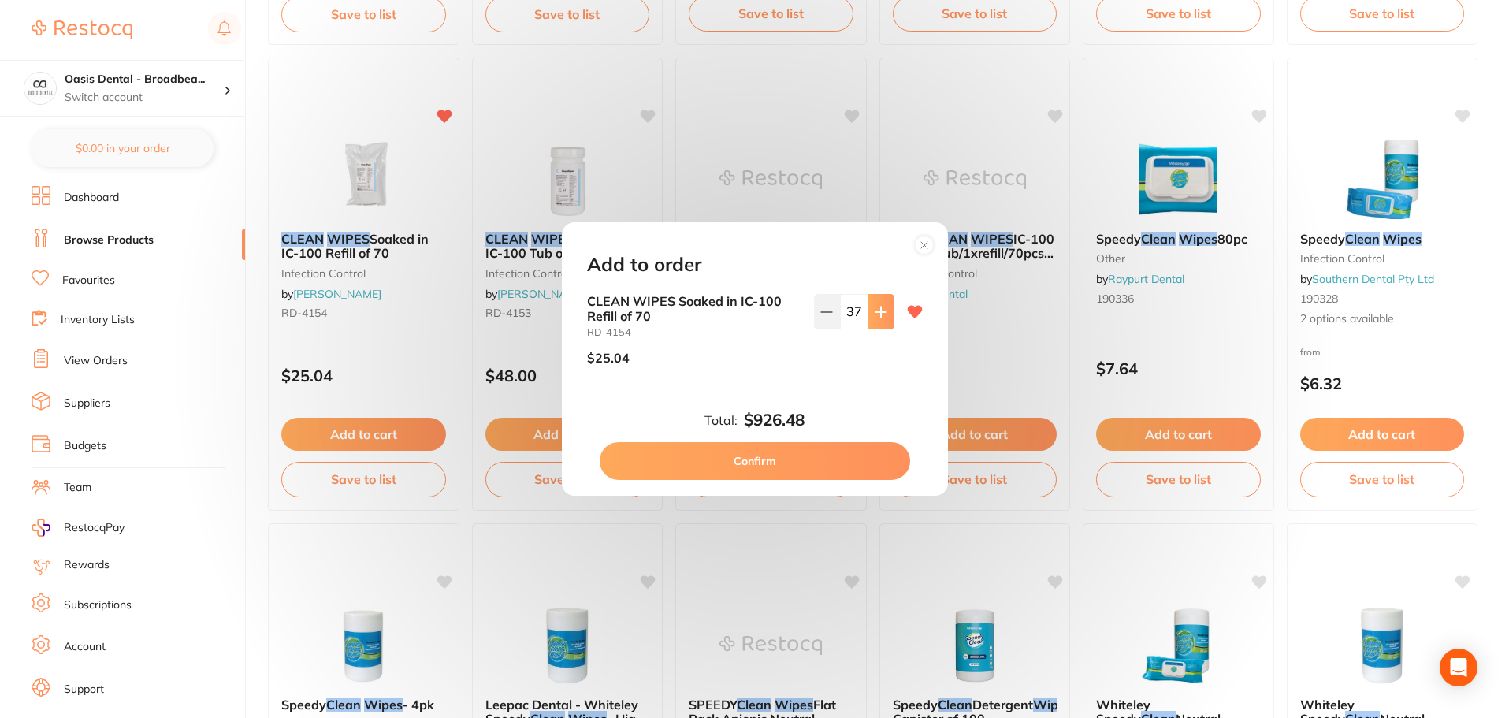
click at [878, 314] on icon at bounding box center [881, 312] width 10 height 10
click at [826, 316] on icon at bounding box center [826, 312] width 13 height 13
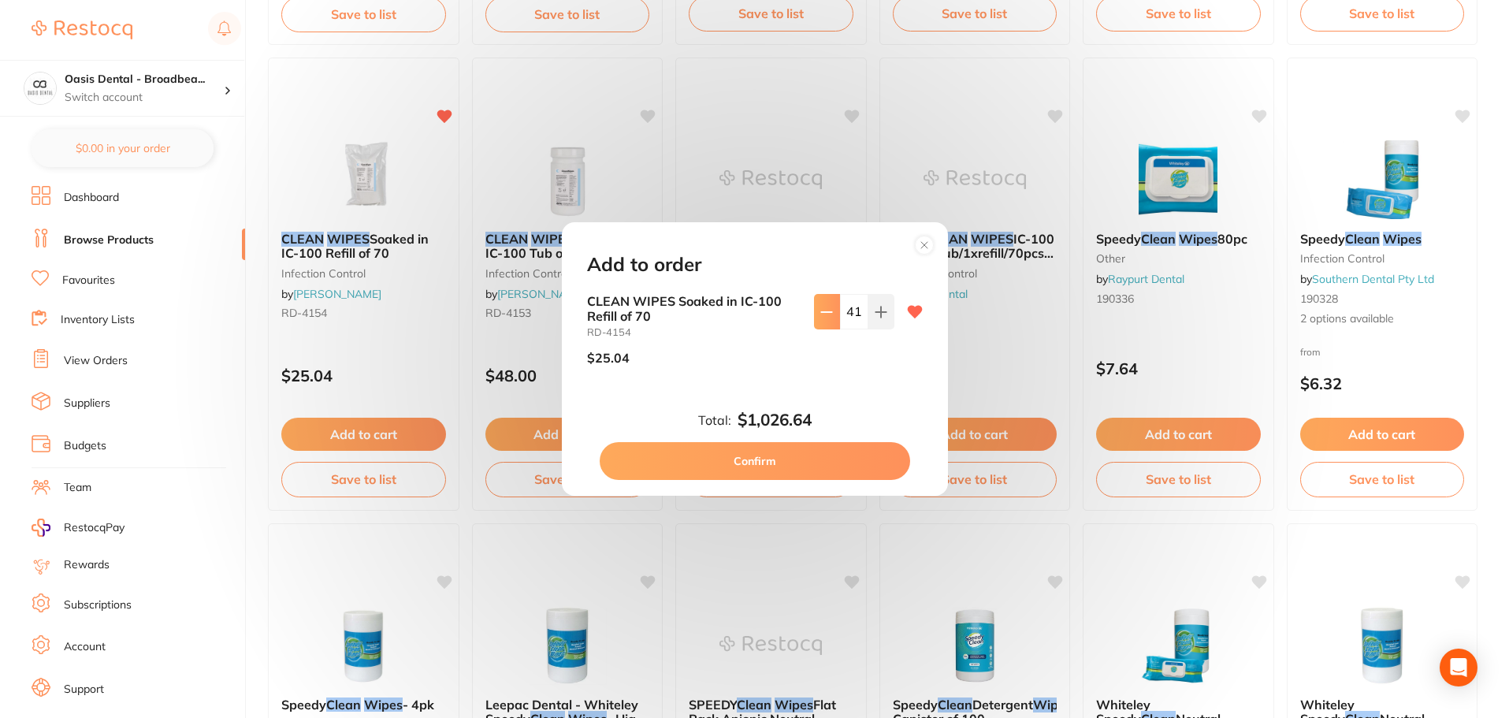
type input "40"
click at [846, 460] on button "Confirm" at bounding box center [755, 461] width 311 height 38
checkbox input "true"
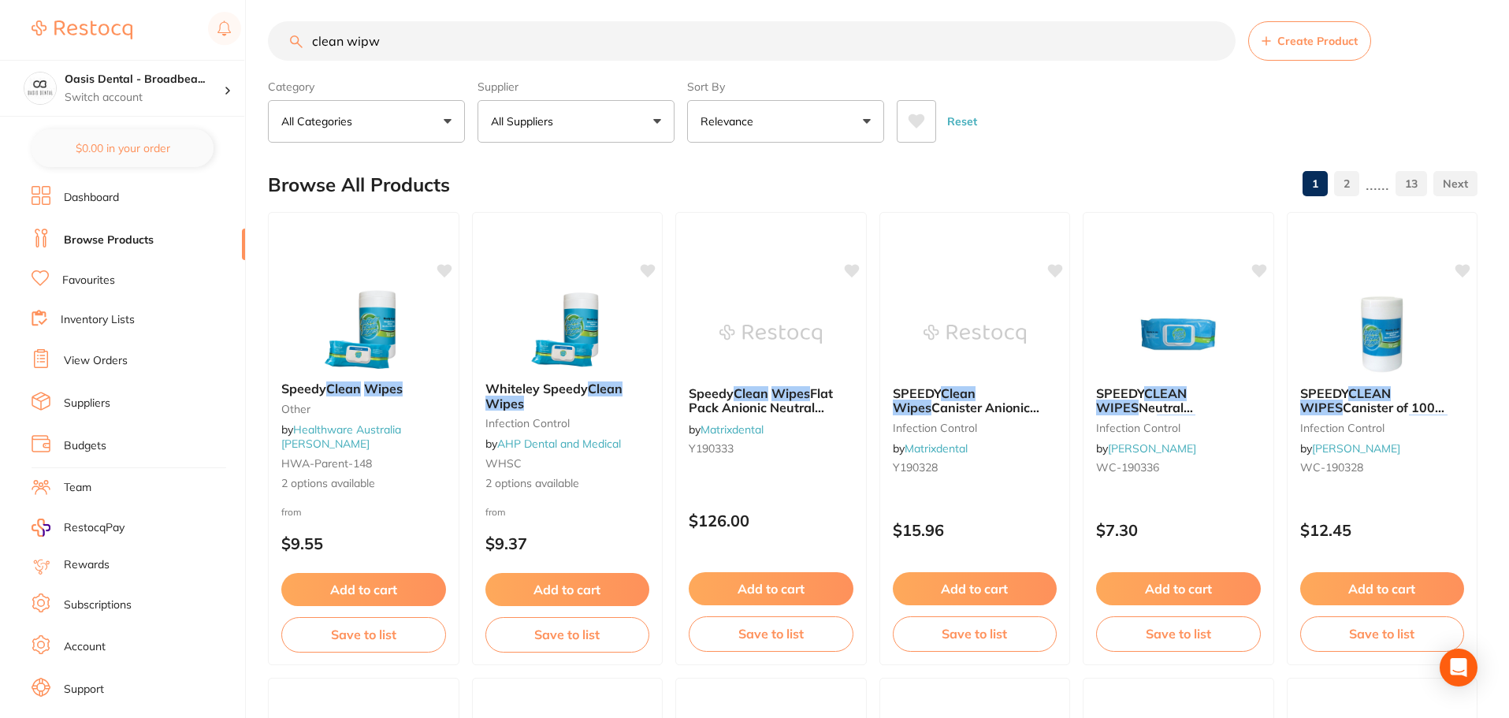
scroll to position [0, 0]
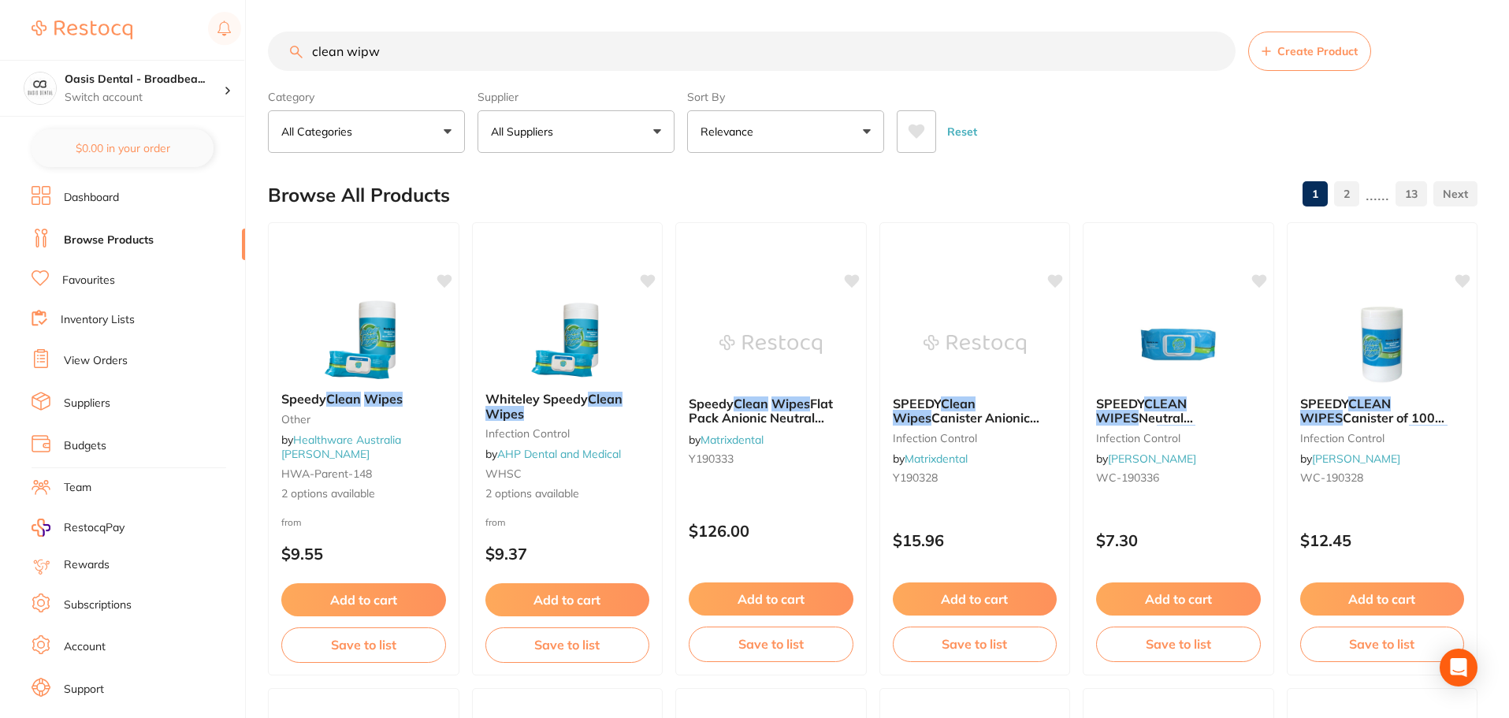
drag, startPoint x: 490, startPoint y: 57, endPoint x: 30, endPoint y: 41, distance: 460.5
click at [30, 41] on div "$0.00 Oasis Dental - Broadbea... Switch account Oasis Dental - Broadbeach $0.00…" at bounding box center [754, 359] width 1509 height 718
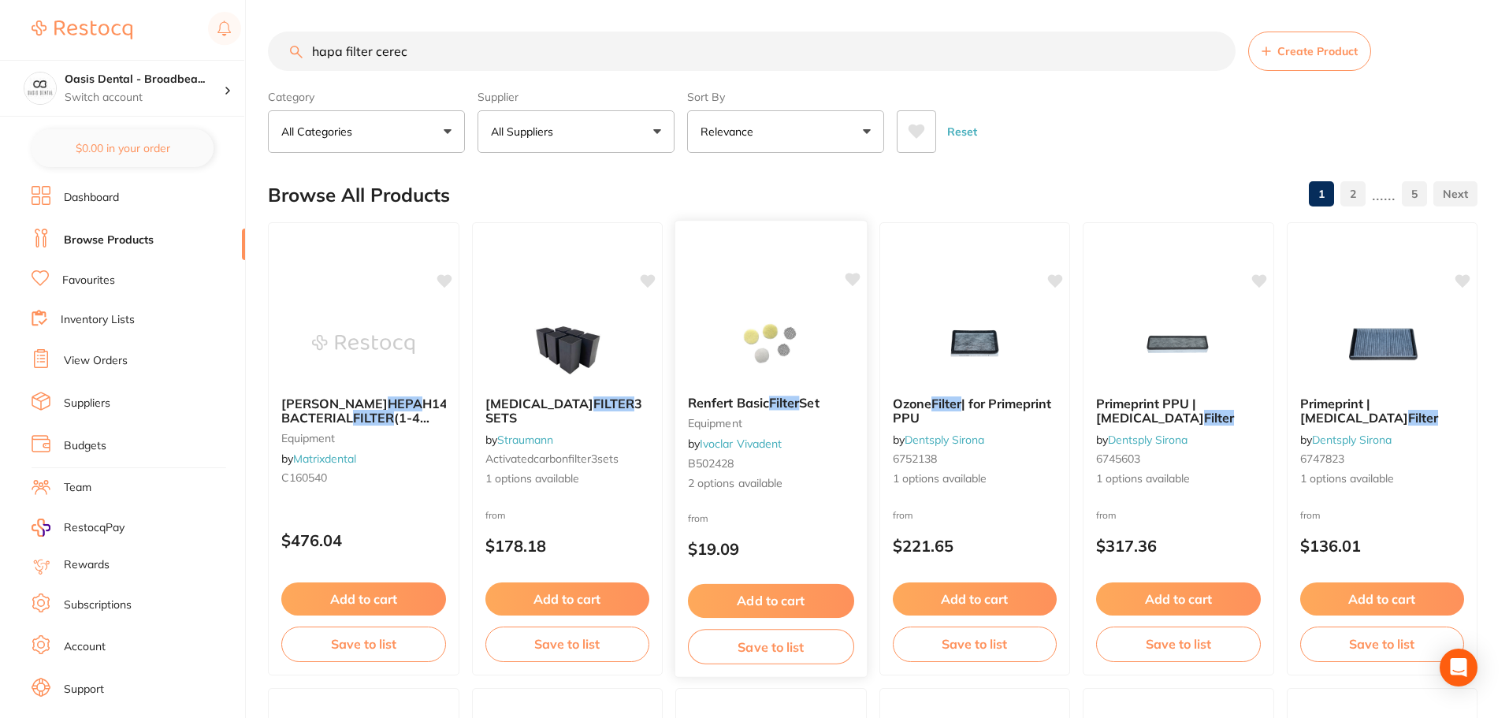
type input "hapa filter cerec"
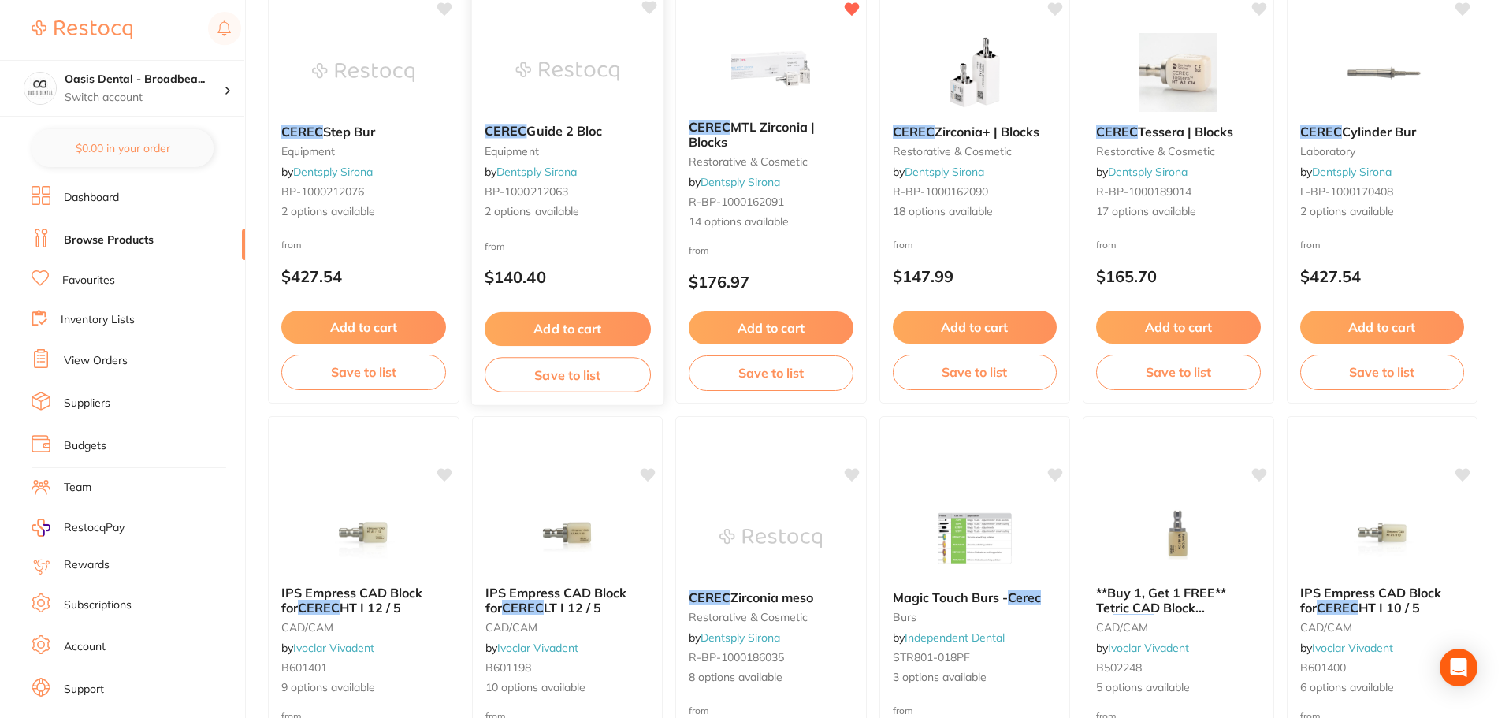
scroll to position [2995, 0]
